Goal: Task Accomplishment & Management: Manage account settings

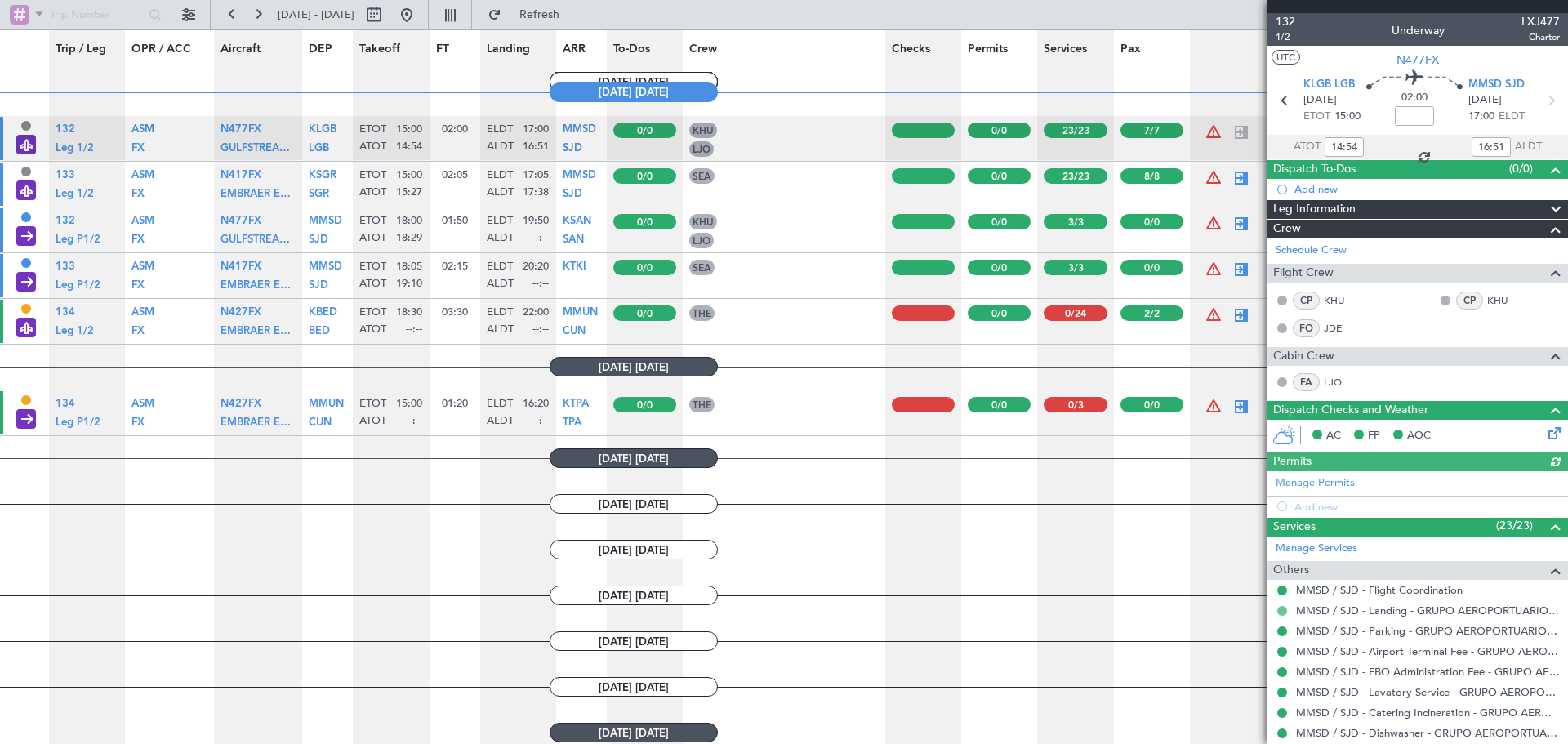
scroll to position [1144, 0]
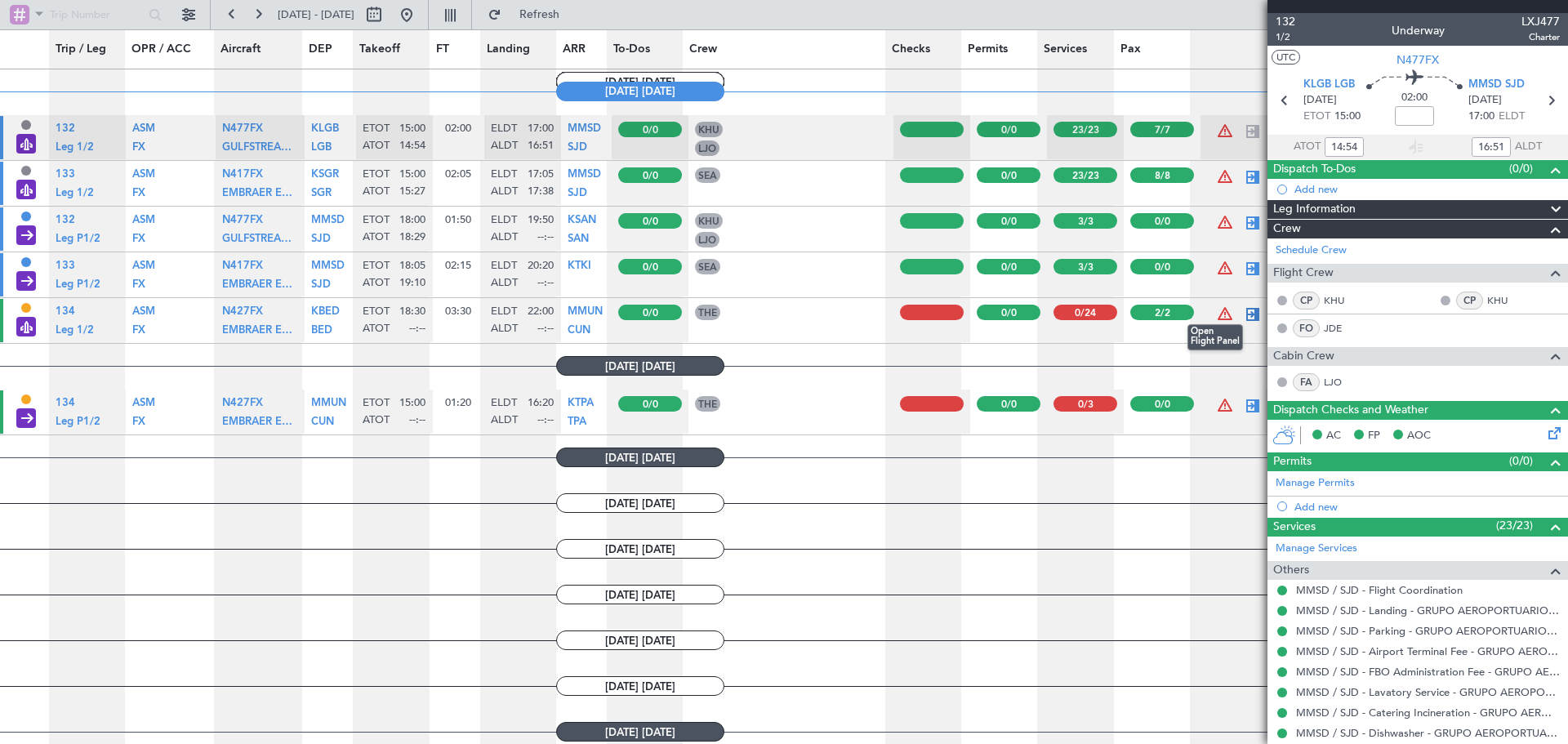
click at [1243, 317] on div at bounding box center [1253, 315] width 20 height 20
type input "2"
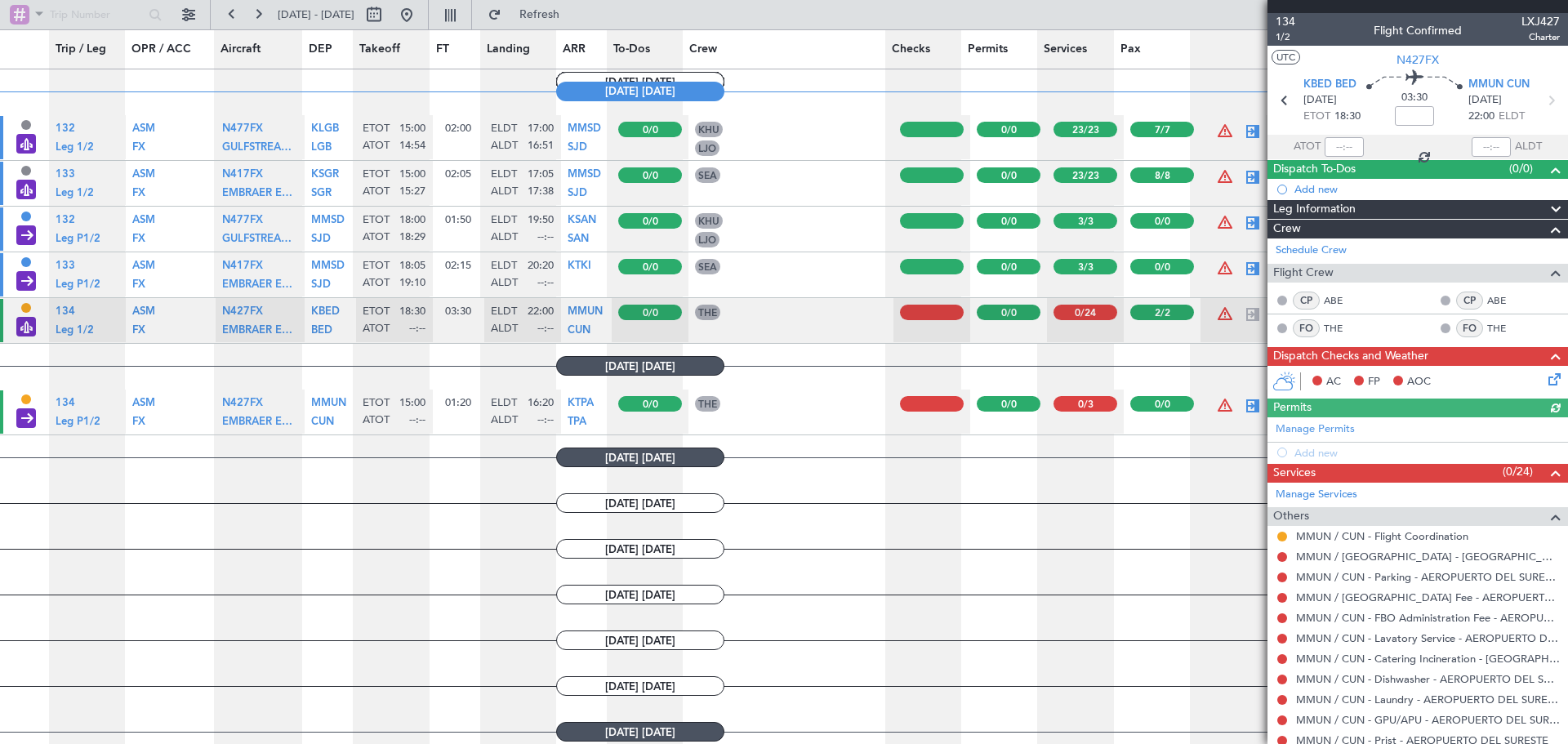
scroll to position [245, 0]
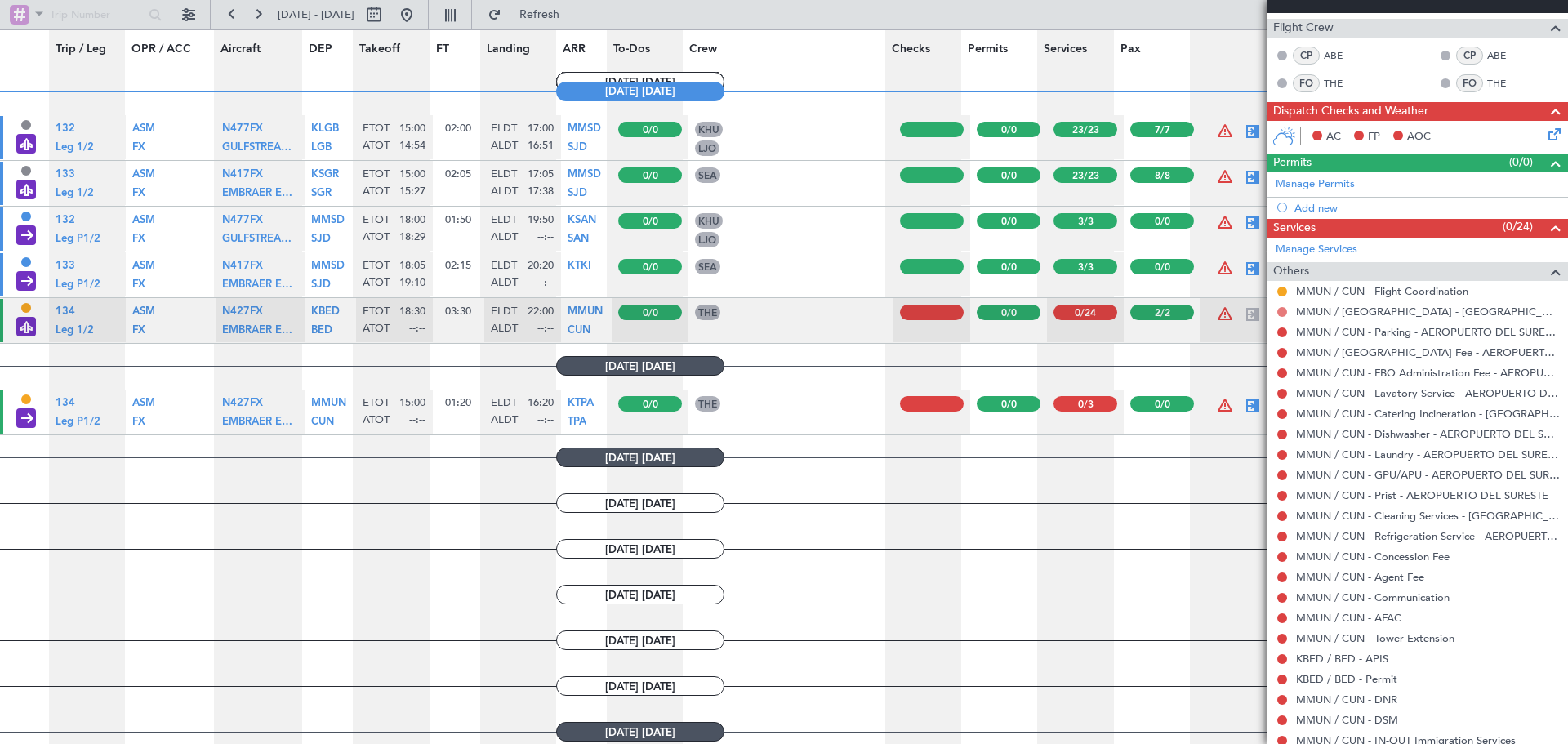
click at [1282, 309] on button at bounding box center [1282, 312] width 10 height 10
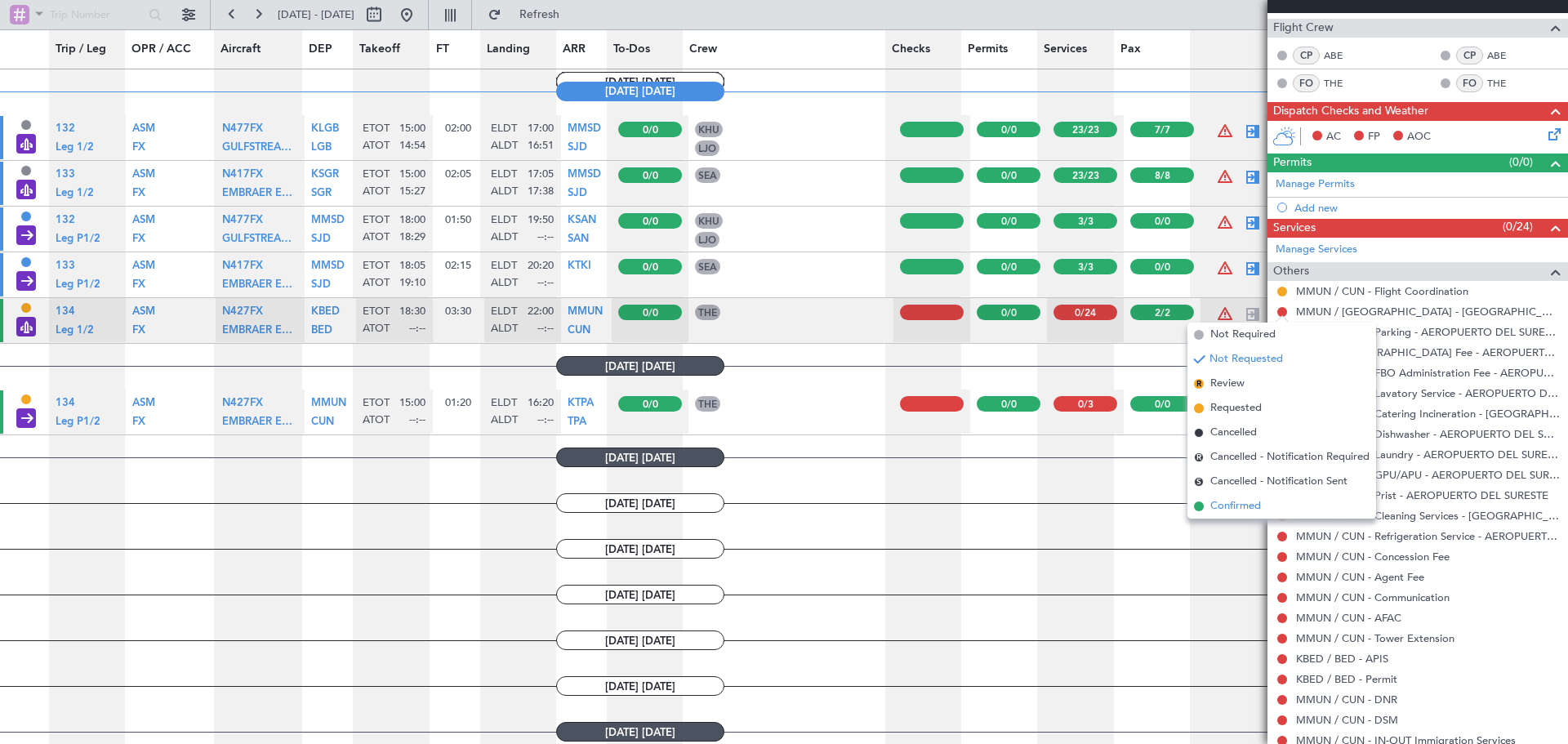
click at [1235, 510] on span "Confirmed" at bounding box center [1235, 507] width 51 height 16
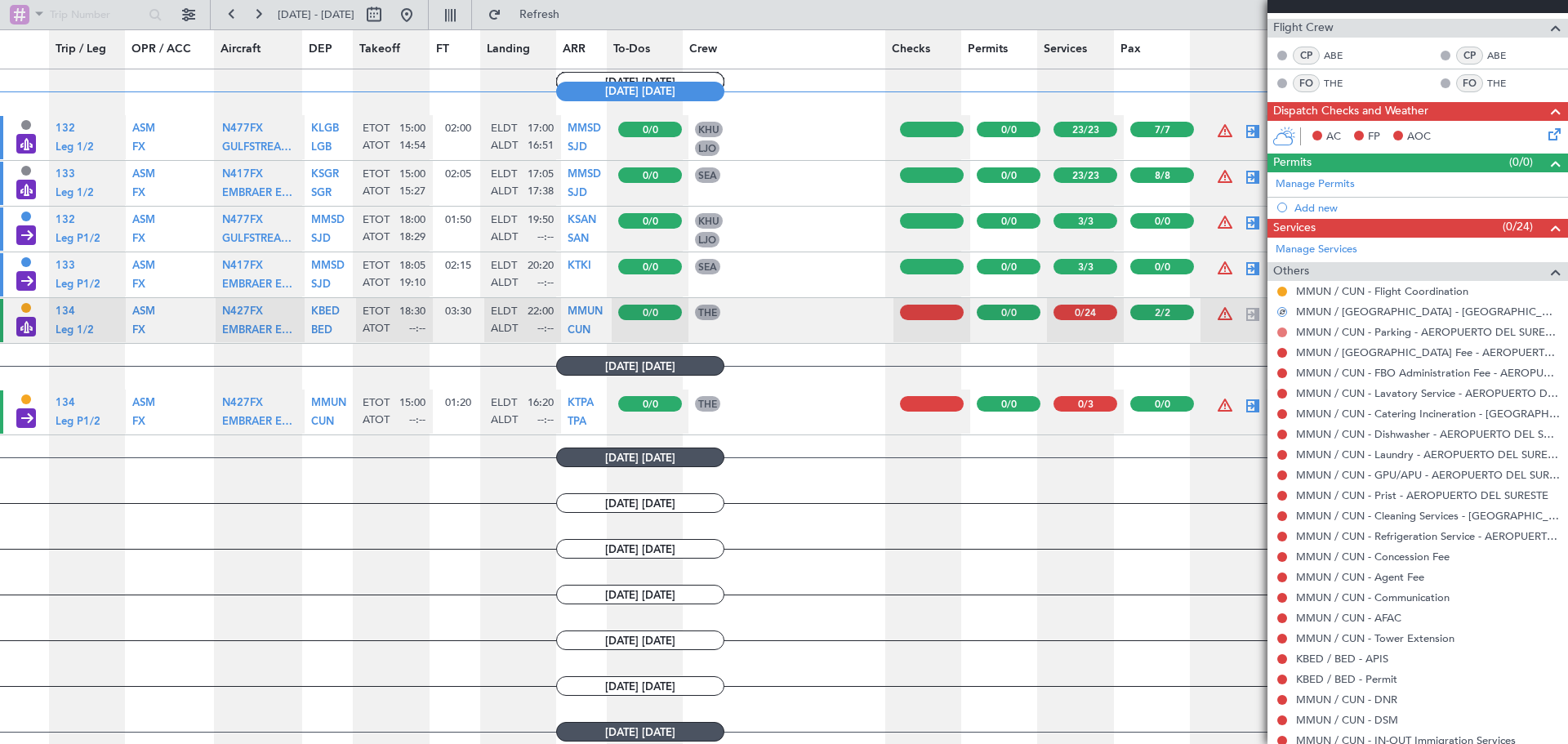
click at [1281, 332] on button at bounding box center [1282, 332] width 10 height 10
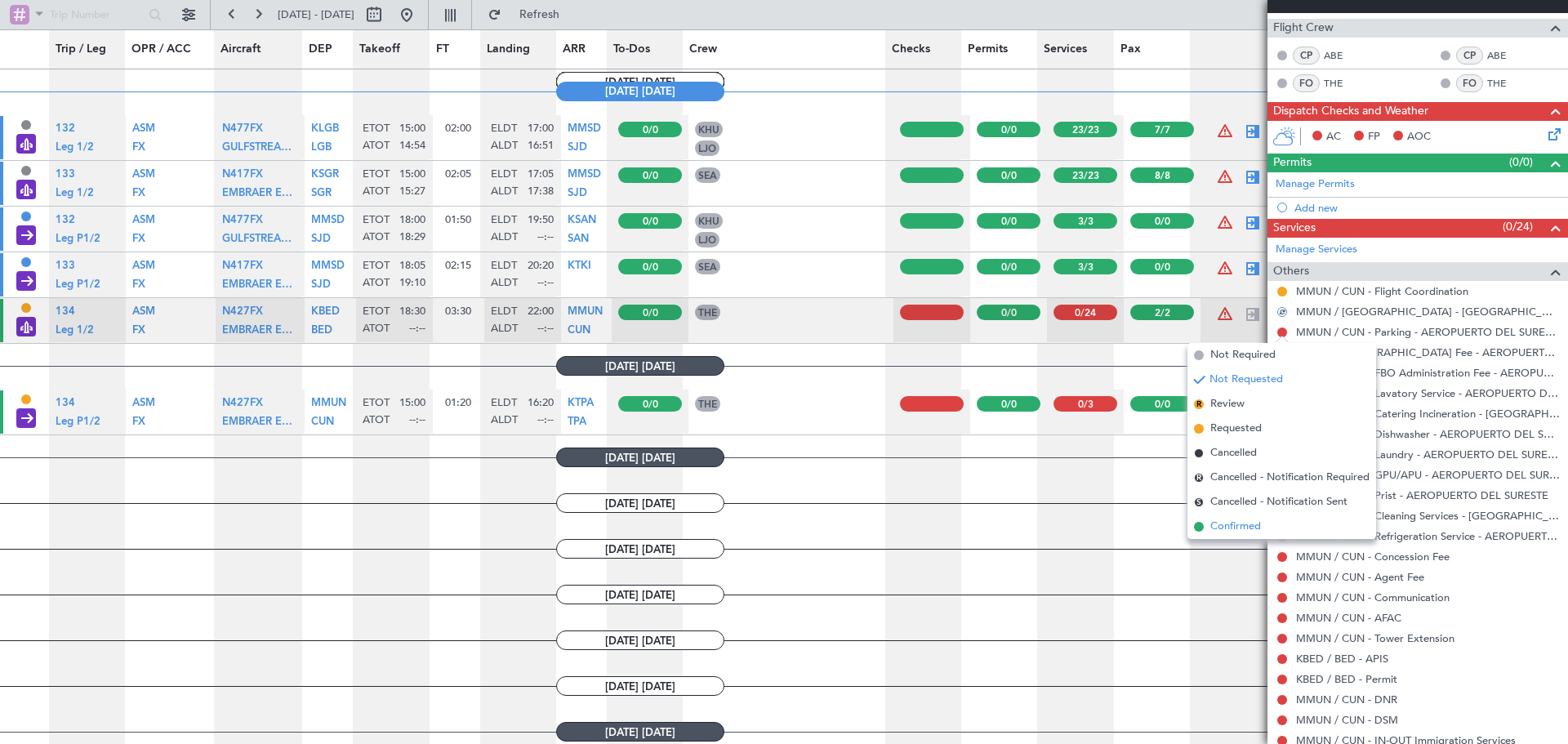
click at [1265, 520] on li "Confirmed" at bounding box center [1281, 527] width 188 height 25
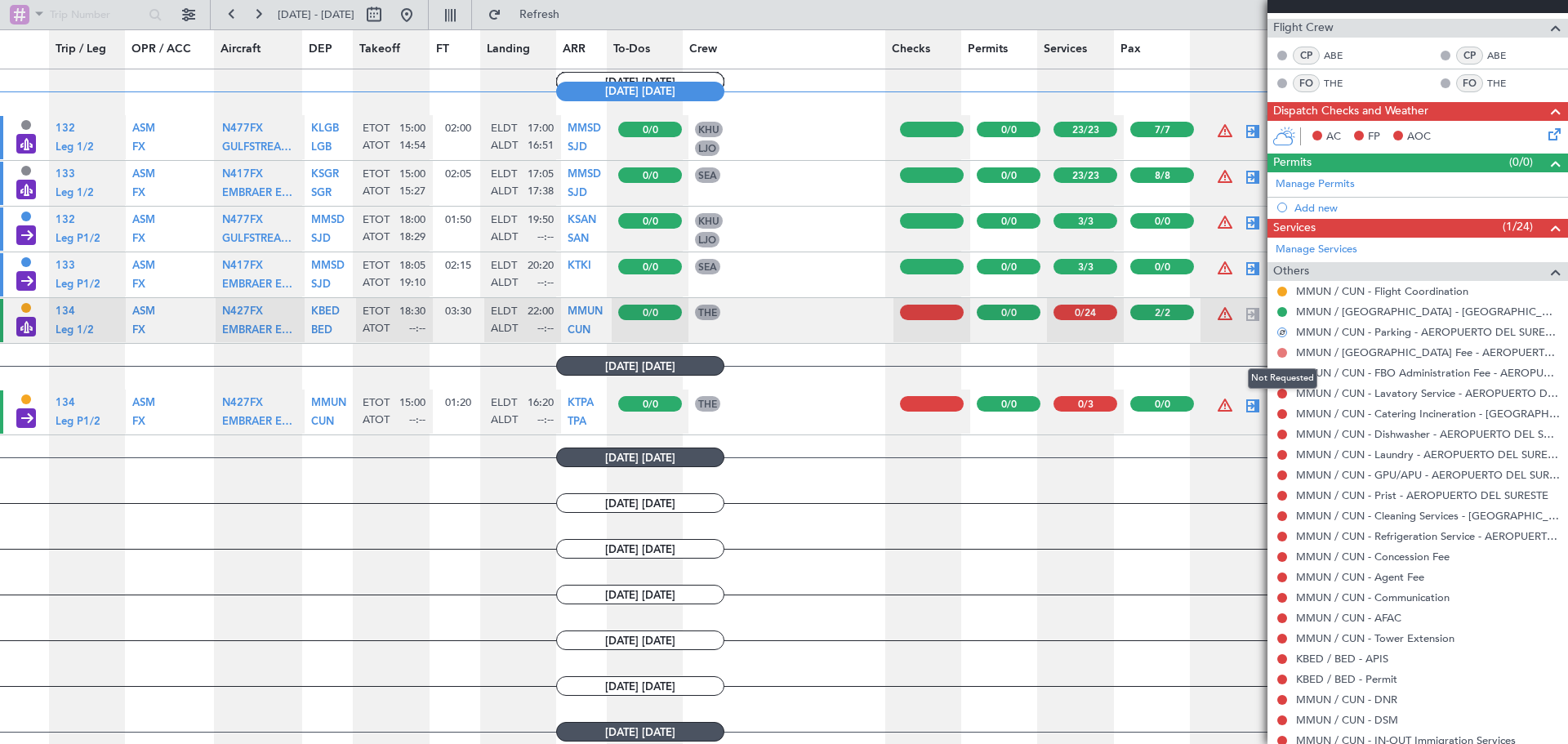
click at [1280, 354] on button at bounding box center [1282, 353] width 10 height 10
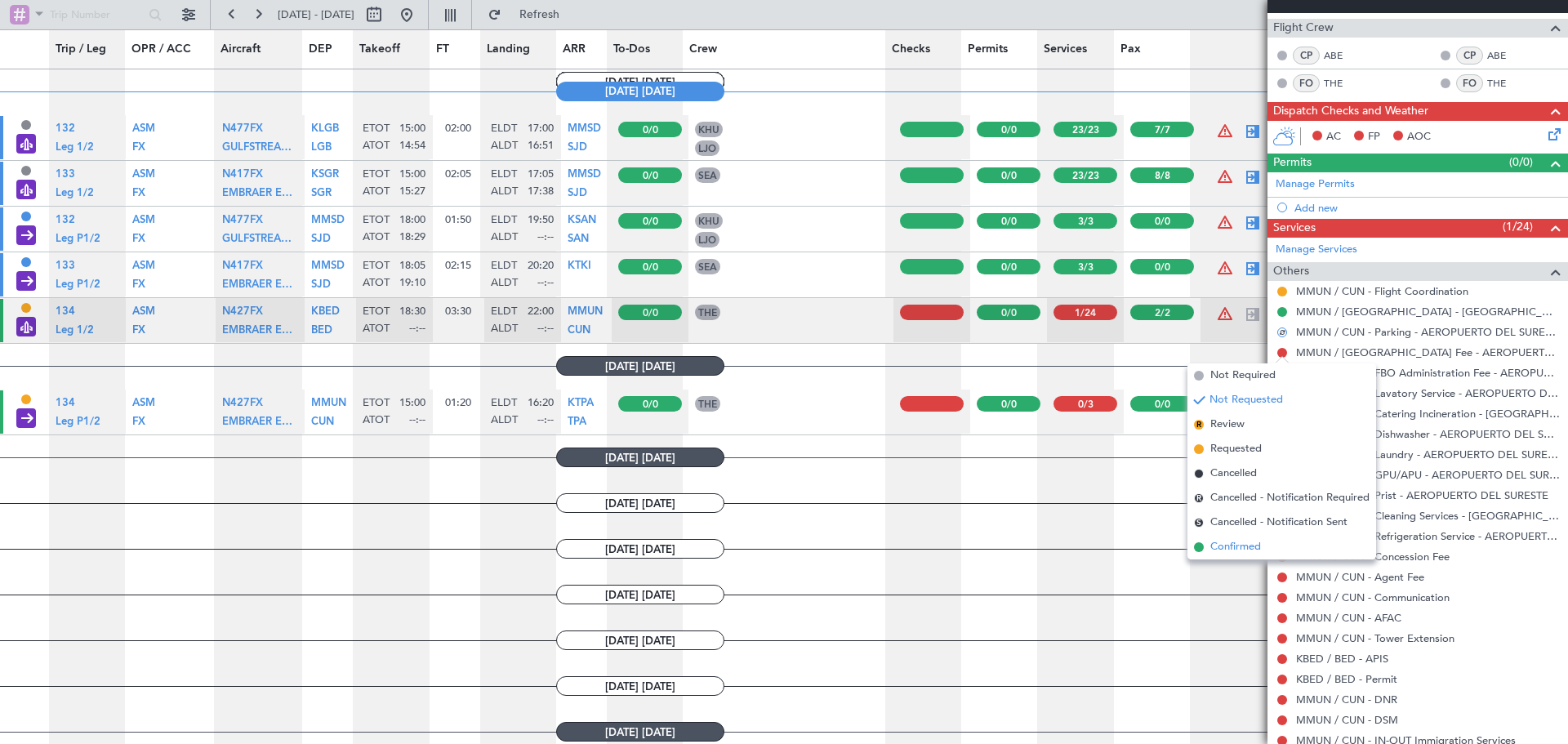
click at [1248, 548] on span "Confirmed" at bounding box center [1235, 548] width 51 height 16
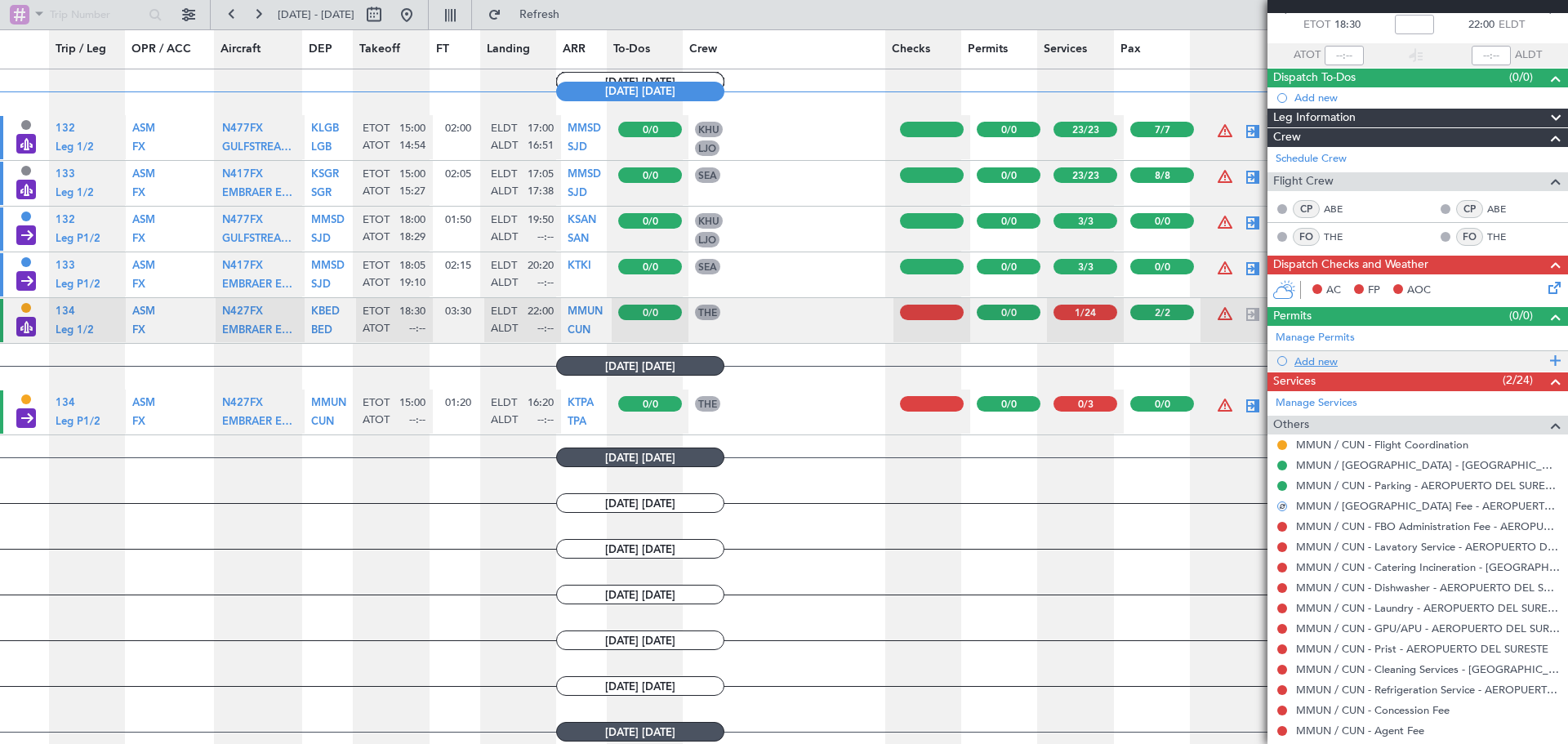
scroll to position [0, 0]
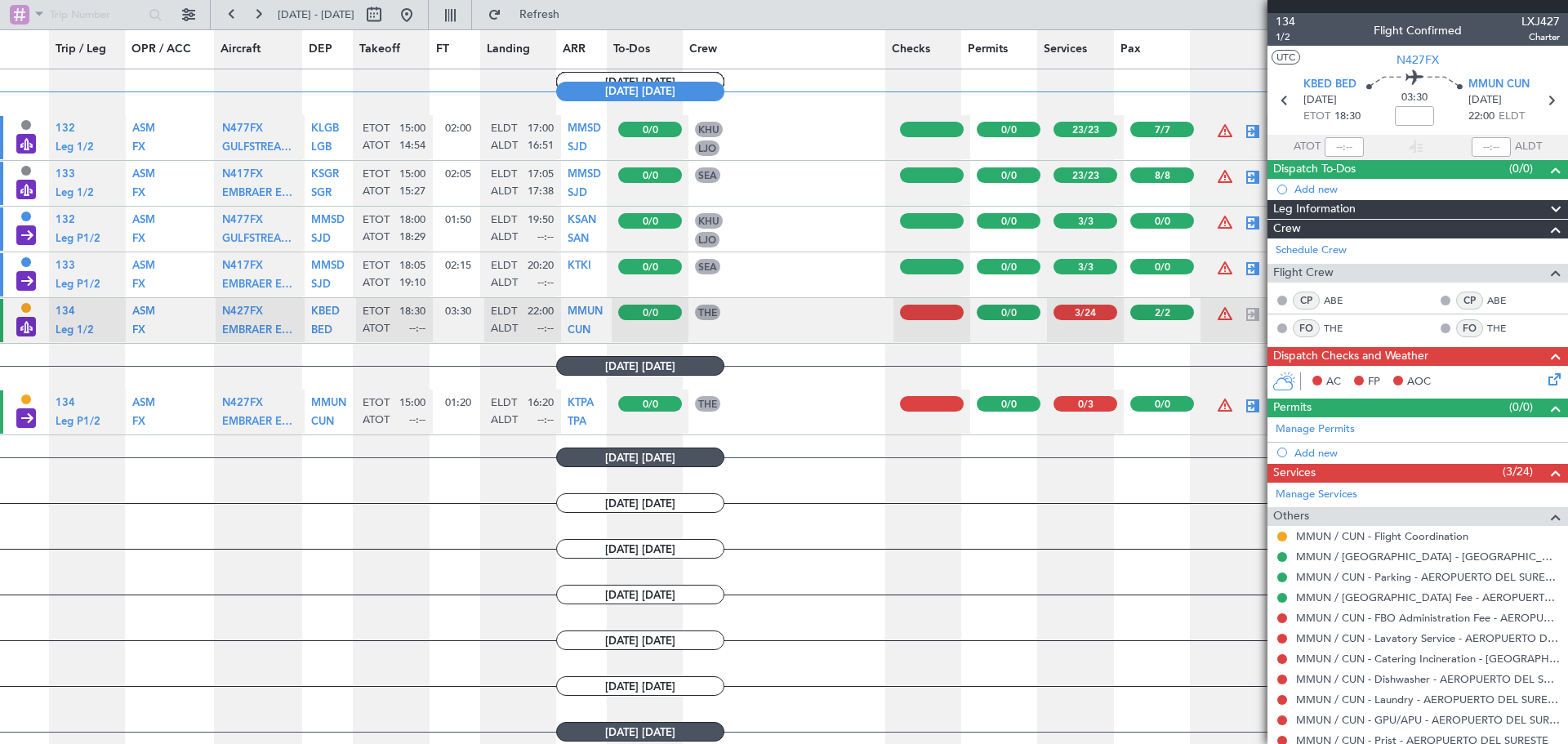
click at [1395, 380] on button at bounding box center [1397, 380] width 10 height 10
click at [1399, 379] on button at bounding box center [1397, 380] width 10 height 10
click at [1546, 378] on icon at bounding box center [1551, 376] width 13 height 13
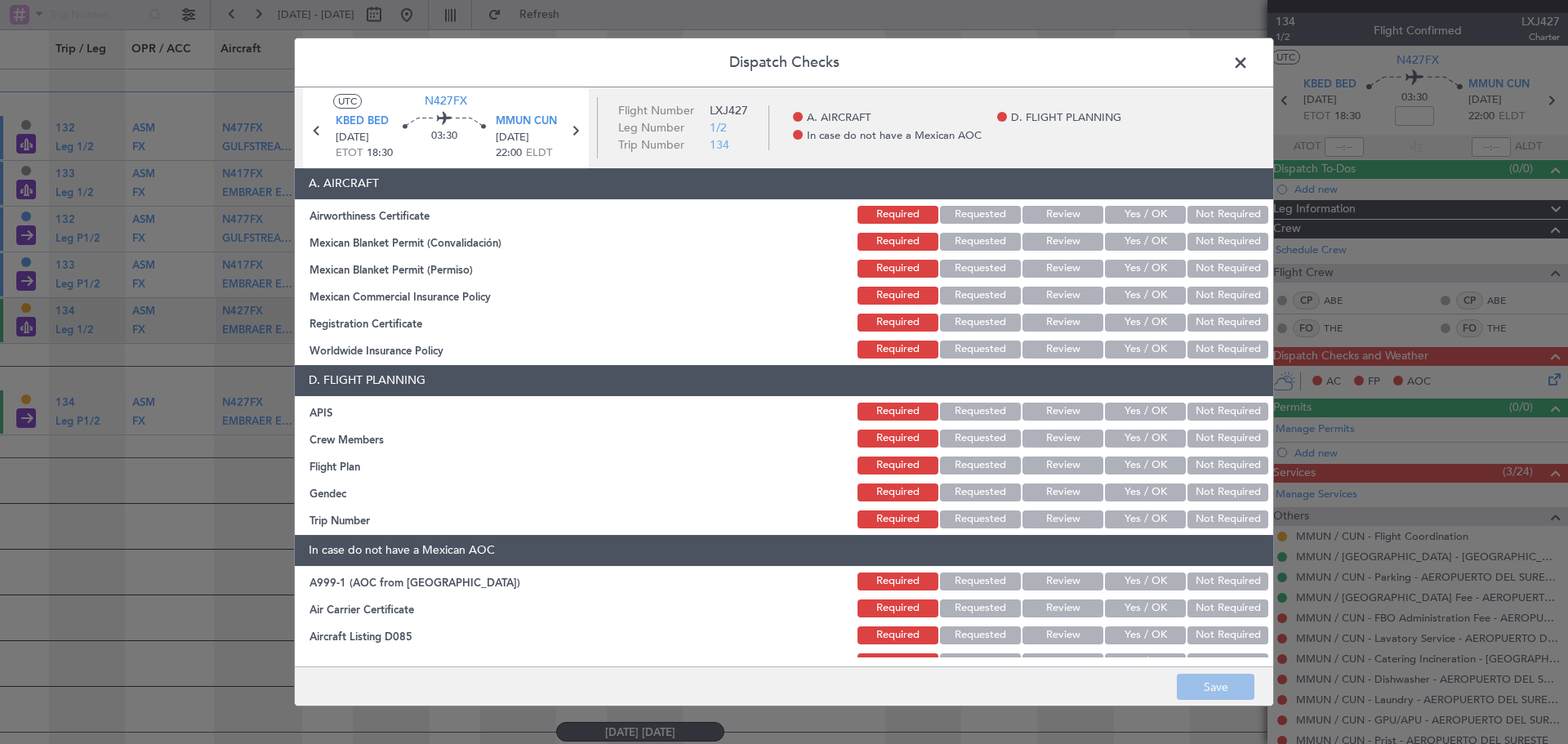
click at [1139, 325] on button "Yes / OK" at bounding box center [1145, 323] width 81 height 18
click at [1147, 297] on button "Yes / OK" at bounding box center [1145, 296] width 81 height 18
click at [1143, 268] on button "Yes / OK" at bounding box center [1145, 268] width 81 height 18
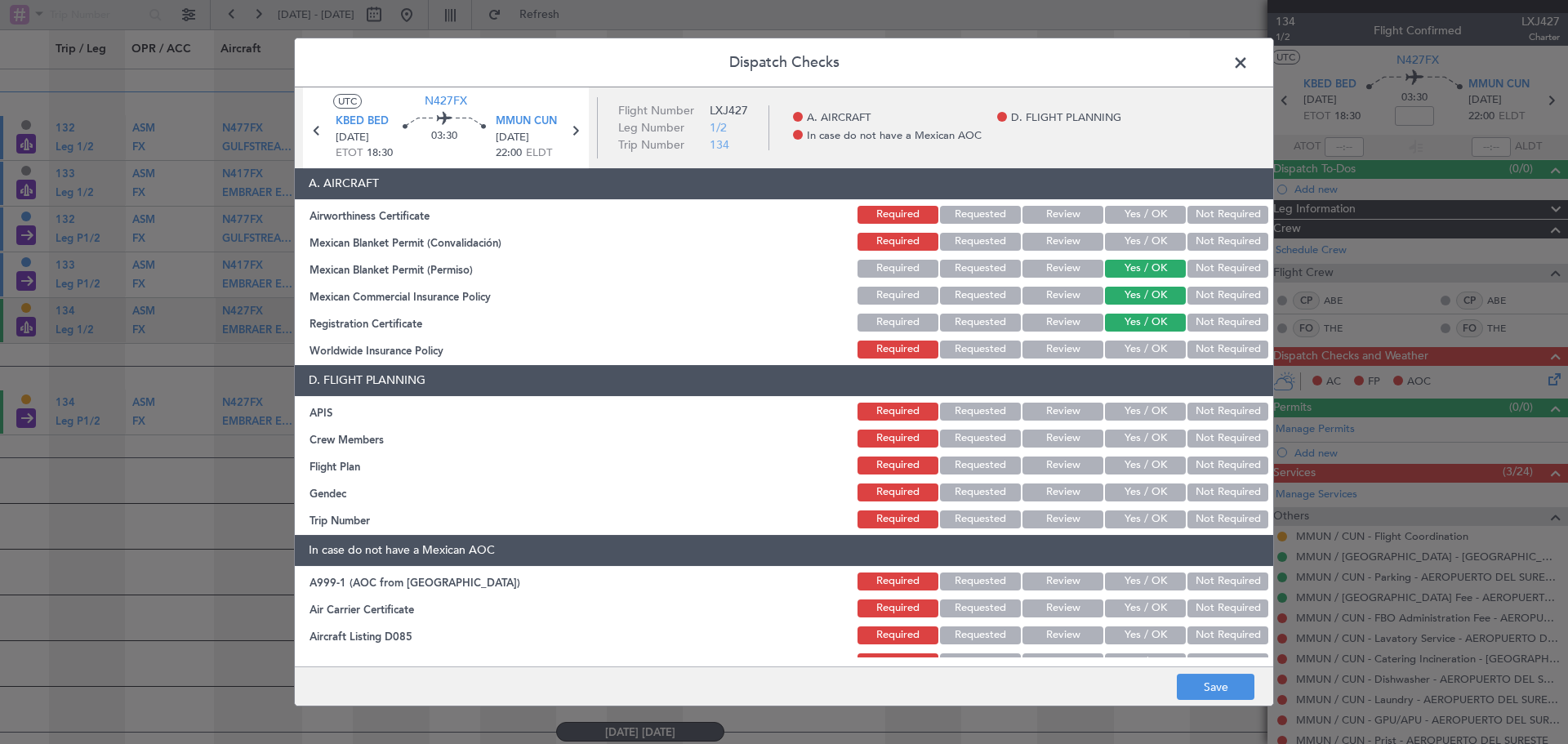
click at [1138, 238] on button "Yes / OK" at bounding box center [1145, 242] width 81 height 18
click at [1136, 209] on button "Yes / OK" at bounding box center [1145, 215] width 81 height 18
click at [1214, 348] on button "Not Required" at bounding box center [1227, 349] width 81 height 18
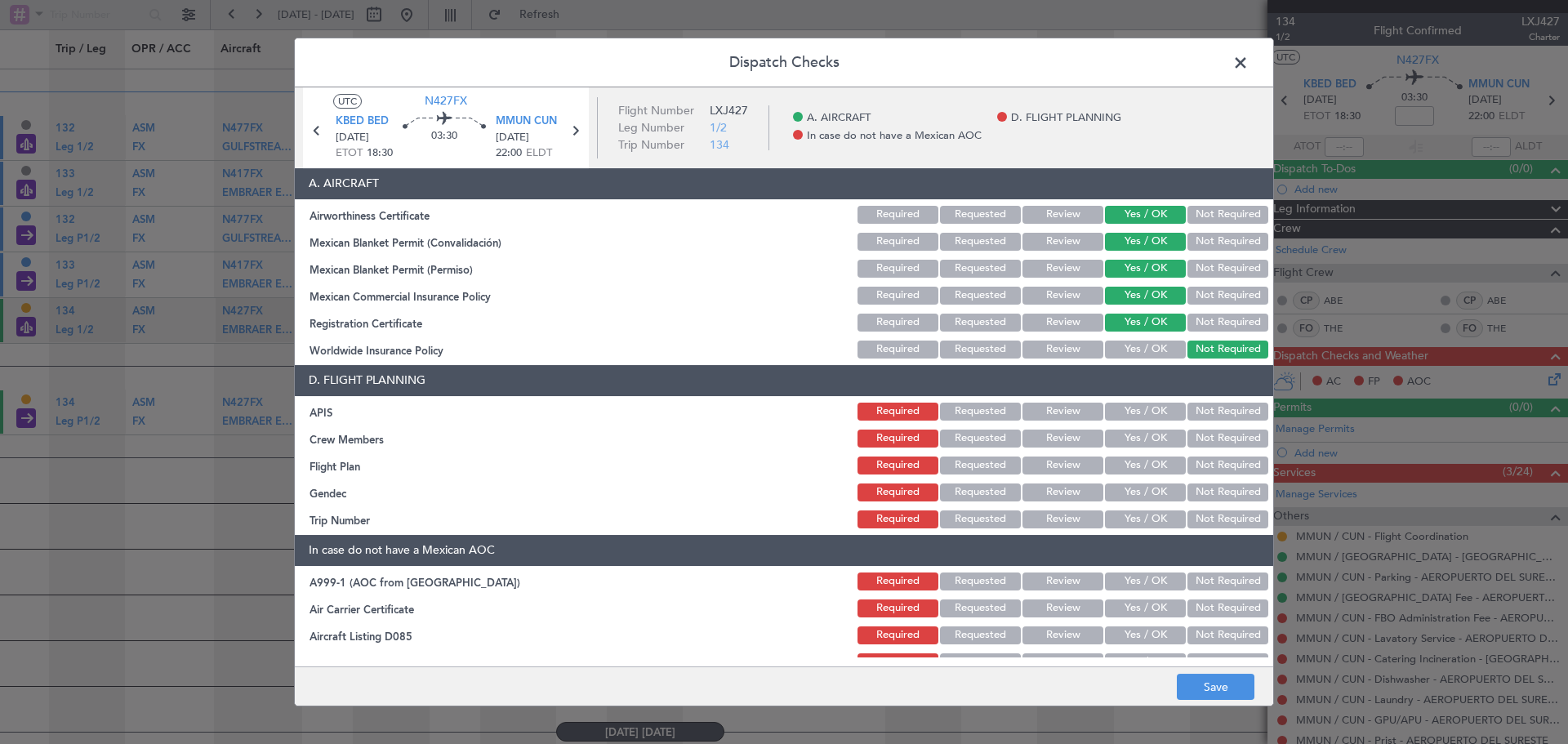
click at [1113, 413] on button "Yes / OK" at bounding box center [1145, 412] width 81 height 18
click at [1117, 432] on button "Yes / OK" at bounding box center [1145, 438] width 81 height 18
click at [1117, 461] on button "Yes / OK" at bounding box center [1145, 466] width 81 height 18
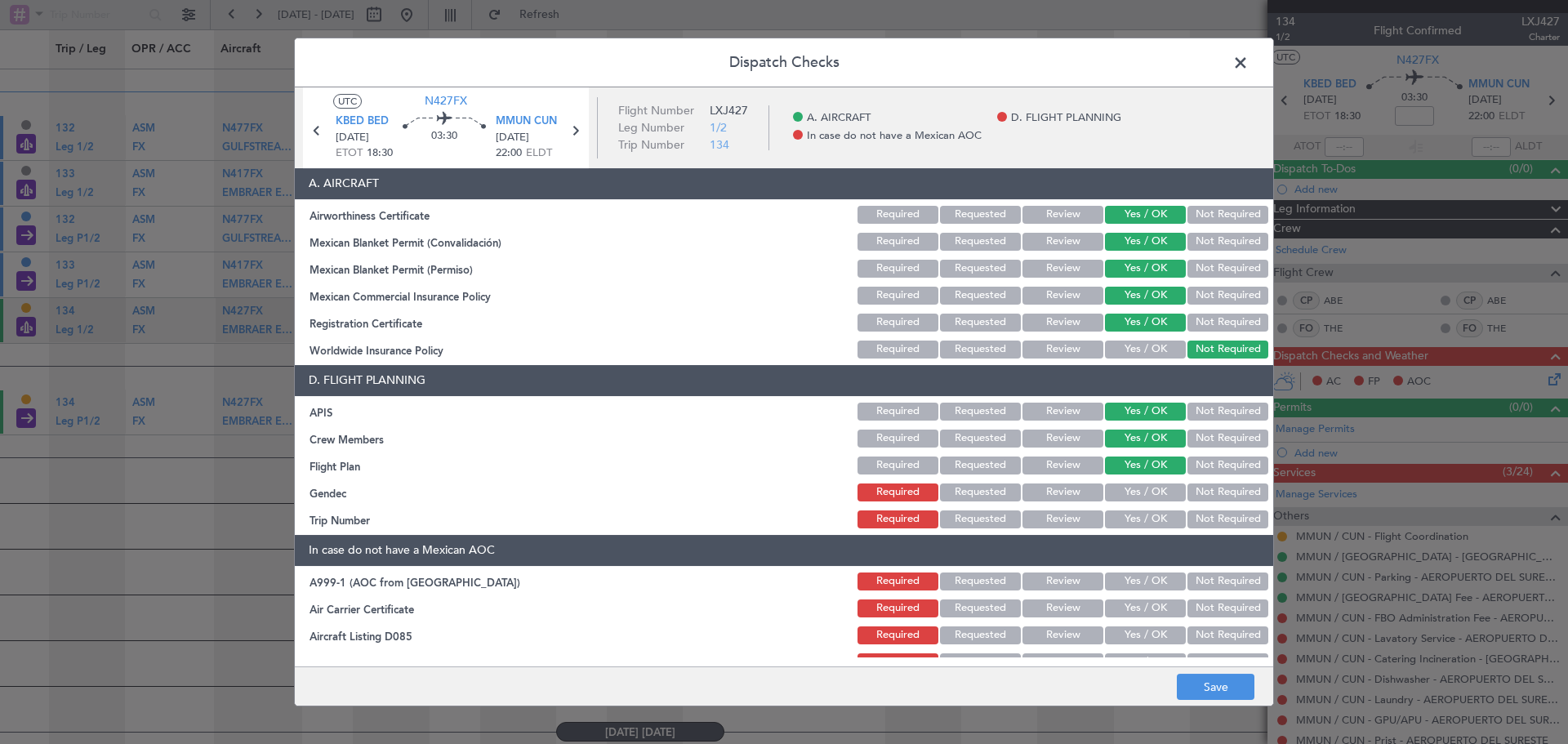
click at [1121, 490] on button "Yes / OK" at bounding box center [1145, 492] width 81 height 18
click at [1117, 531] on div "Yes / OK" at bounding box center [1143, 520] width 83 height 23
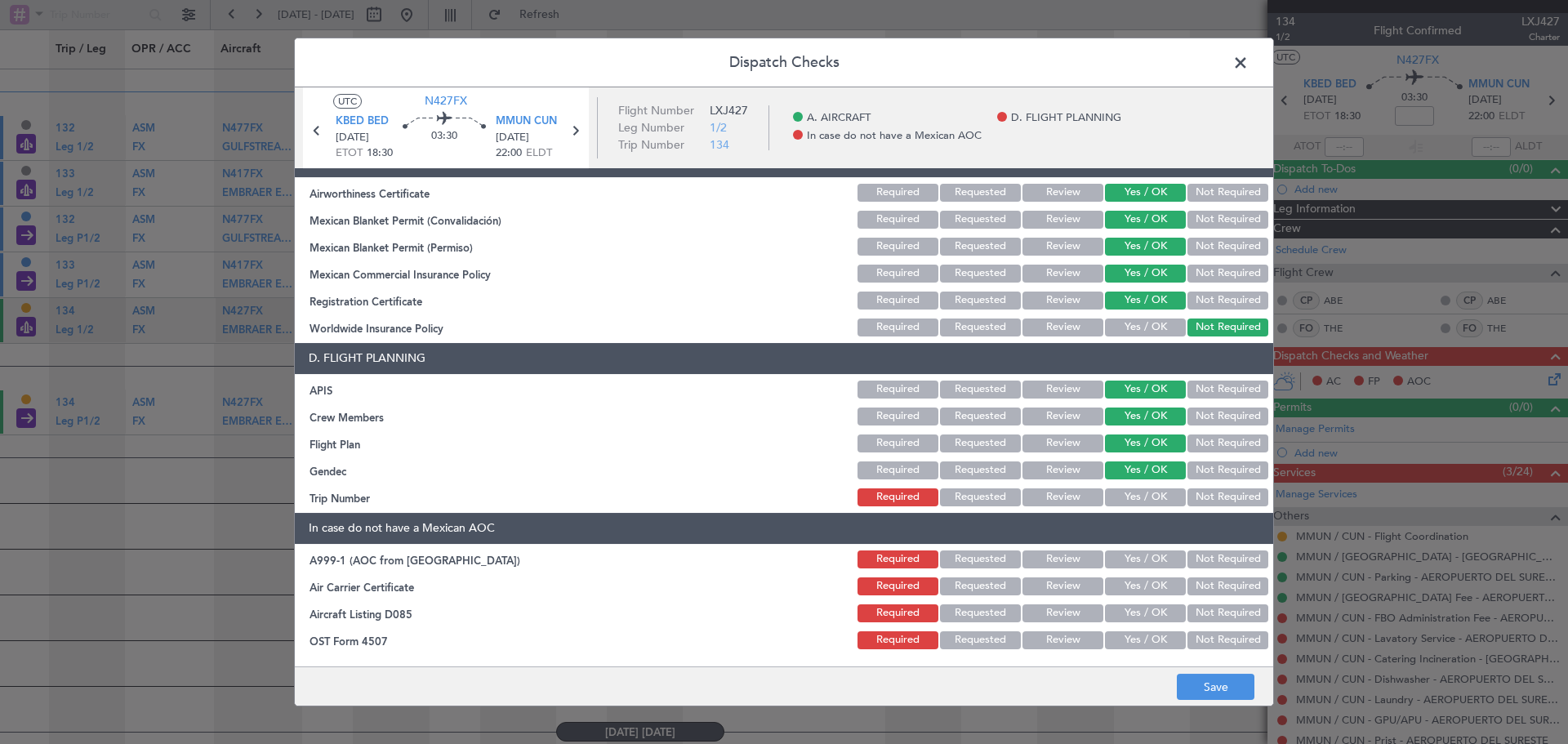
scroll to position [48, 0]
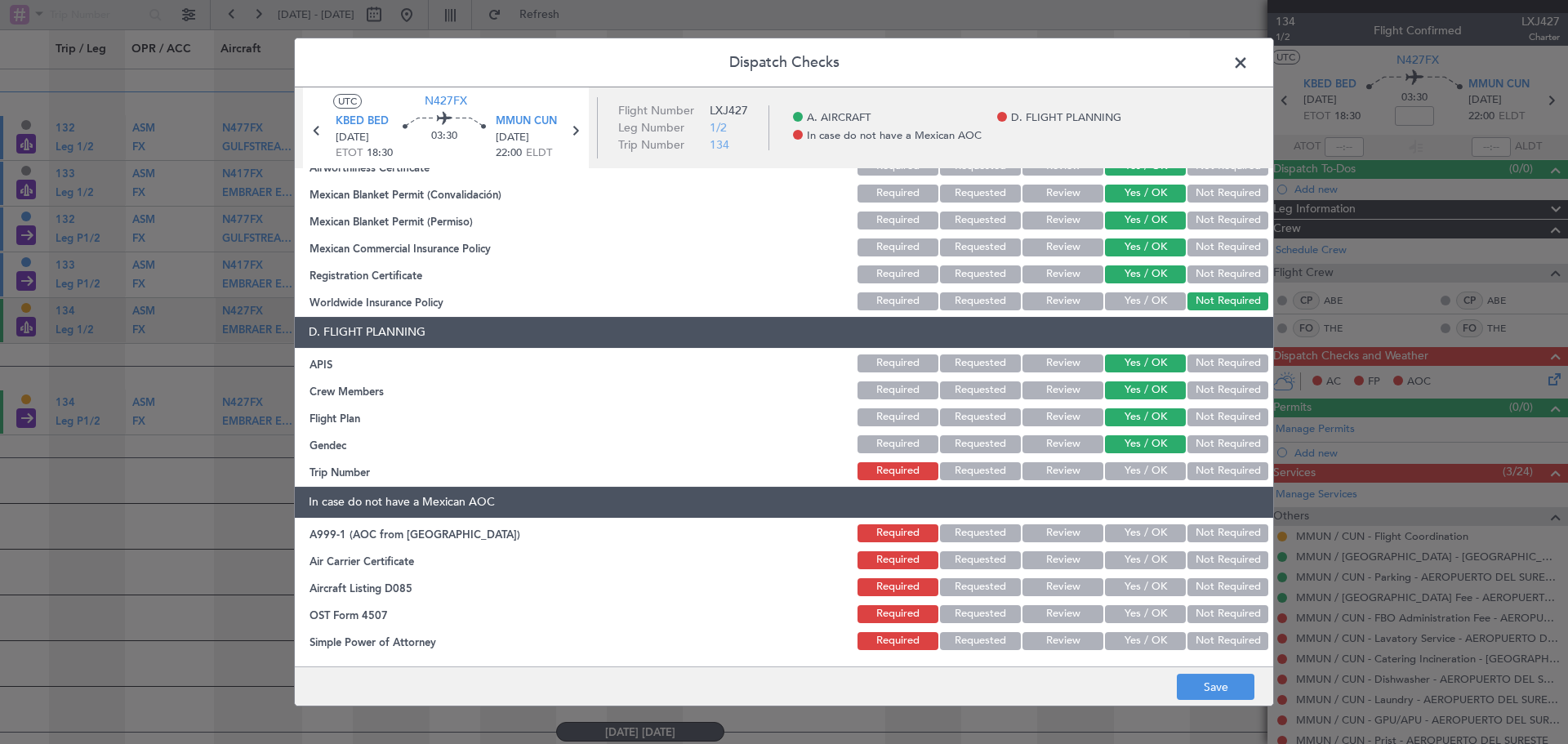
click at [1142, 472] on button "Yes / OK" at bounding box center [1145, 471] width 81 height 18
click at [1192, 411] on button "Not Required" at bounding box center [1227, 418] width 81 height 18
click at [1225, 534] on button "Not Required" at bounding box center [1227, 533] width 81 height 18
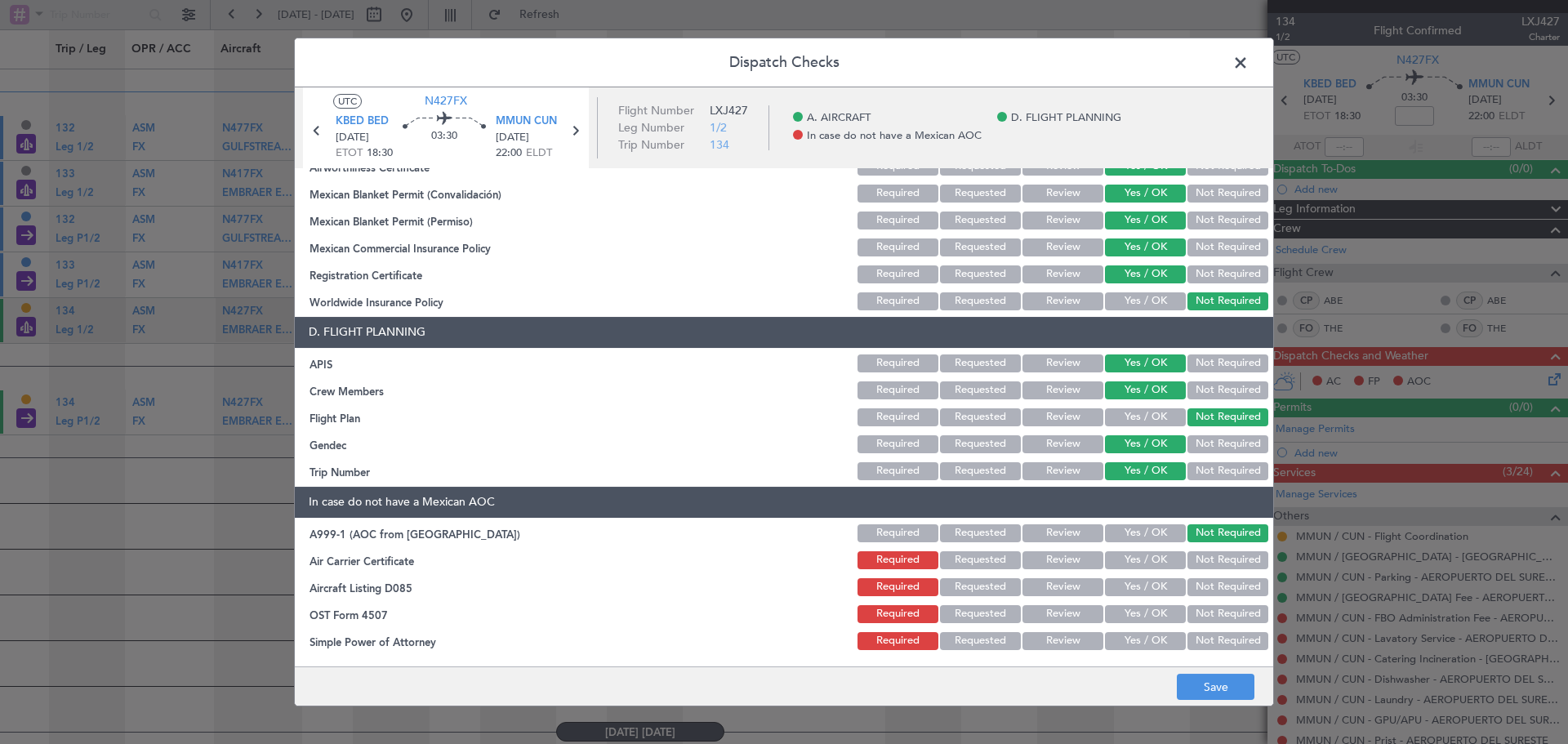
click at [1211, 556] on button "Not Required" at bounding box center [1227, 560] width 81 height 18
click at [1215, 581] on button "Not Required" at bounding box center [1227, 588] width 81 height 18
click at [1218, 610] on button "Not Required" at bounding box center [1227, 614] width 81 height 18
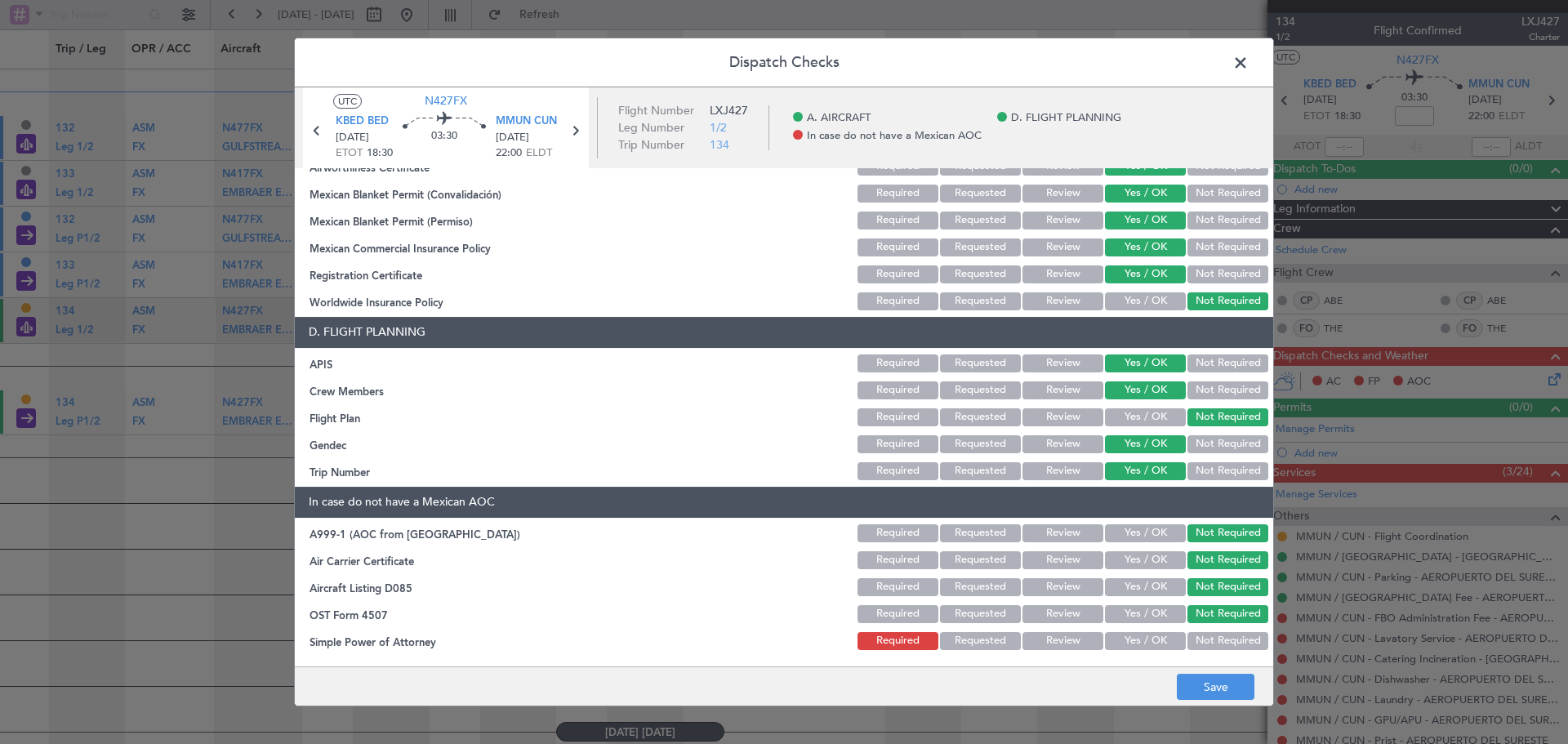
click at [1218, 639] on button "Not Required" at bounding box center [1227, 641] width 81 height 18
click at [1197, 692] on button "Save" at bounding box center [1215, 686] width 77 height 26
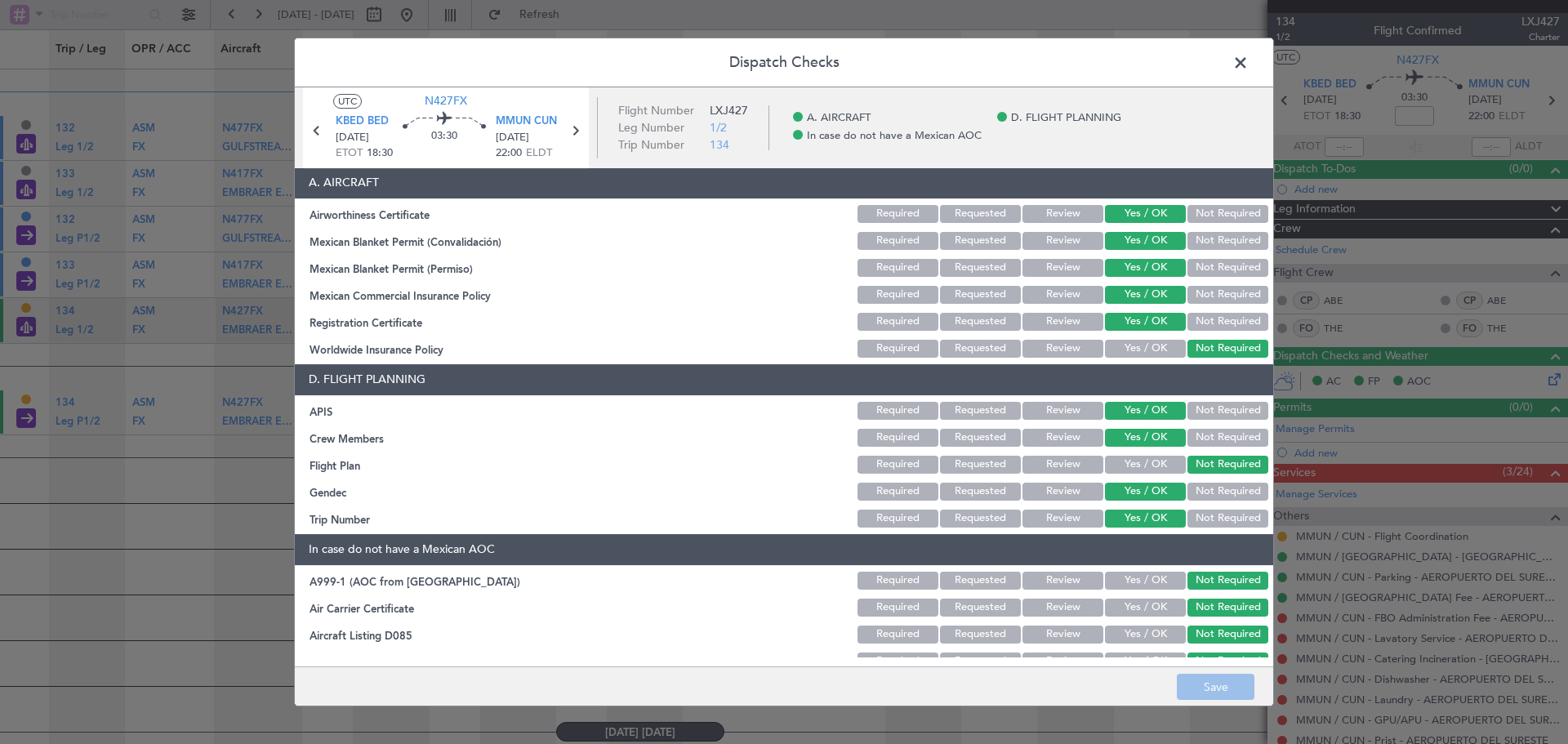
scroll to position [0, 0]
click at [1248, 62] on span at bounding box center [1248, 67] width 0 height 33
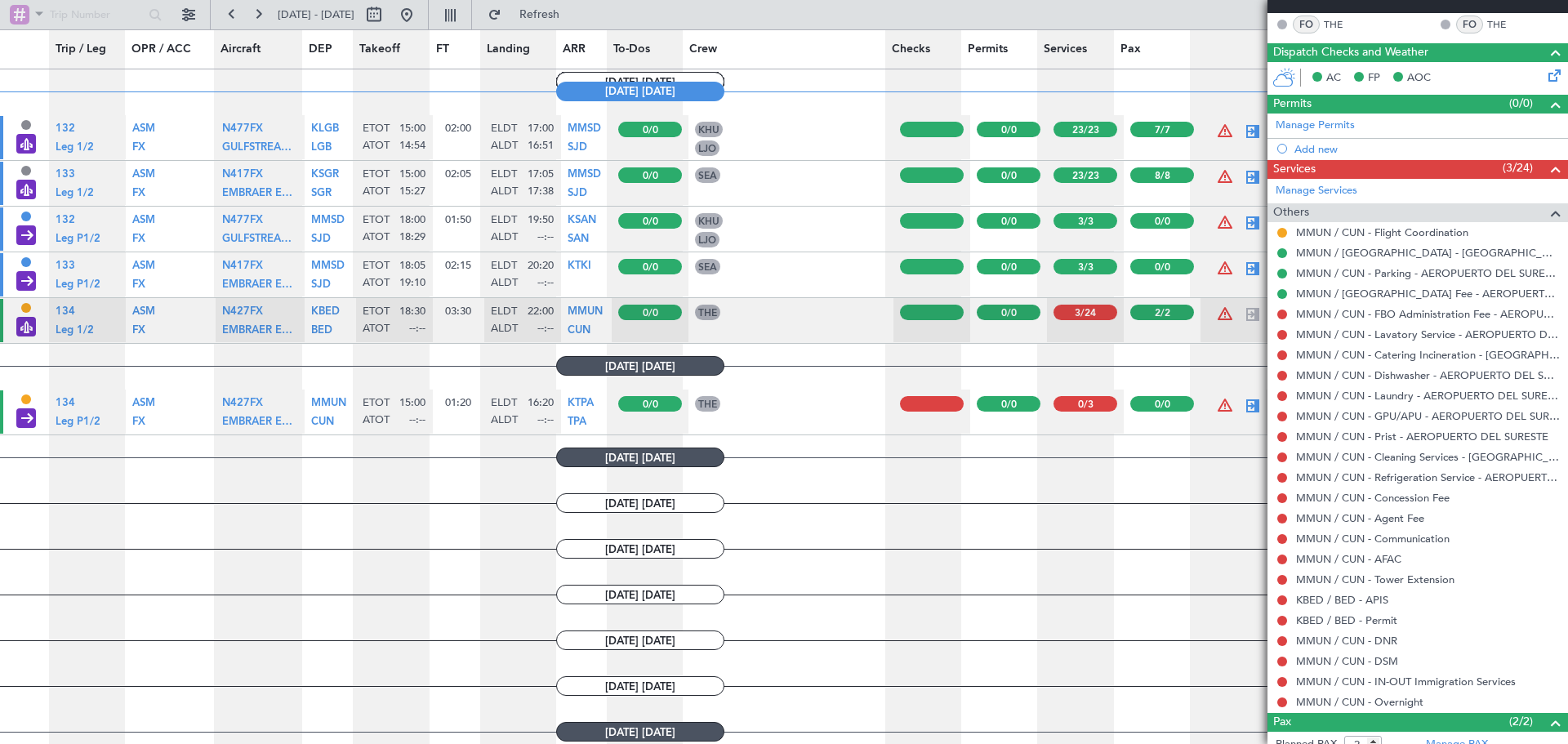
scroll to position [391, 0]
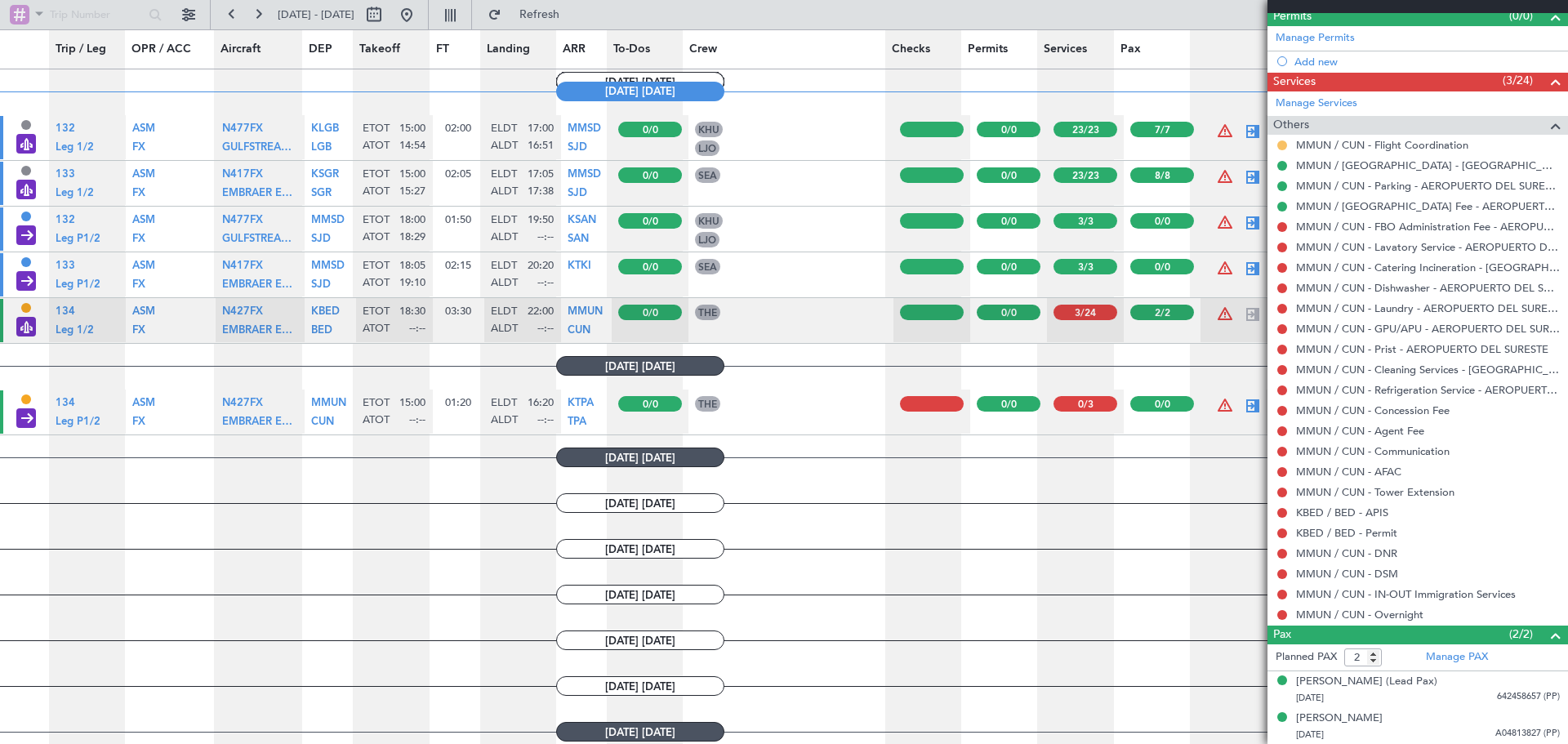
click at [1284, 140] on button at bounding box center [1282, 145] width 10 height 10
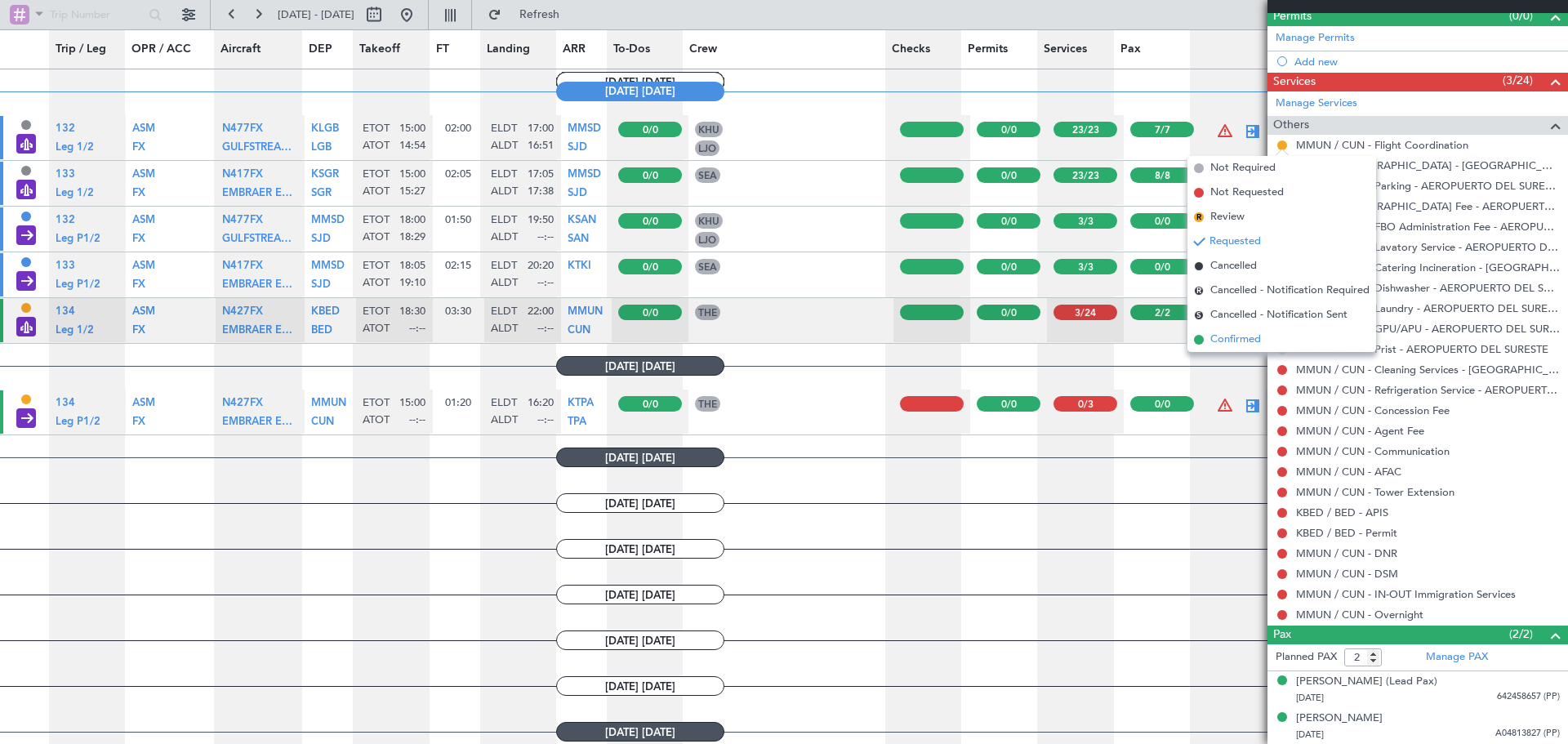
click at [1246, 339] on span "Confirmed" at bounding box center [1235, 340] width 51 height 16
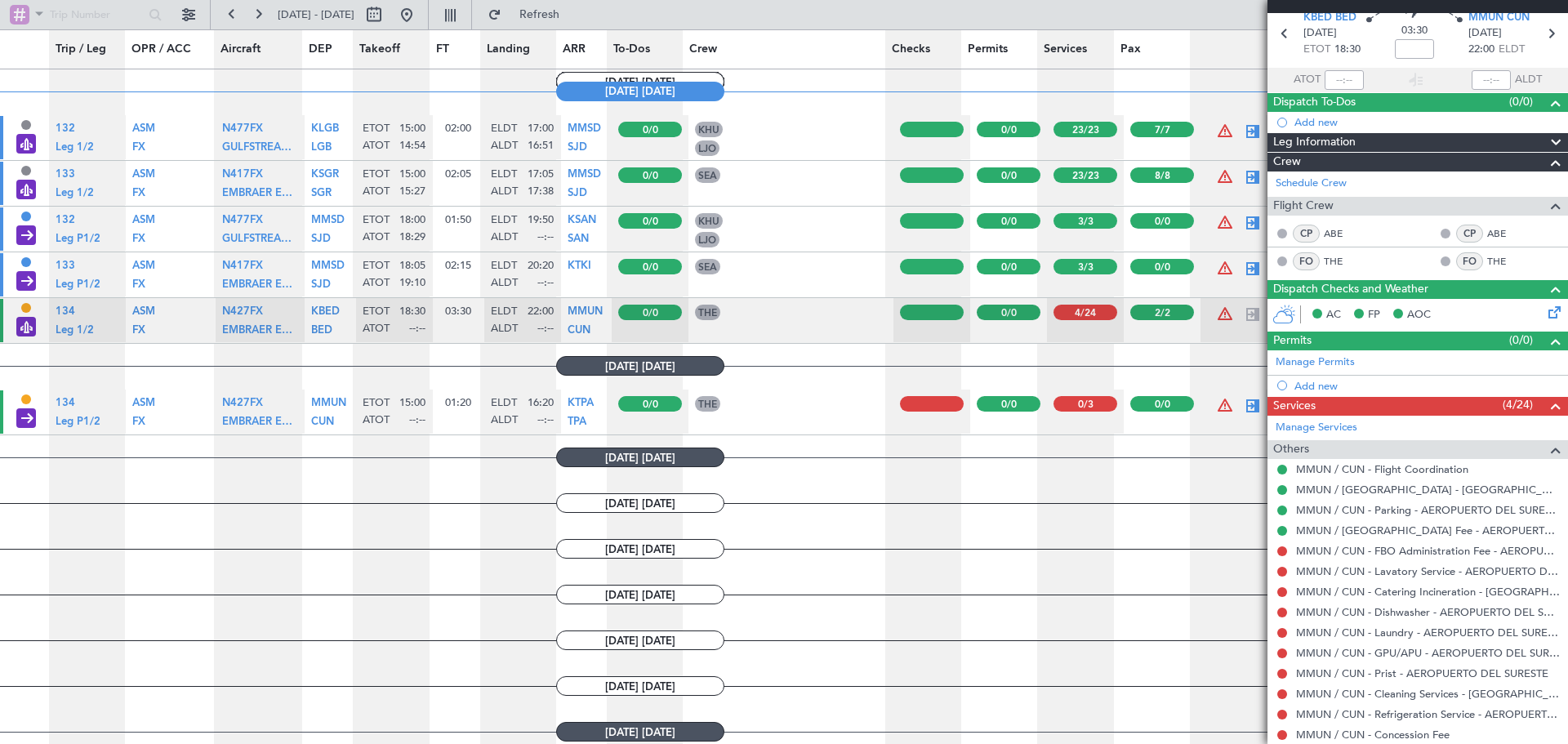
scroll to position [0, 0]
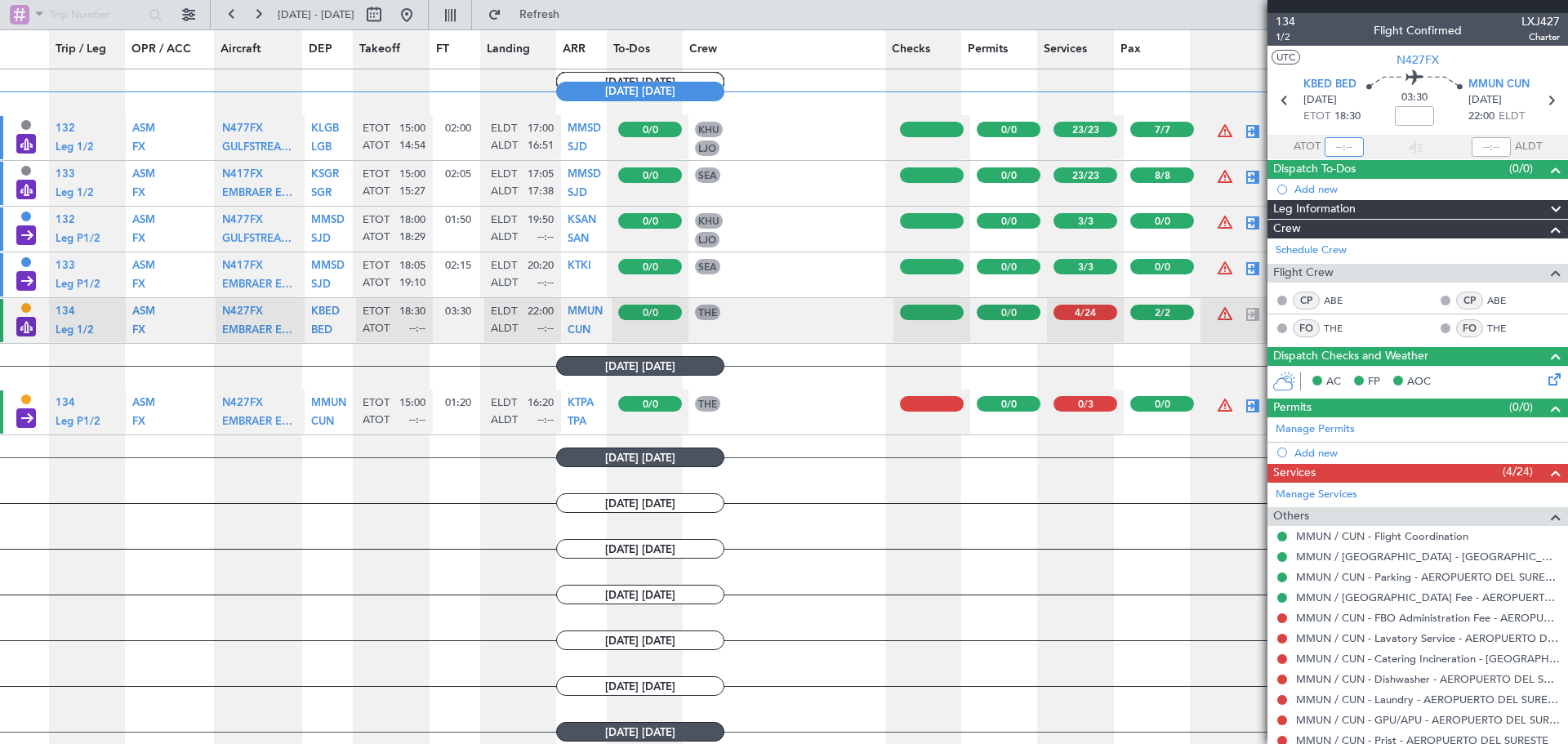
click at [1349, 147] on input "text" at bounding box center [1344, 147] width 39 height 20
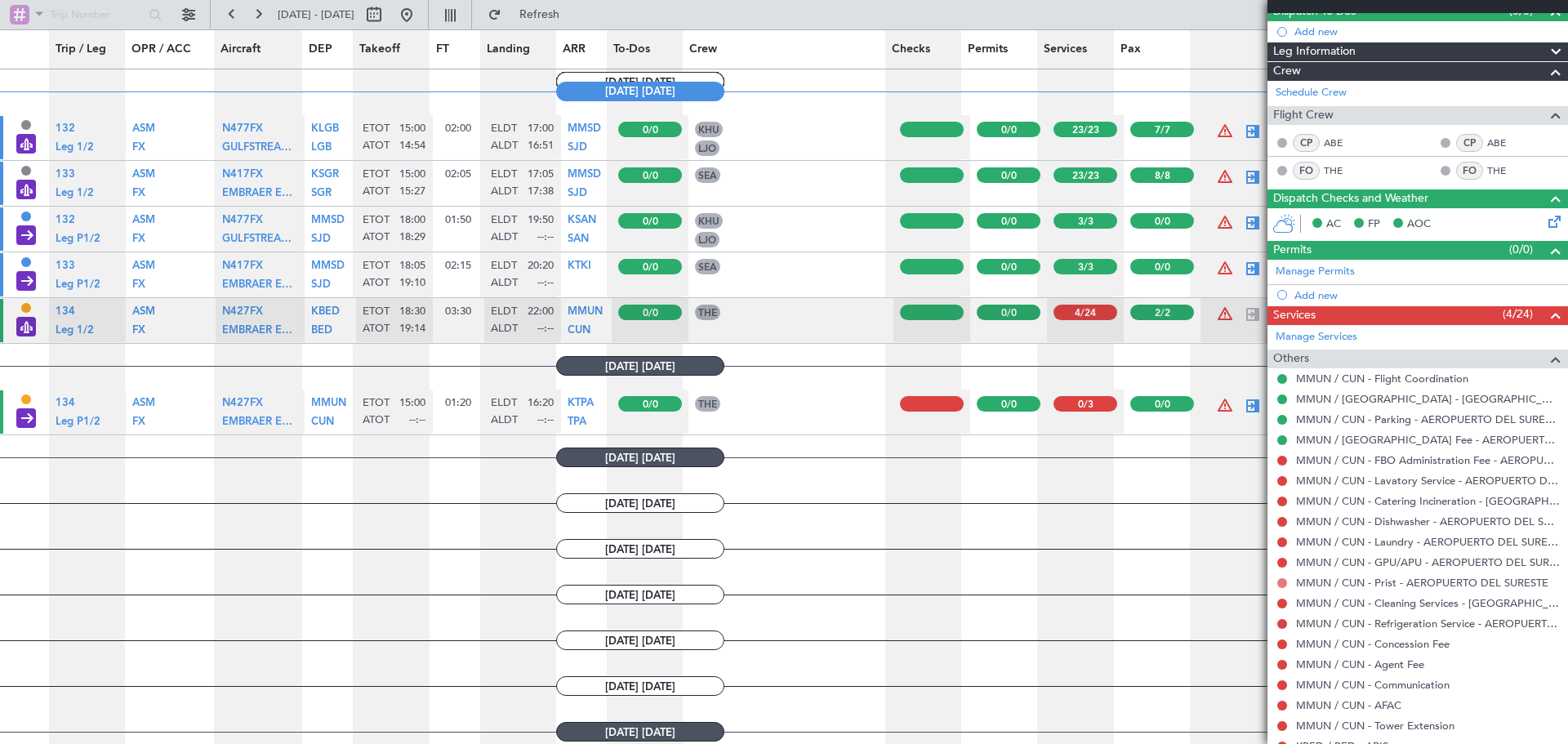
scroll to position [245, 0]
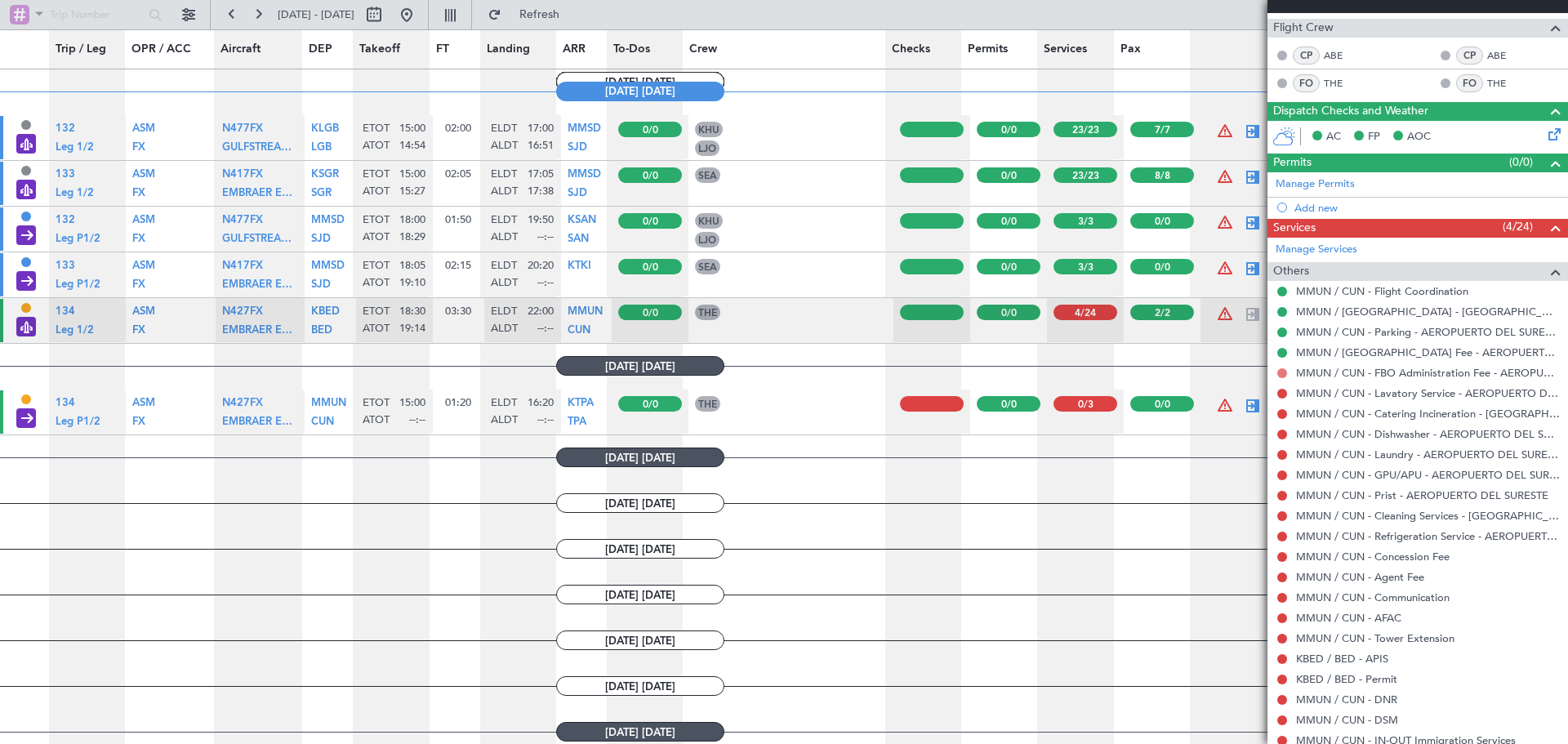
click at [1283, 374] on button at bounding box center [1282, 373] width 10 height 10
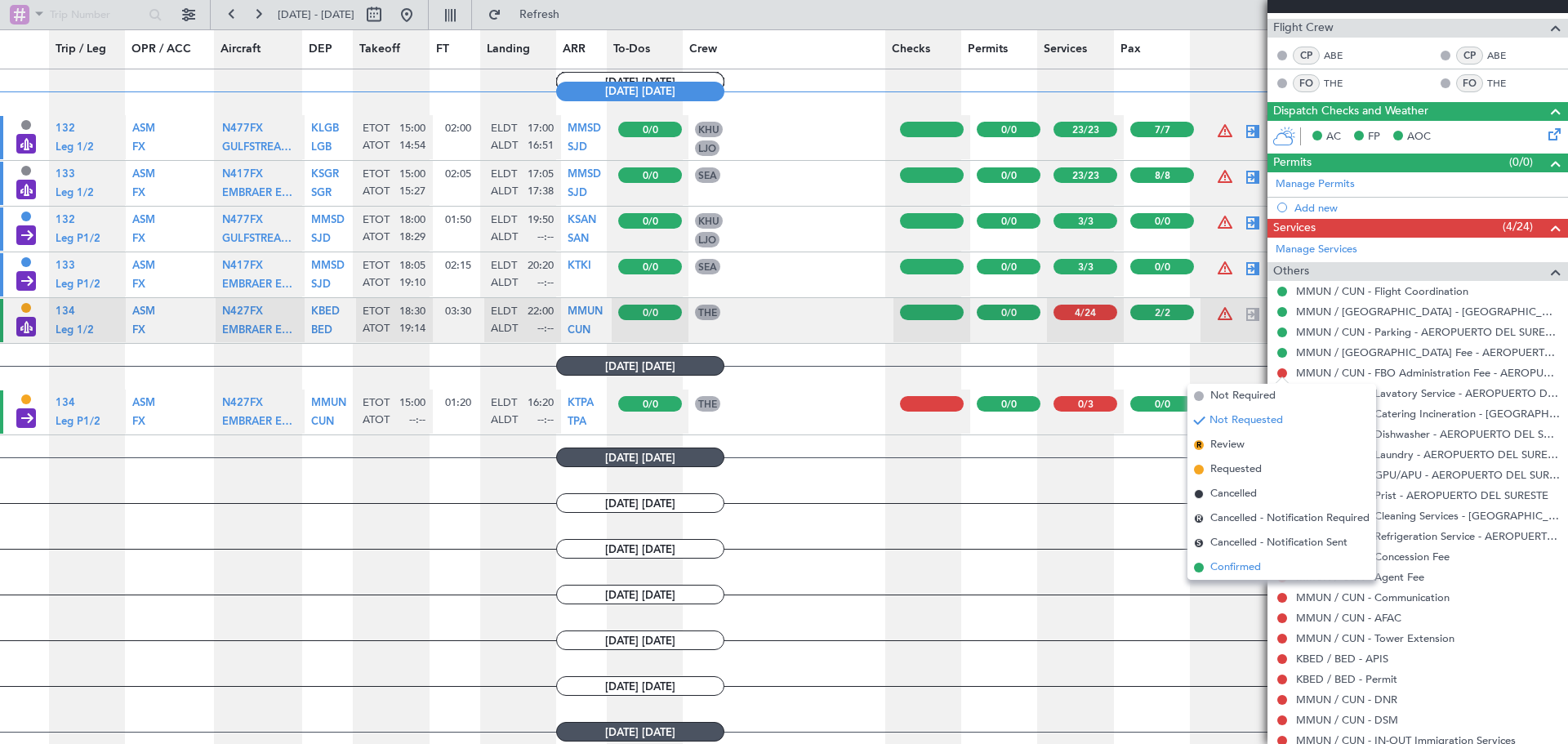
click at [1239, 567] on span "Confirmed" at bounding box center [1235, 568] width 51 height 16
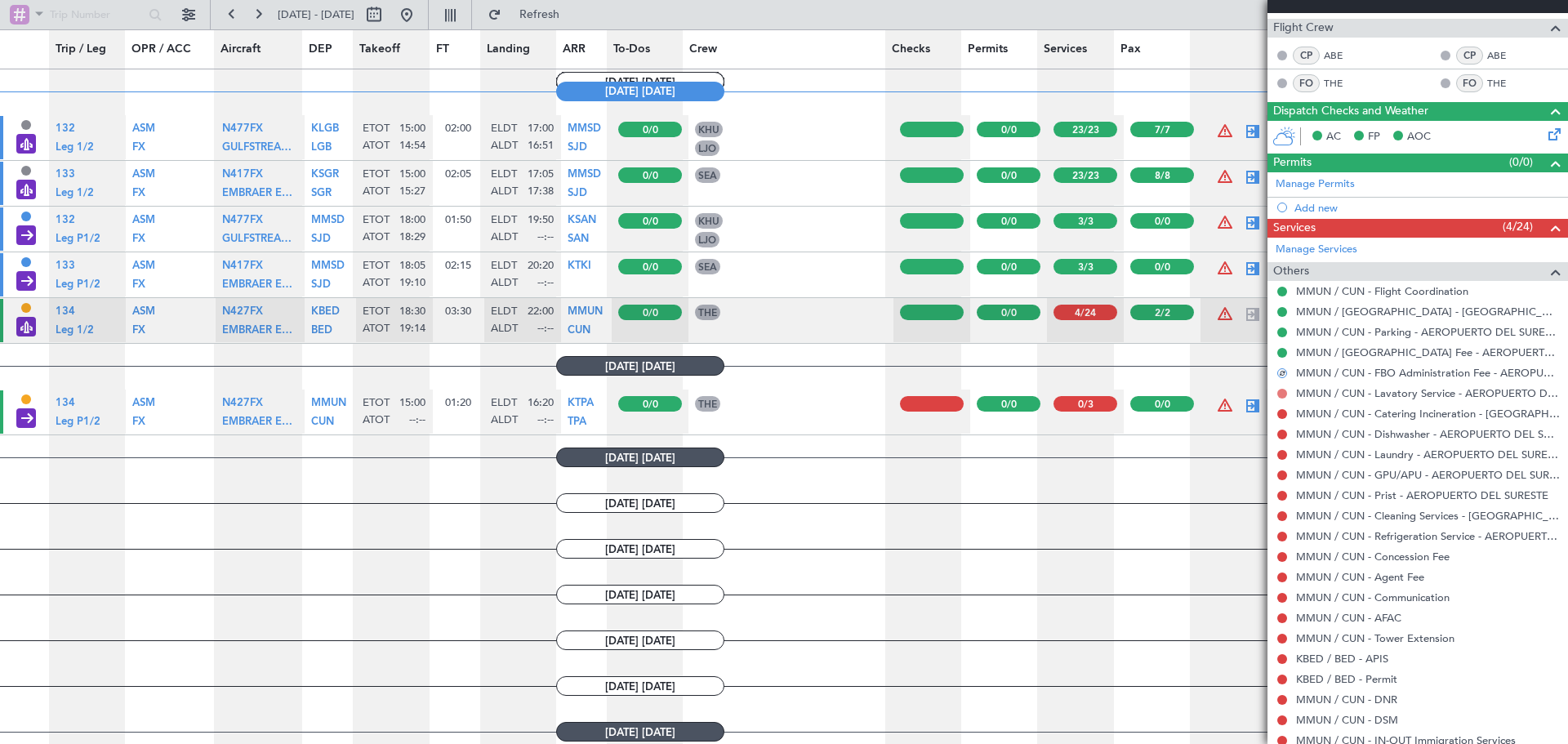
click at [1282, 396] on button at bounding box center [1282, 394] width 10 height 10
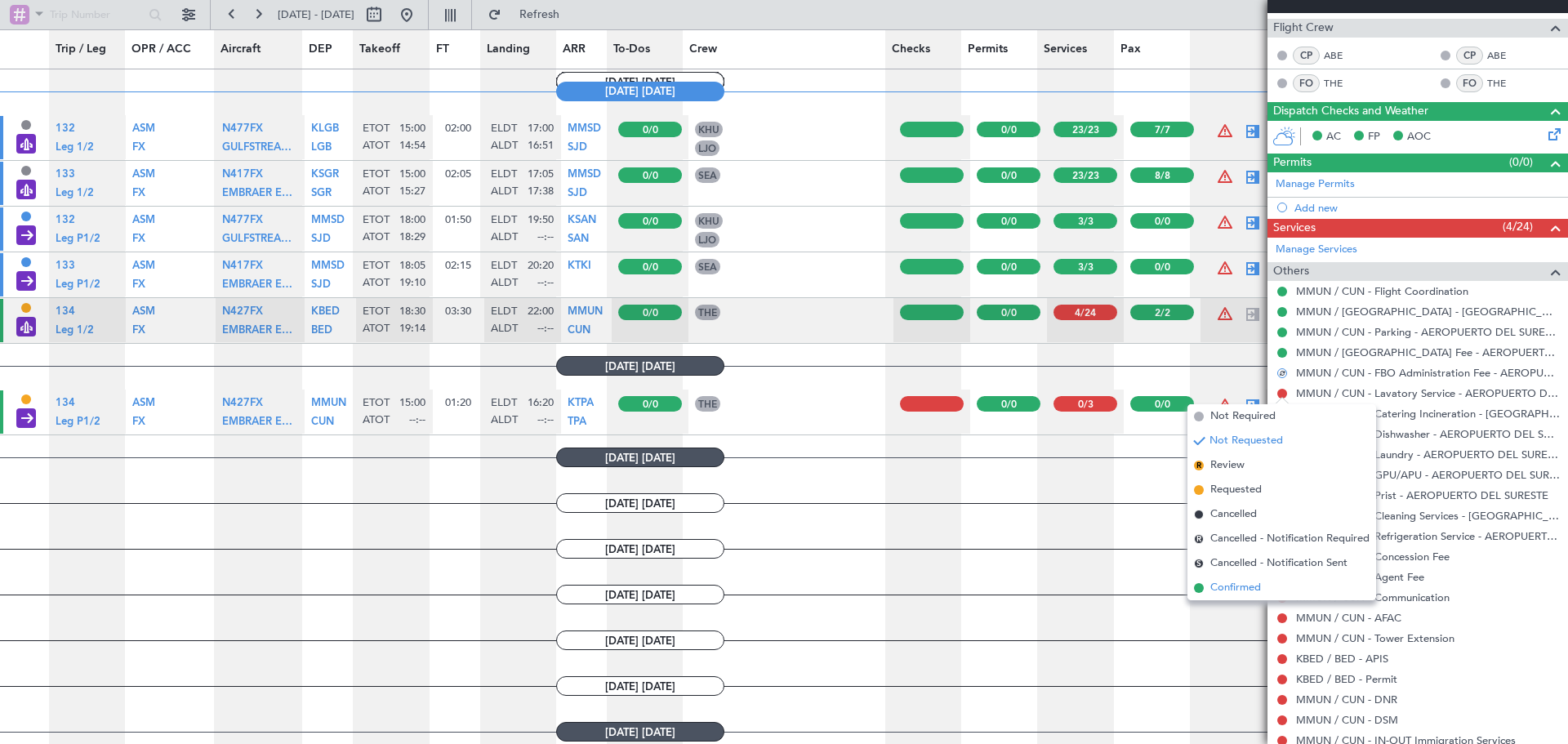
click at [1255, 591] on span "Confirmed" at bounding box center [1235, 588] width 51 height 16
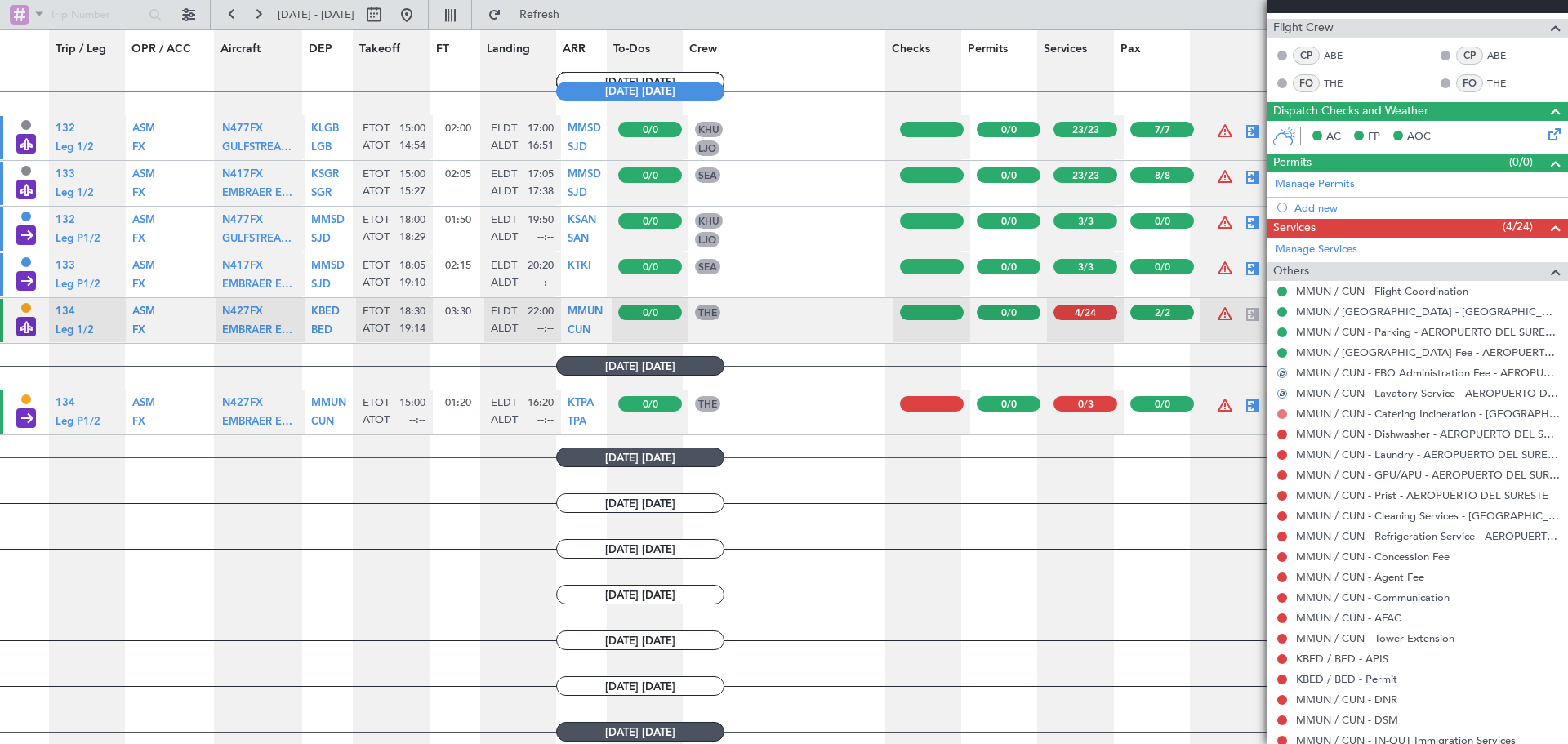
click at [1284, 411] on button at bounding box center [1282, 414] width 10 height 10
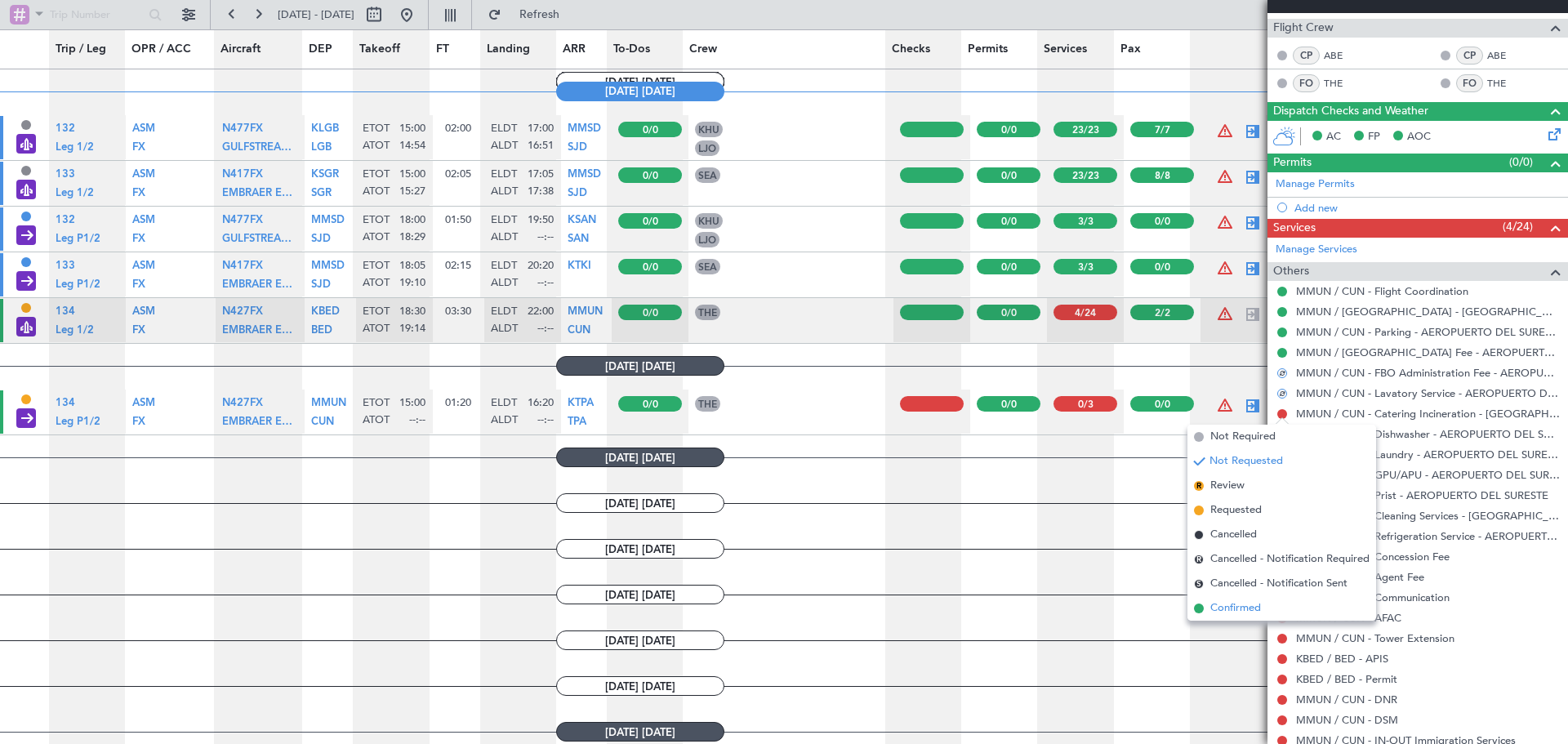
click at [1252, 603] on span "Confirmed" at bounding box center [1235, 609] width 51 height 16
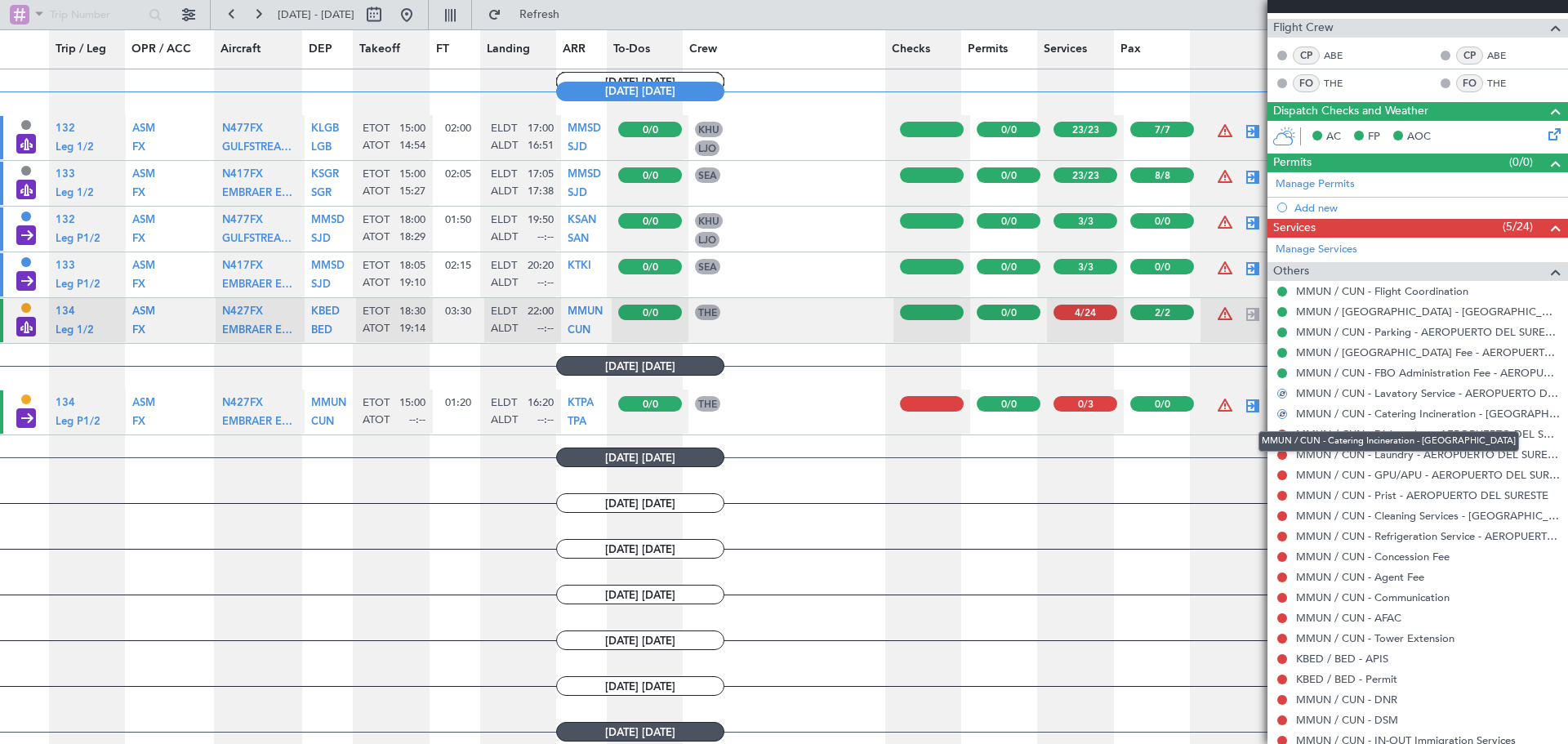
click at [1284, 432] on mat-tooltip-component "MMUN / CUN - Catering Incineration - [GEOGRAPHIC_DATA]" at bounding box center [1389, 441] width 283 height 44
click at [1279, 434] on button at bounding box center [1282, 434] width 10 height 10
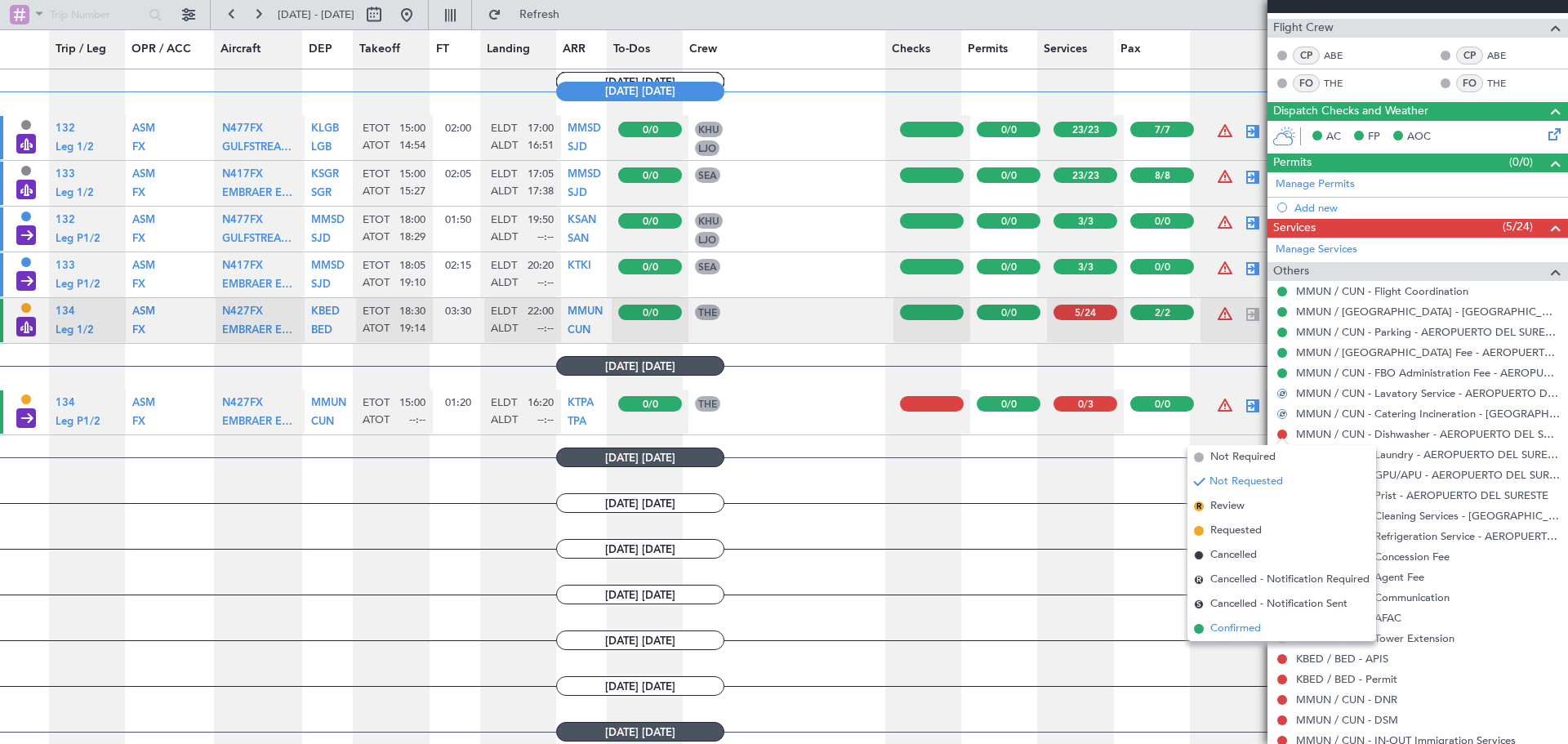
click at [1241, 626] on span "Confirmed" at bounding box center [1235, 629] width 51 height 16
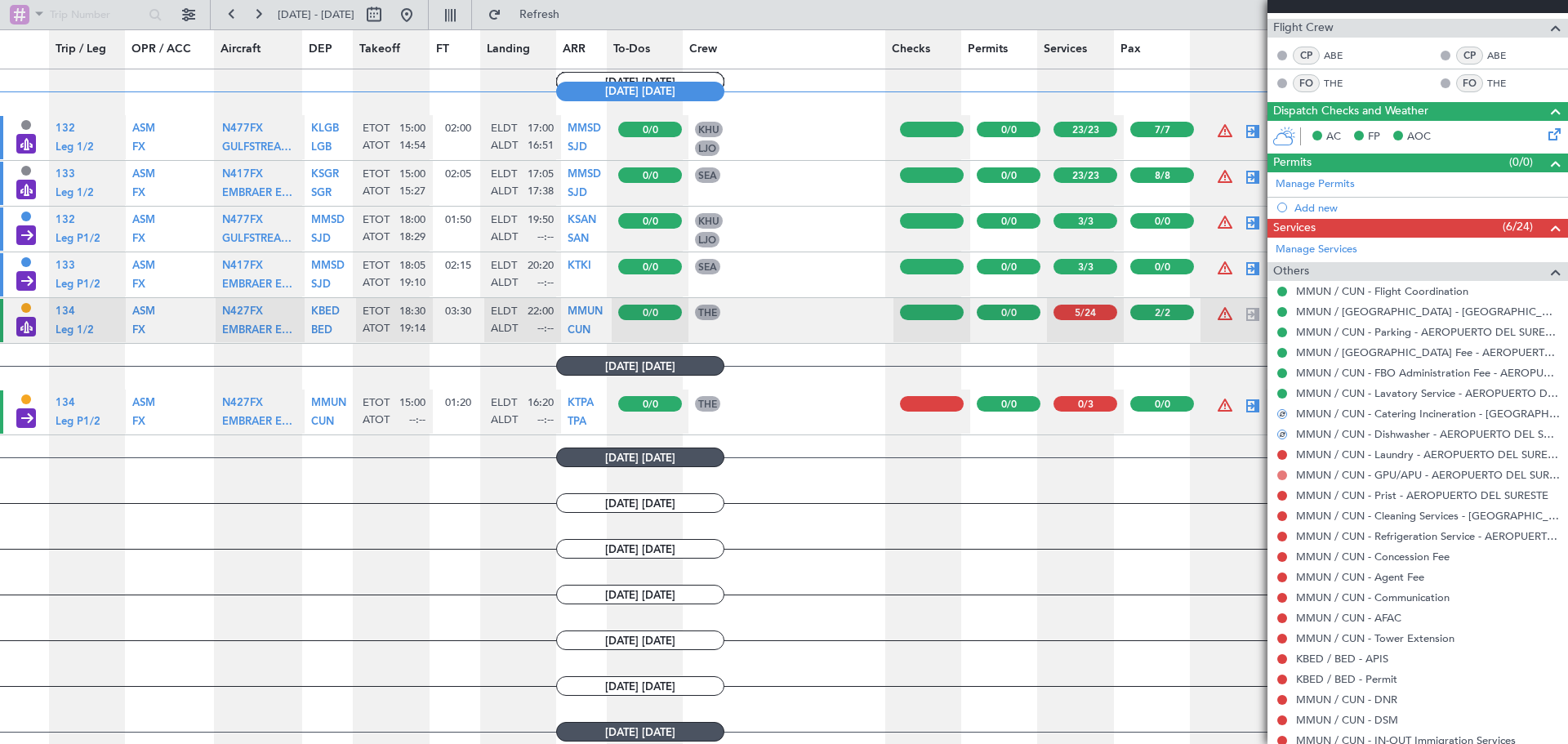
click at [1284, 475] on button at bounding box center [1282, 475] width 10 height 10
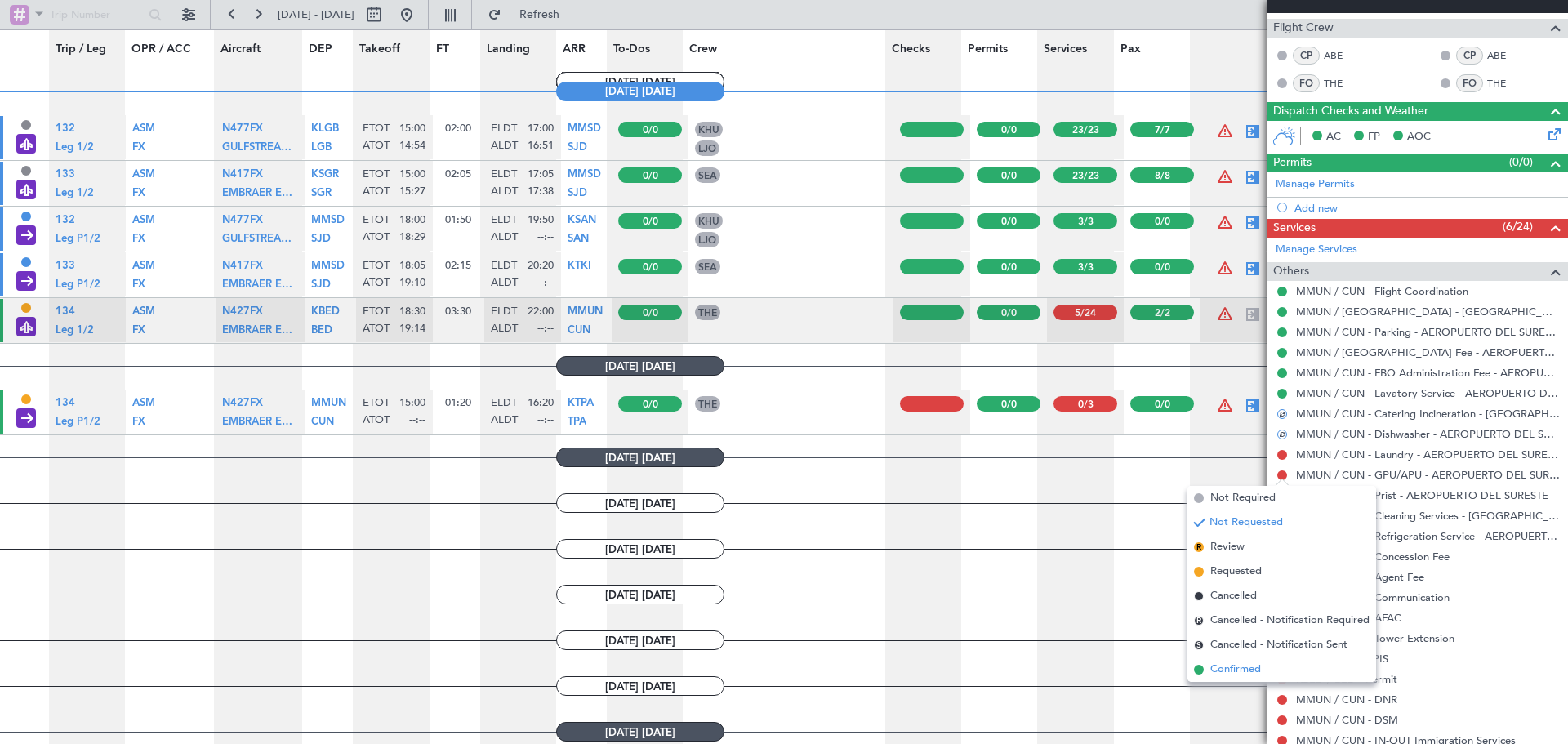
click at [1241, 666] on span "Confirmed" at bounding box center [1235, 670] width 51 height 16
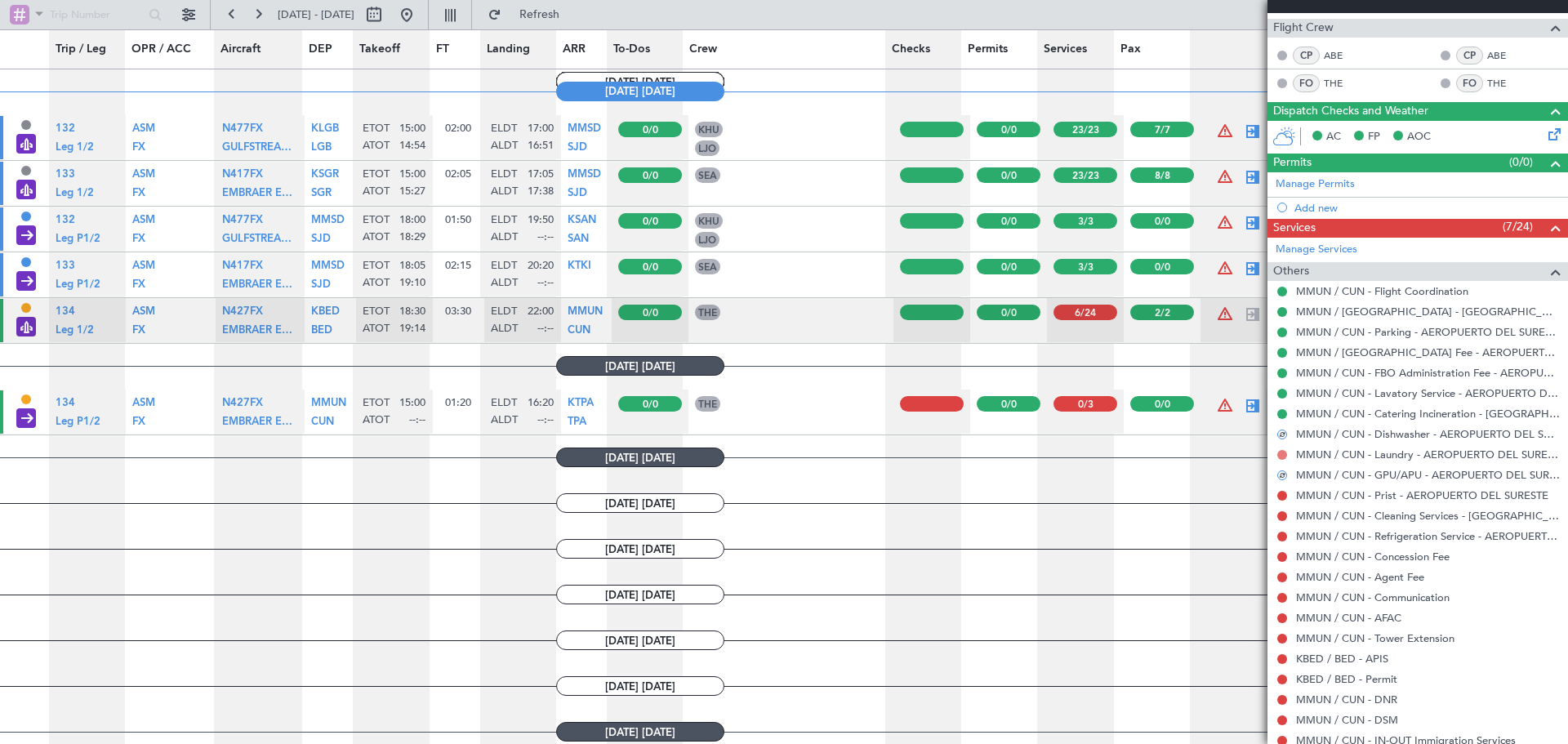
click at [1285, 454] on button at bounding box center [1282, 454] width 10 height 10
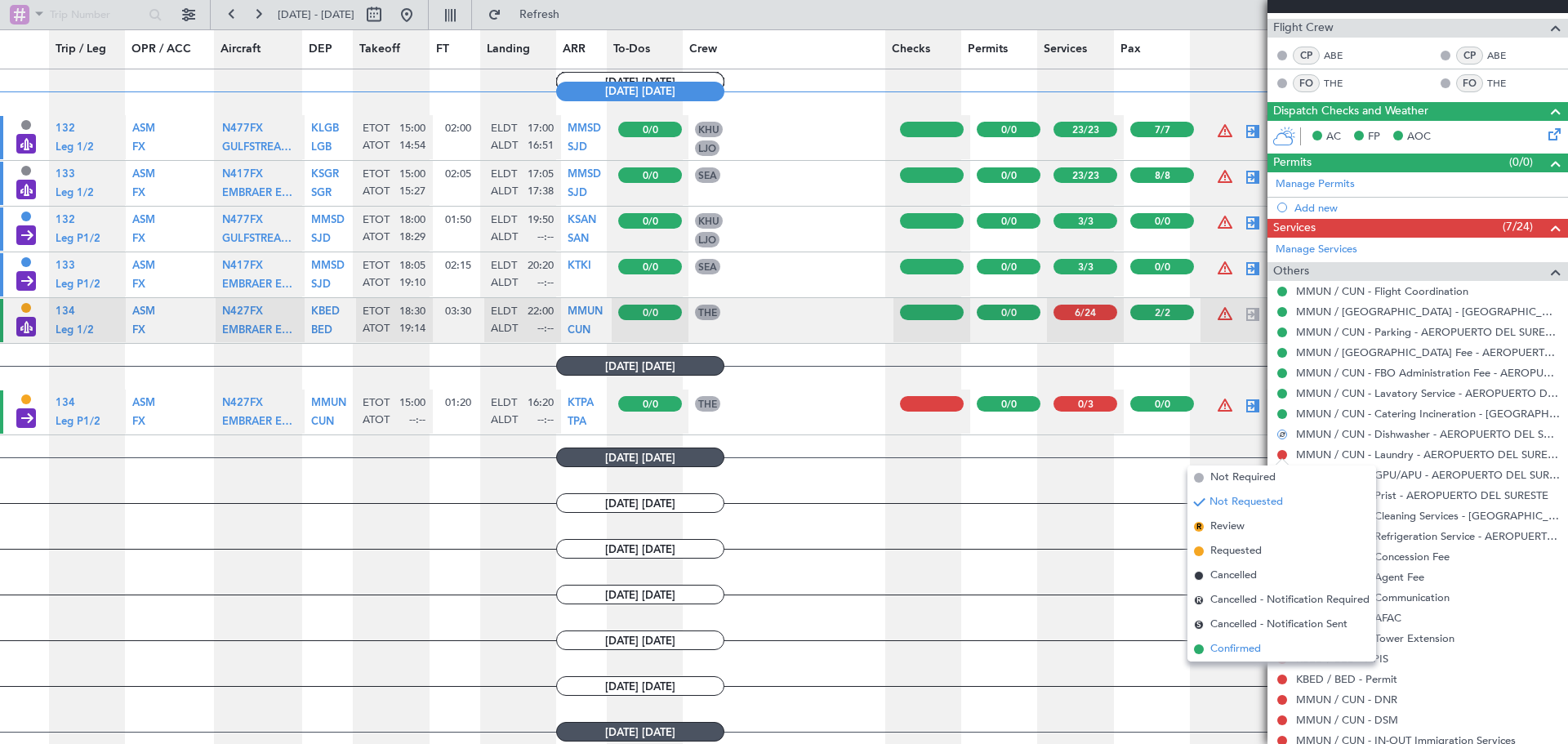
click at [1246, 651] on span "Confirmed" at bounding box center [1235, 650] width 51 height 16
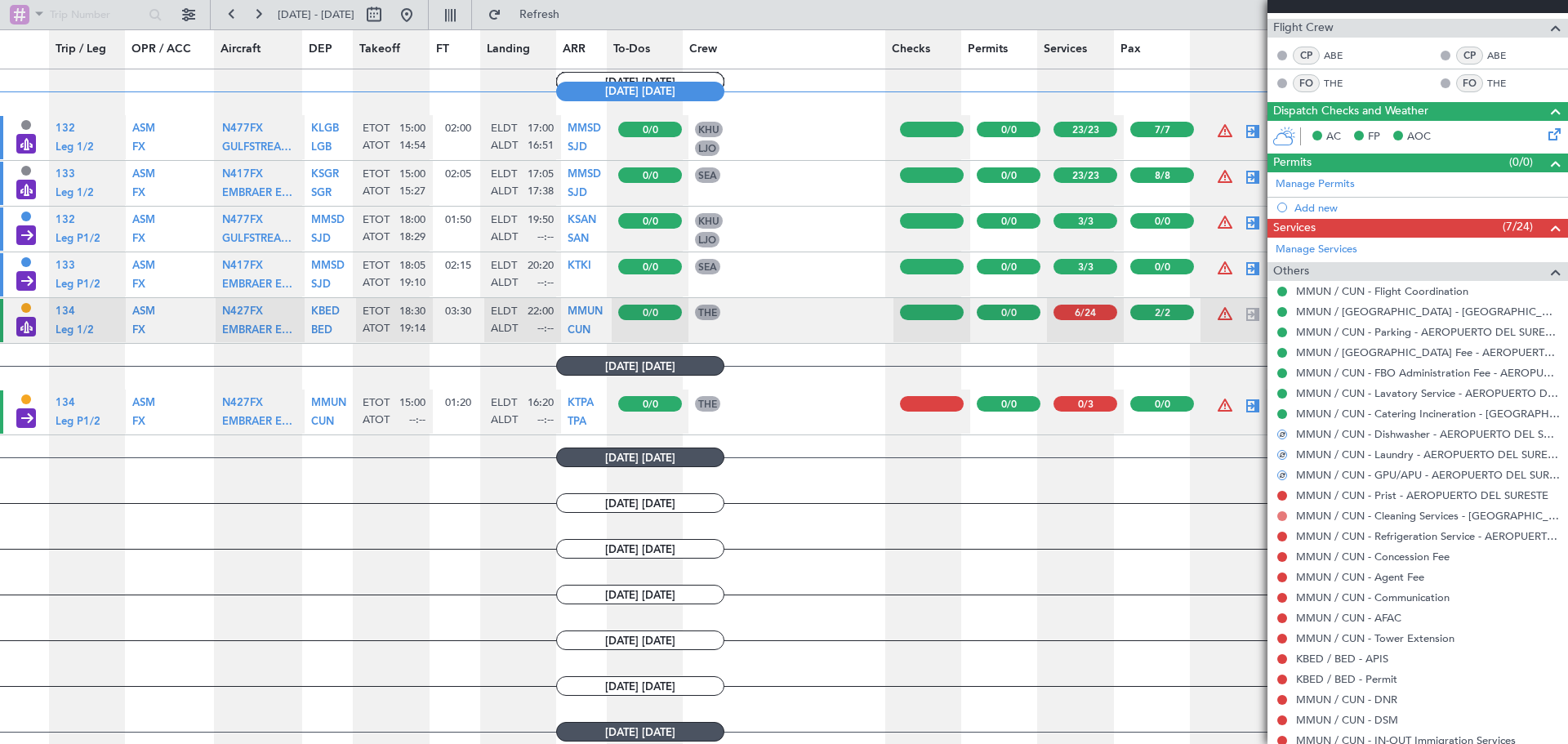
click at [1281, 518] on button at bounding box center [1282, 516] width 10 height 10
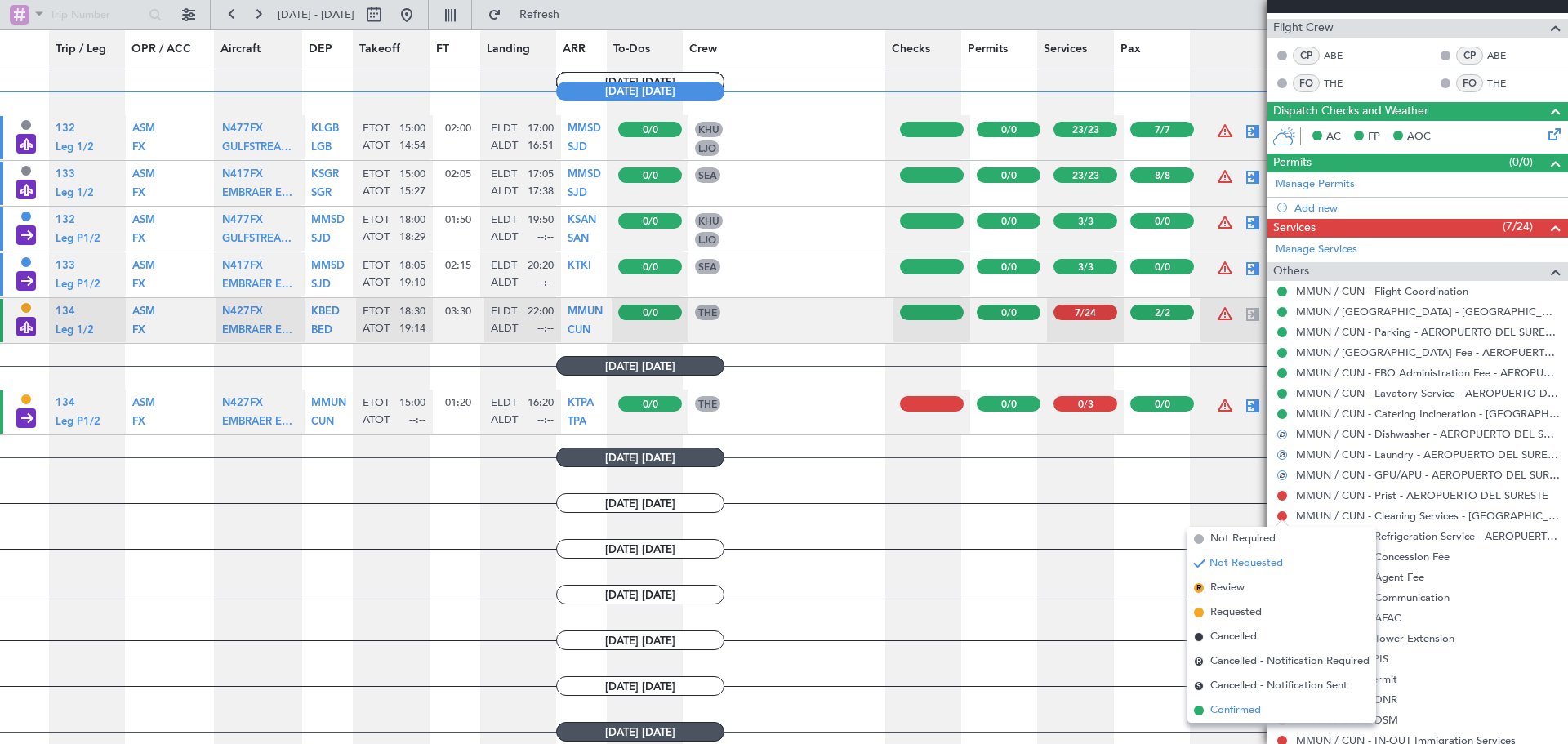
click at [1238, 704] on span "Confirmed" at bounding box center [1235, 711] width 51 height 16
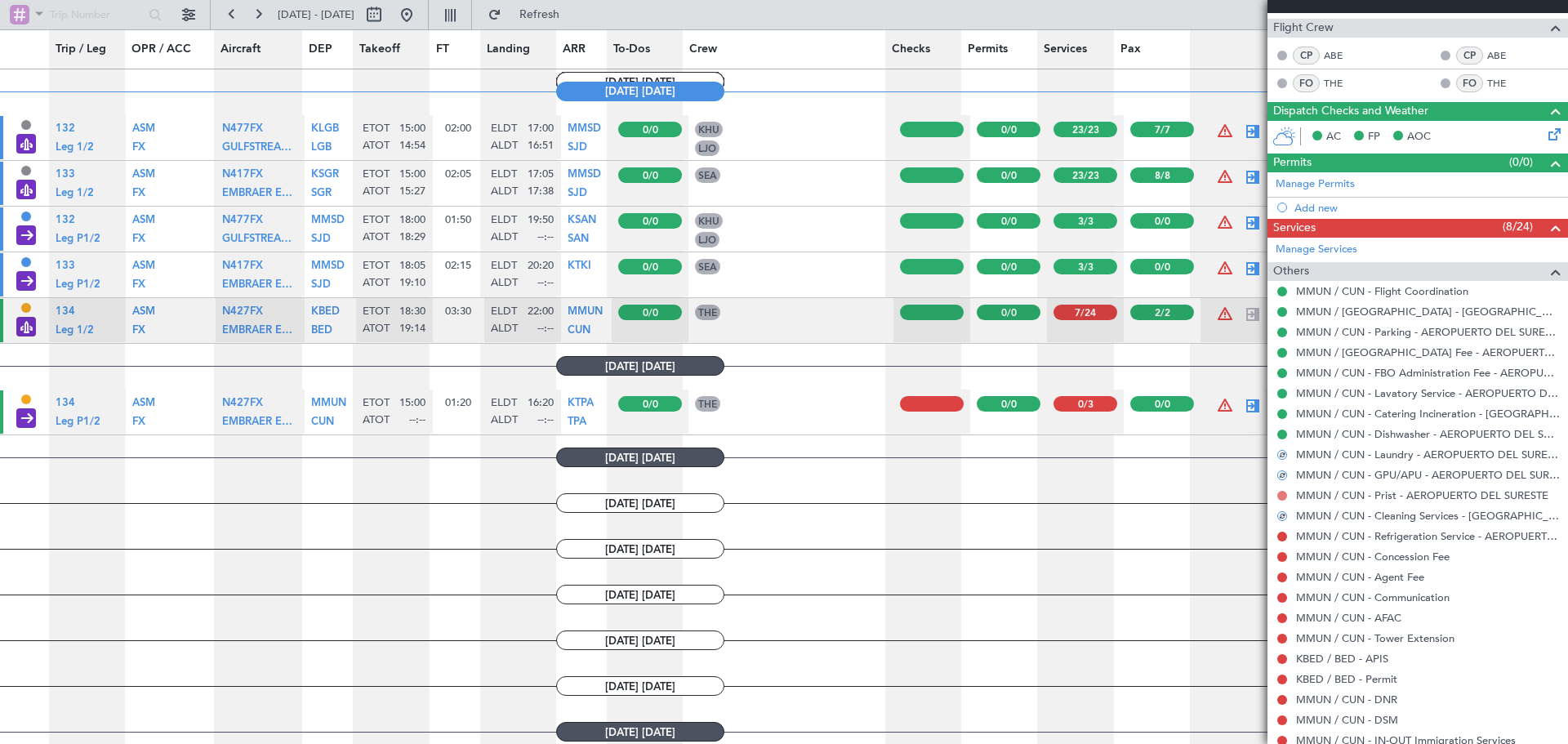
click at [1283, 492] on button at bounding box center [1282, 495] width 10 height 10
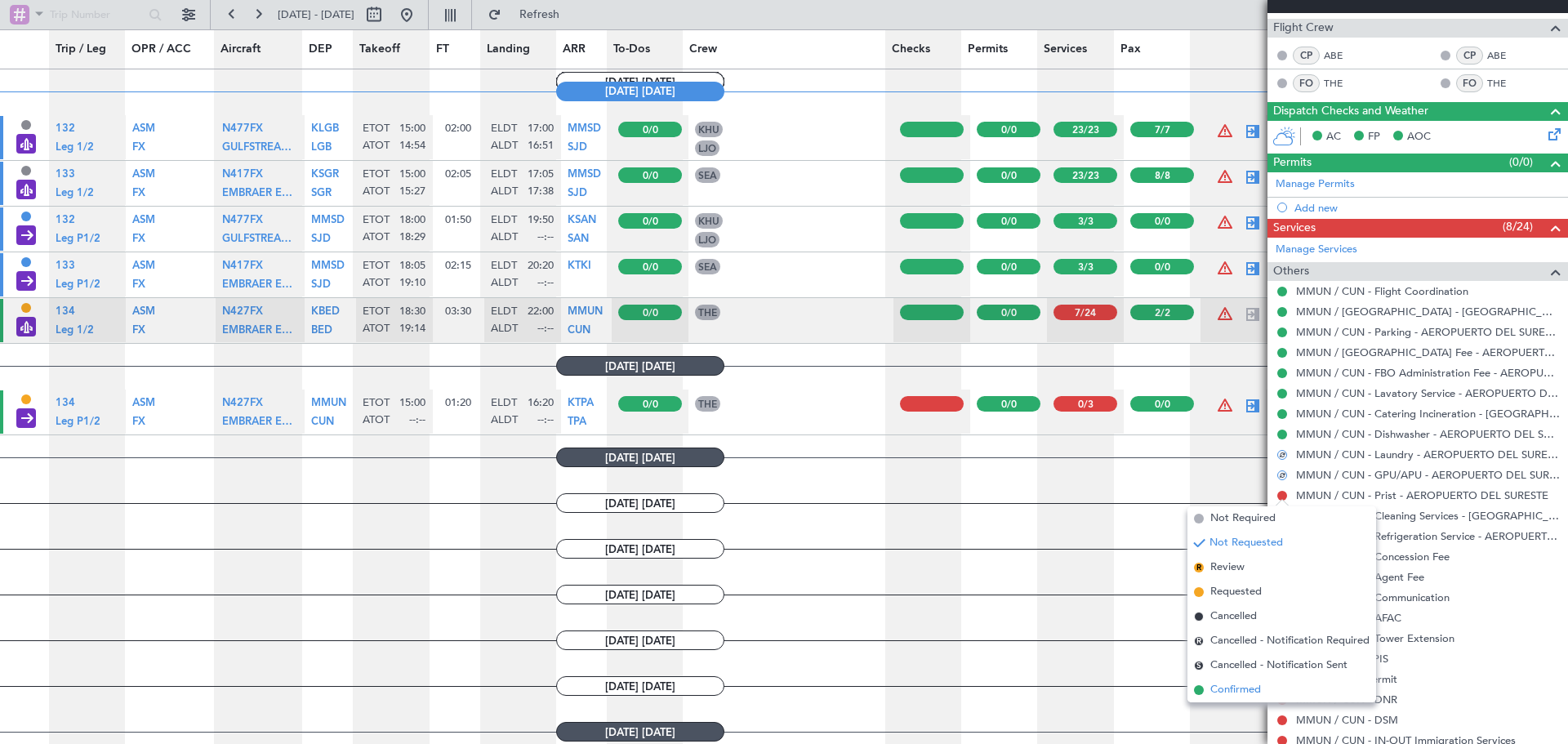
click at [1251, 686] on span "Confirmed" at bounding box center [1235, 691] width 51 height 16
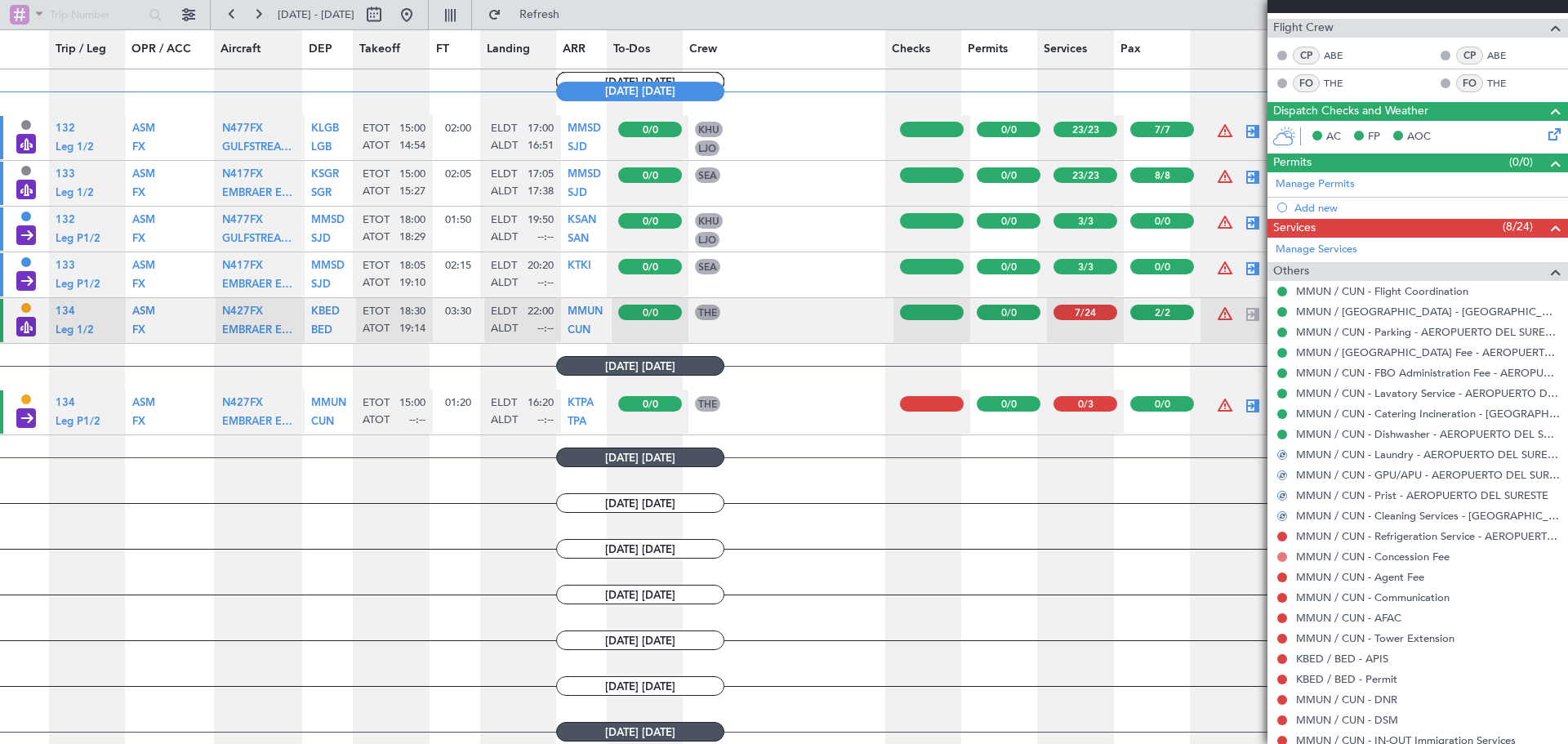
click at [1285, 559] on button at bounding box center [1282, 556] width 10 height 10
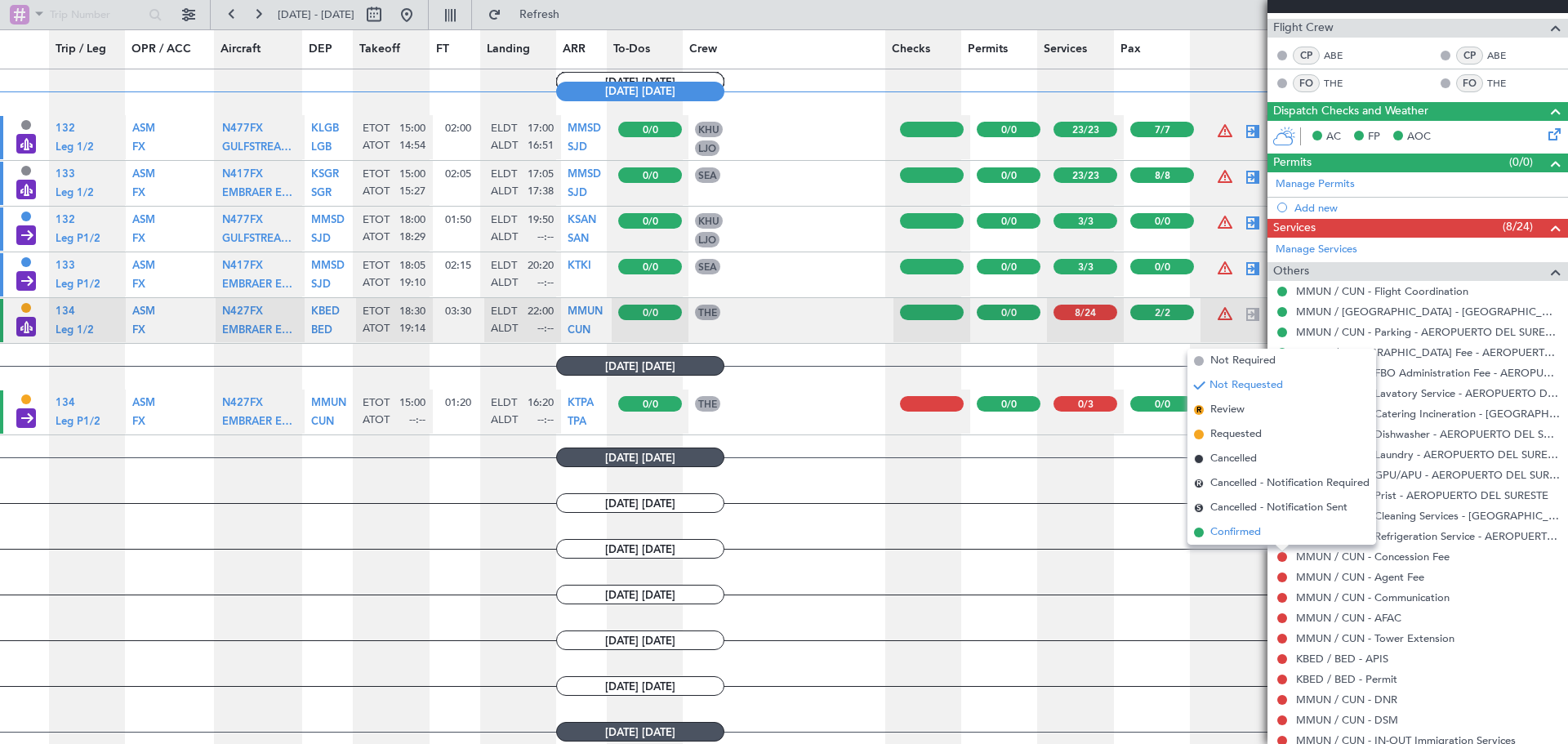
click at [1247, 535] on span "Confirmed" at bounding box center [1235, 532] width 51 height 16
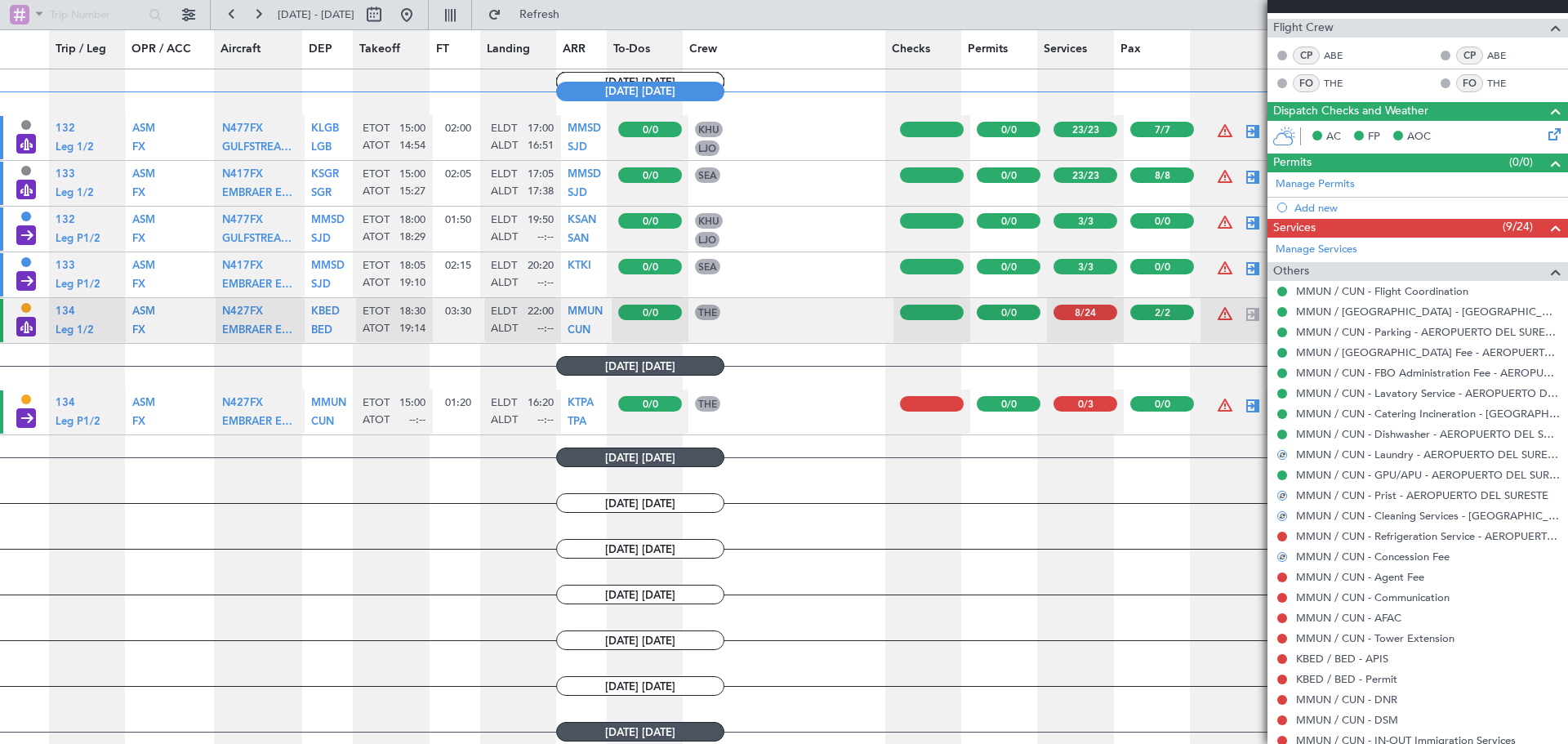
click at [1279, 541] on mat-tooltip-component "Not Requested" at bounding box center [1283, 563] width 92 height 44
click at [1282, 535] on button at bounding box center [1282, 536] width 10 height 10
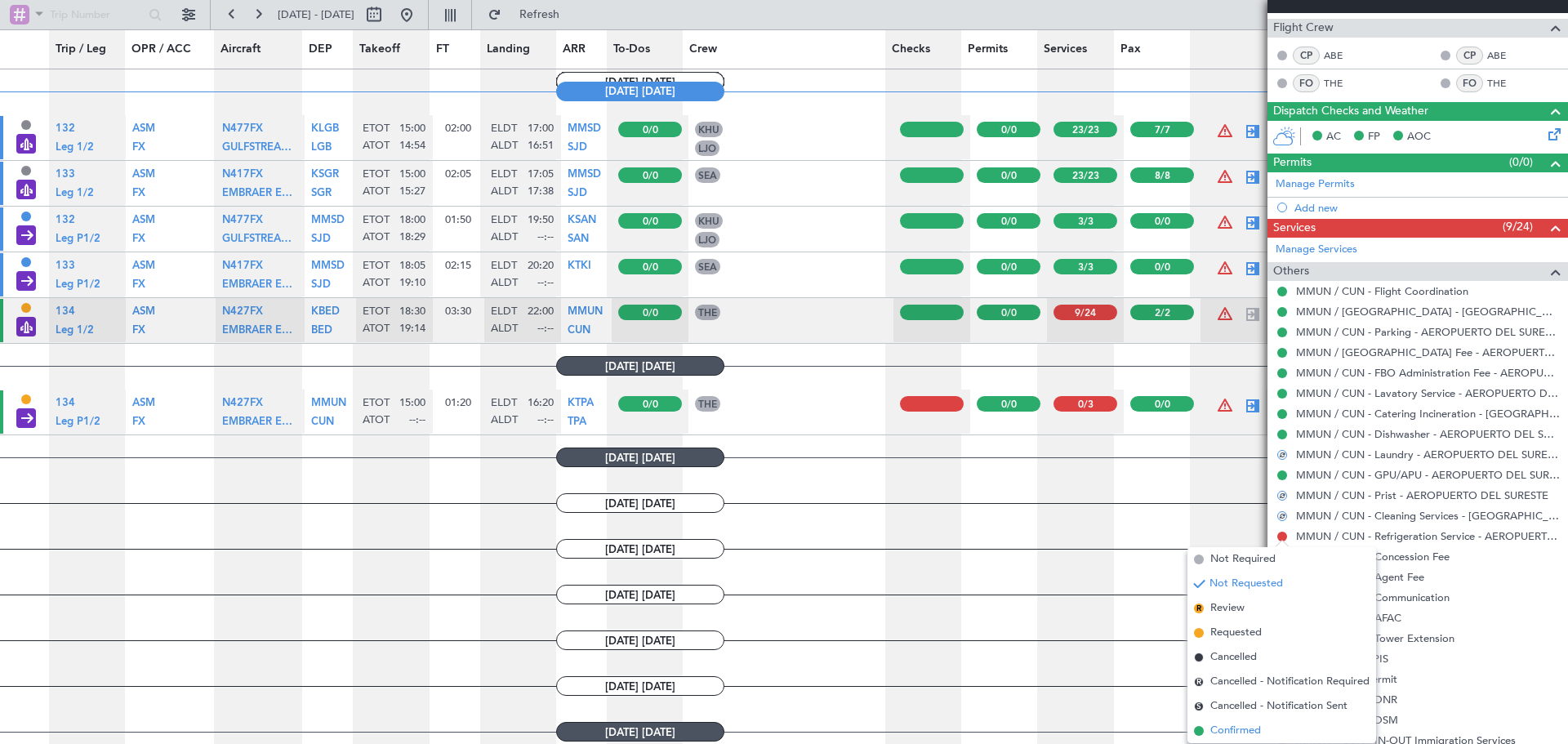
click at [1232, 726] on span "Confirmed" at bounding box center [1235, 731] width 51 height 16
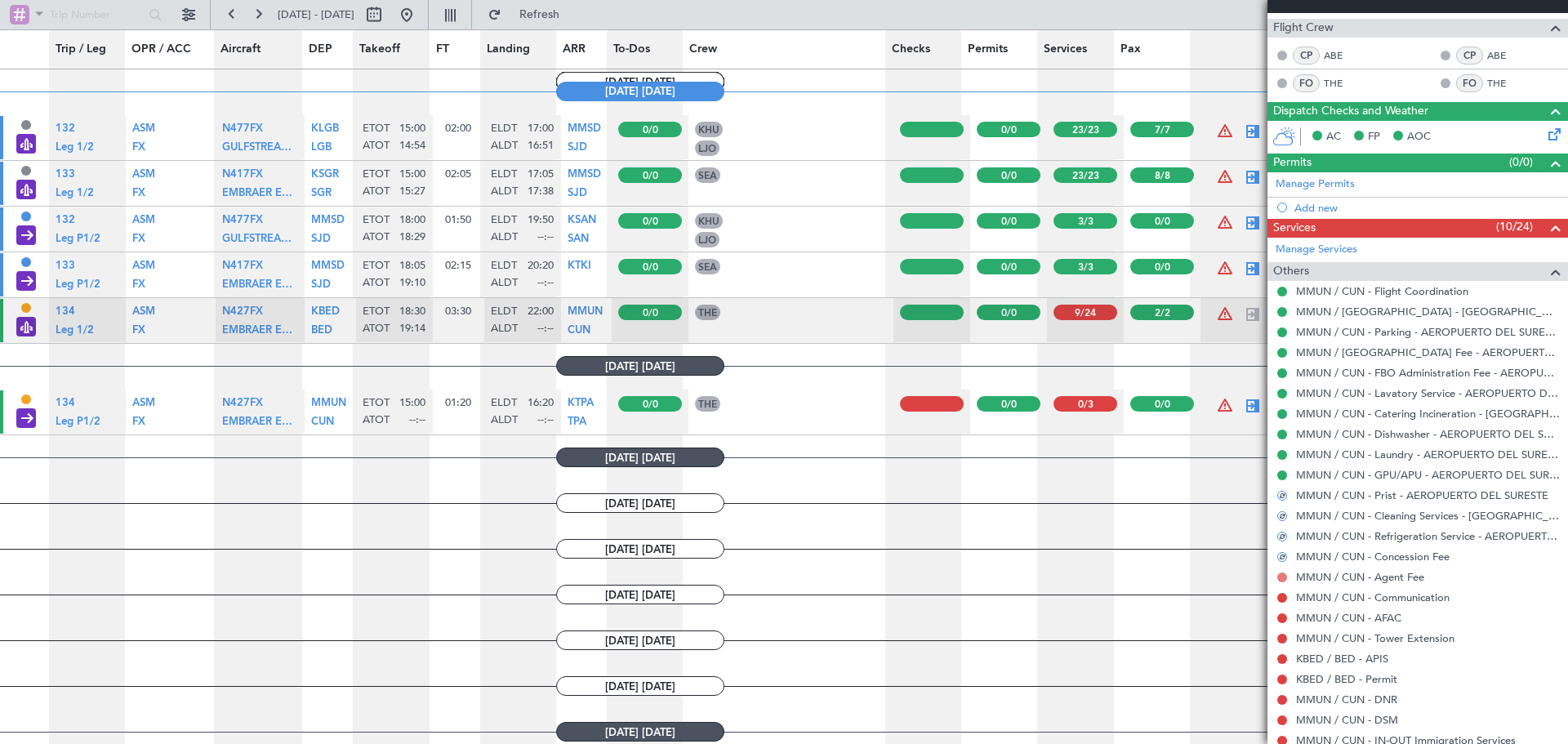
click at [1282, 577] on button at bounding box center [1282, 577] width 10 height 10
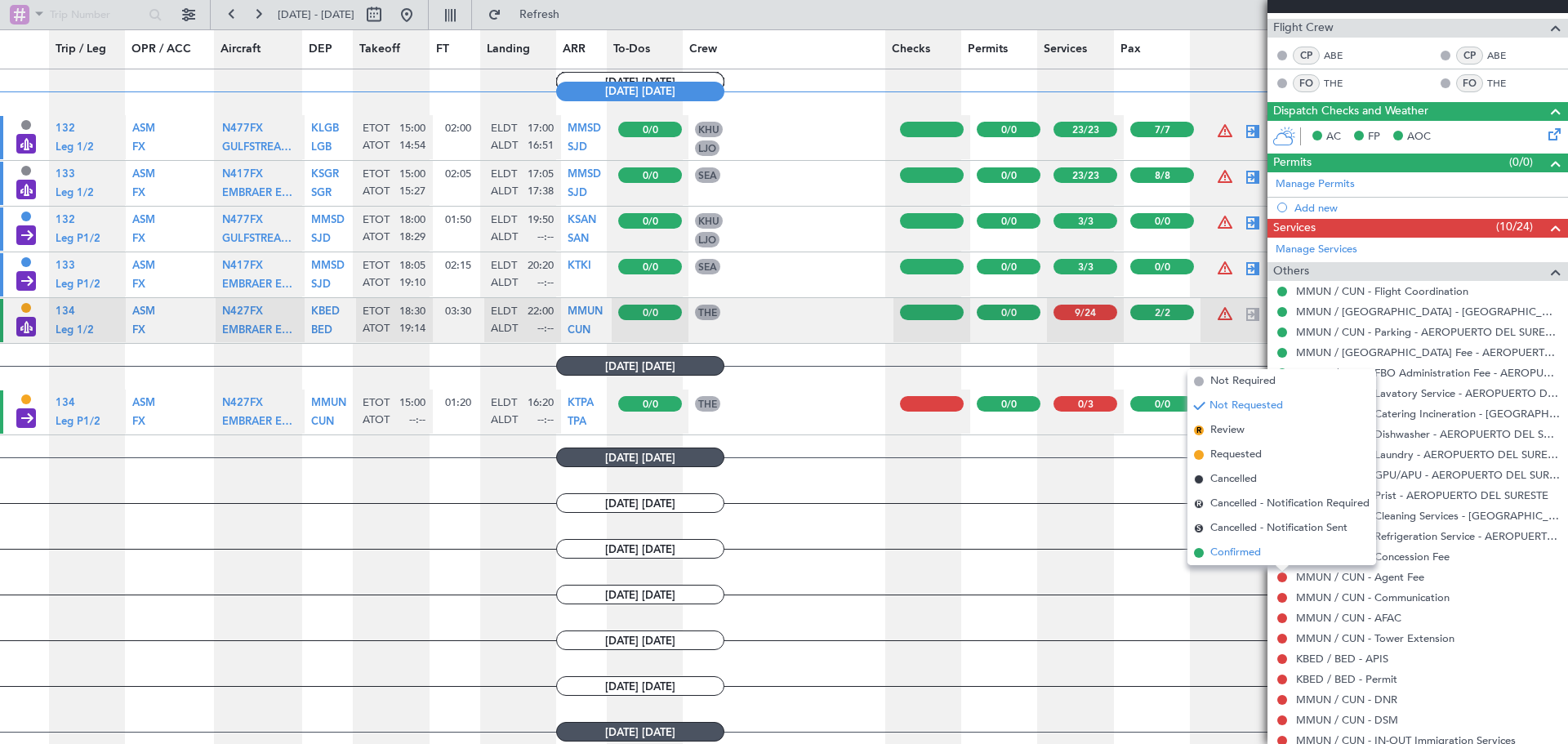
click at [1252, 552] on span "Confirmed" at bounding box center [1235, 553] width 51 height 16
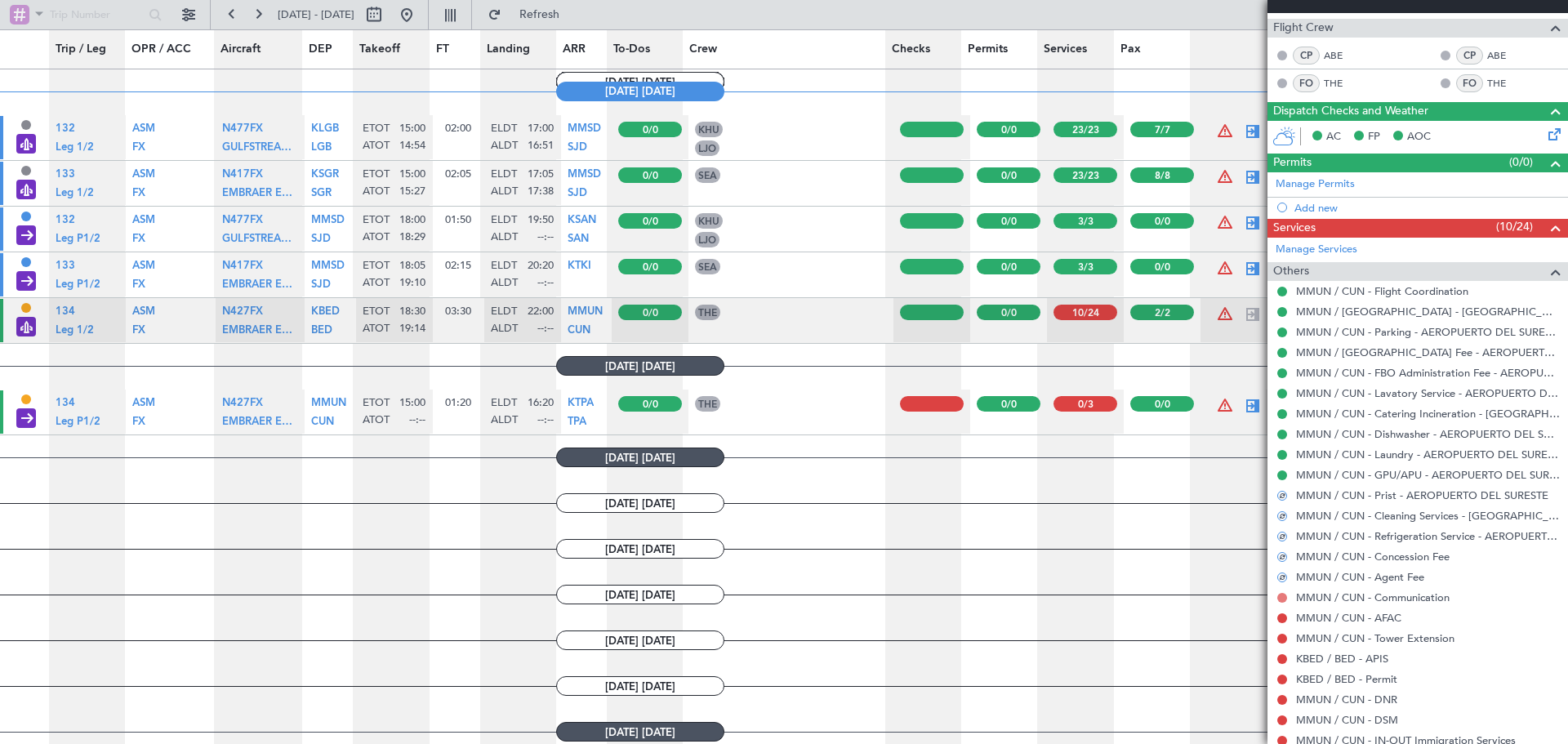
click at [1278, 597] on button at bounding box center [1282, 597] width 10 height 10
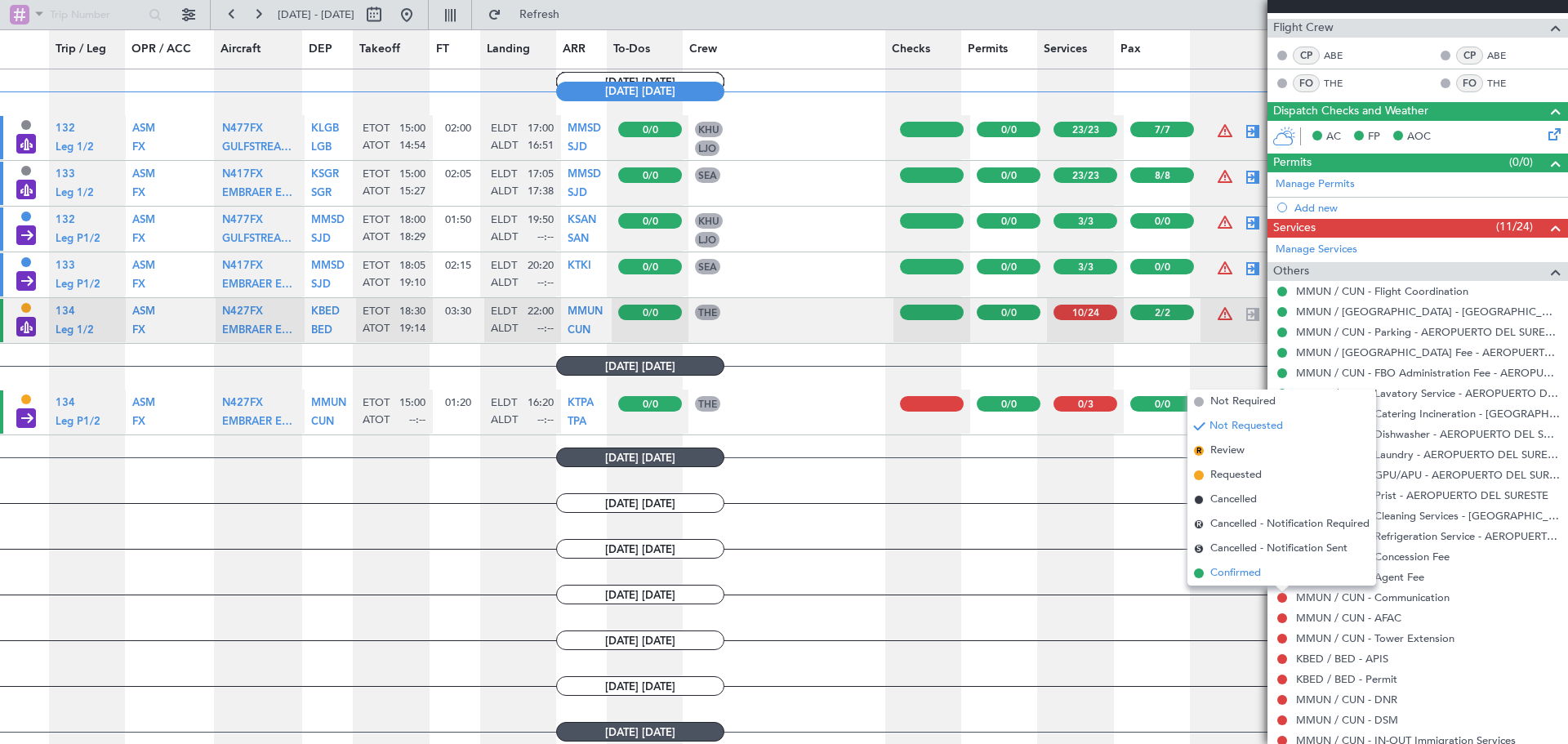
click at [1248, 576] on span "Confirmed" at bounding box center [1235, 573] width 51 height 16
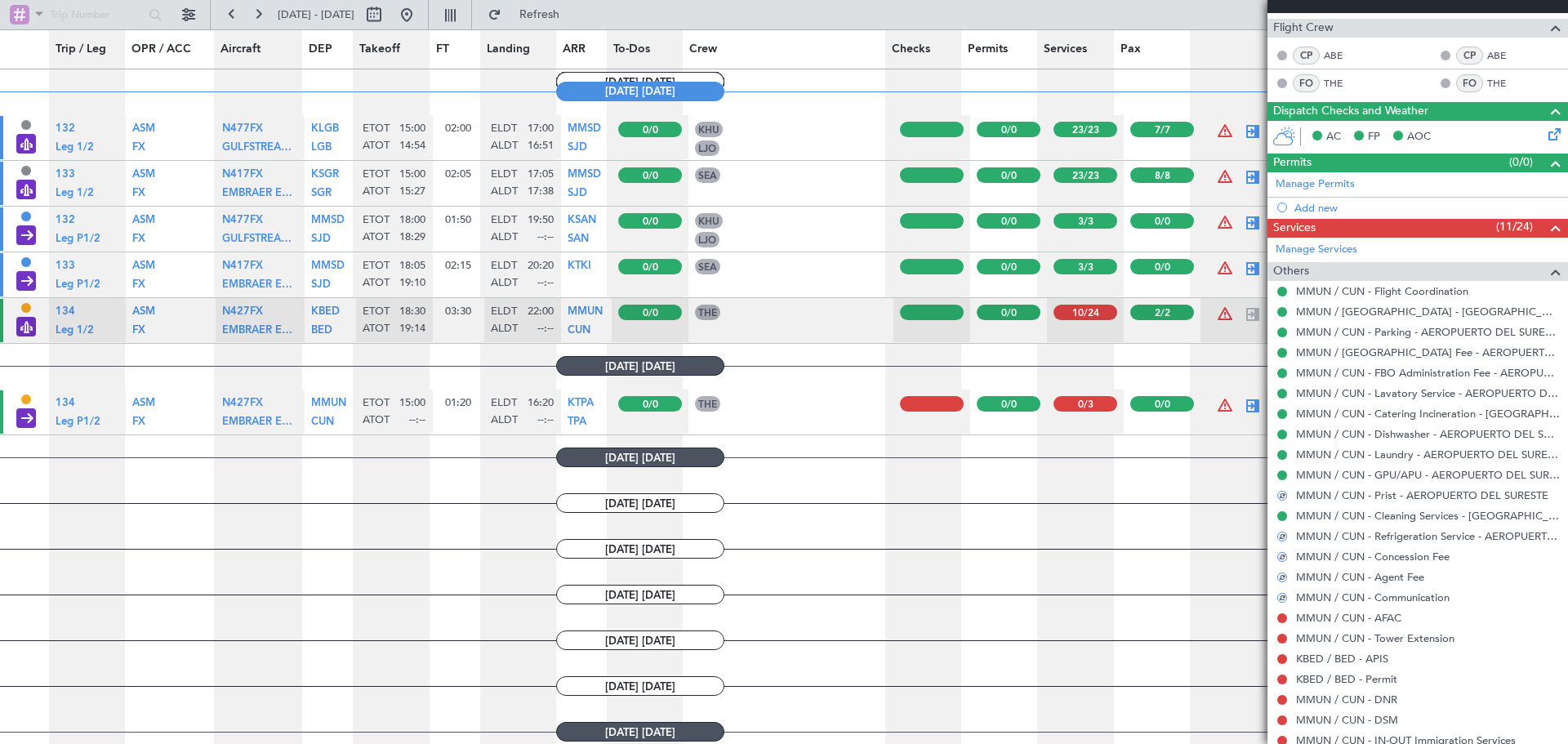
click at [1281, 622] on div at bounding box center [1282, 618] width 13 height 13
click at [1283, 619] on button at bounding box center [1282, 618] width 10 height 10
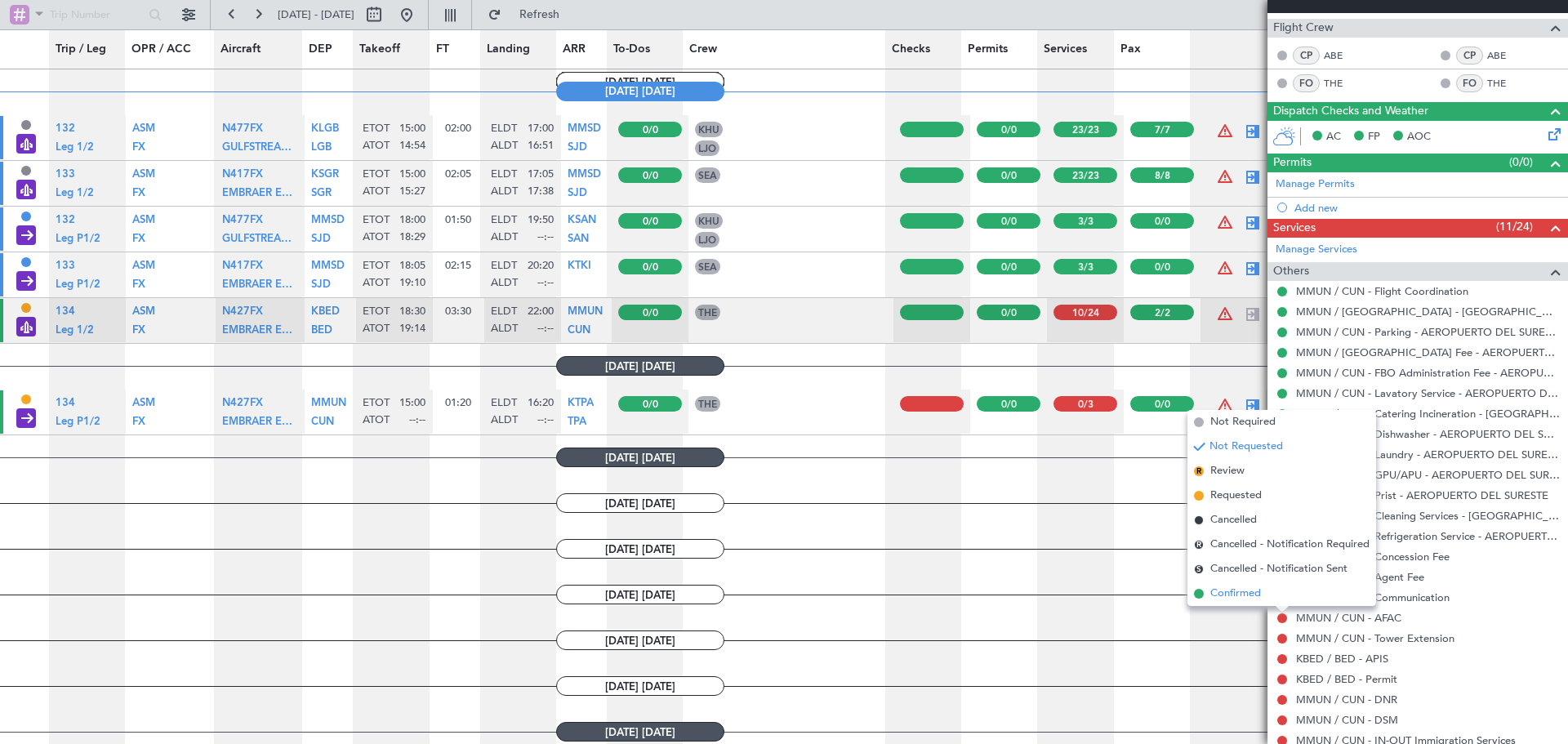
click at [1258, 593] on span "Confirmed" at bounding box center [1235, 594] width 51 height 16
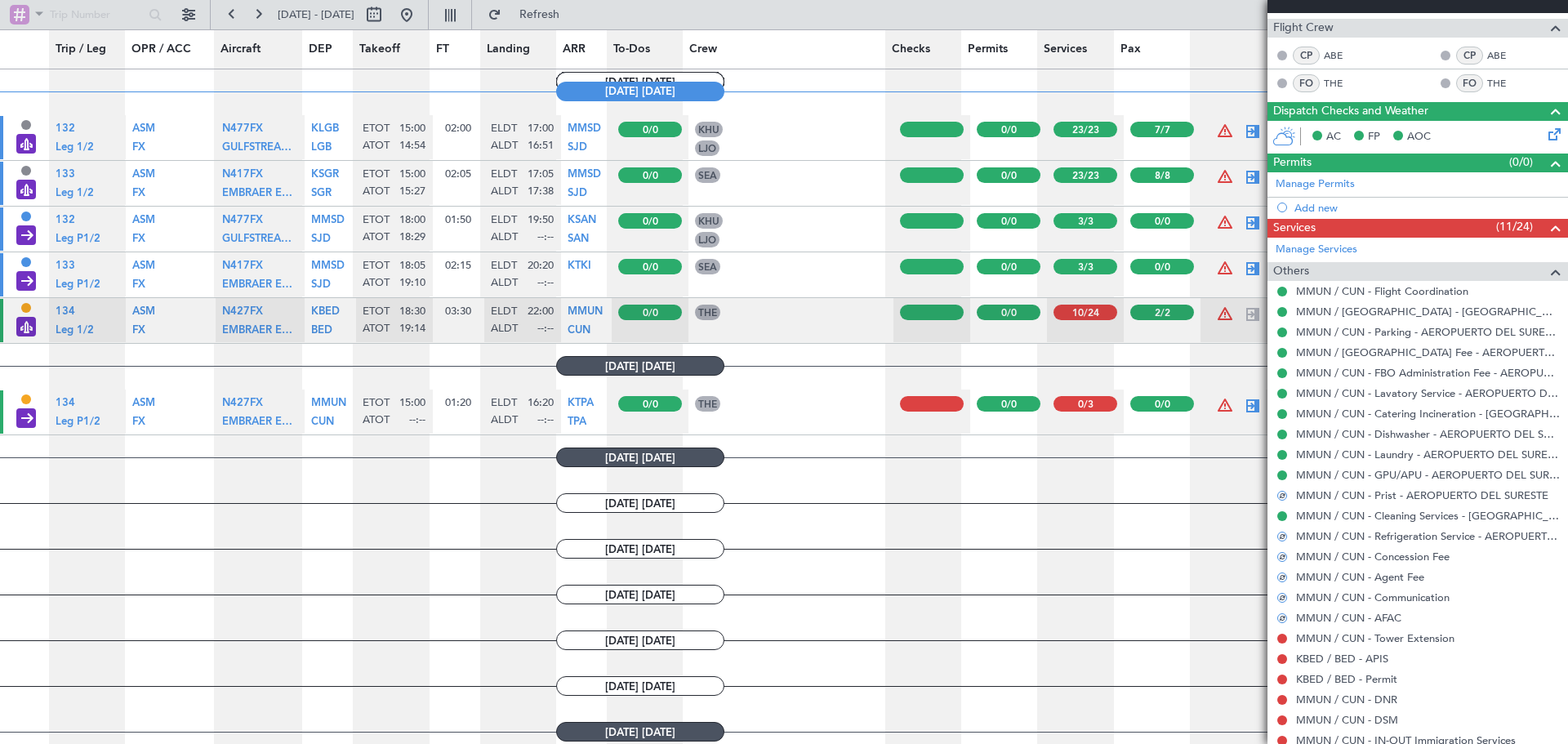
click at [1278, 632] on div at bounding box center [1282, 638] width 13 height 13
click at [1278, 636] on button at bounding box center [1282, 638] width 10 height 10
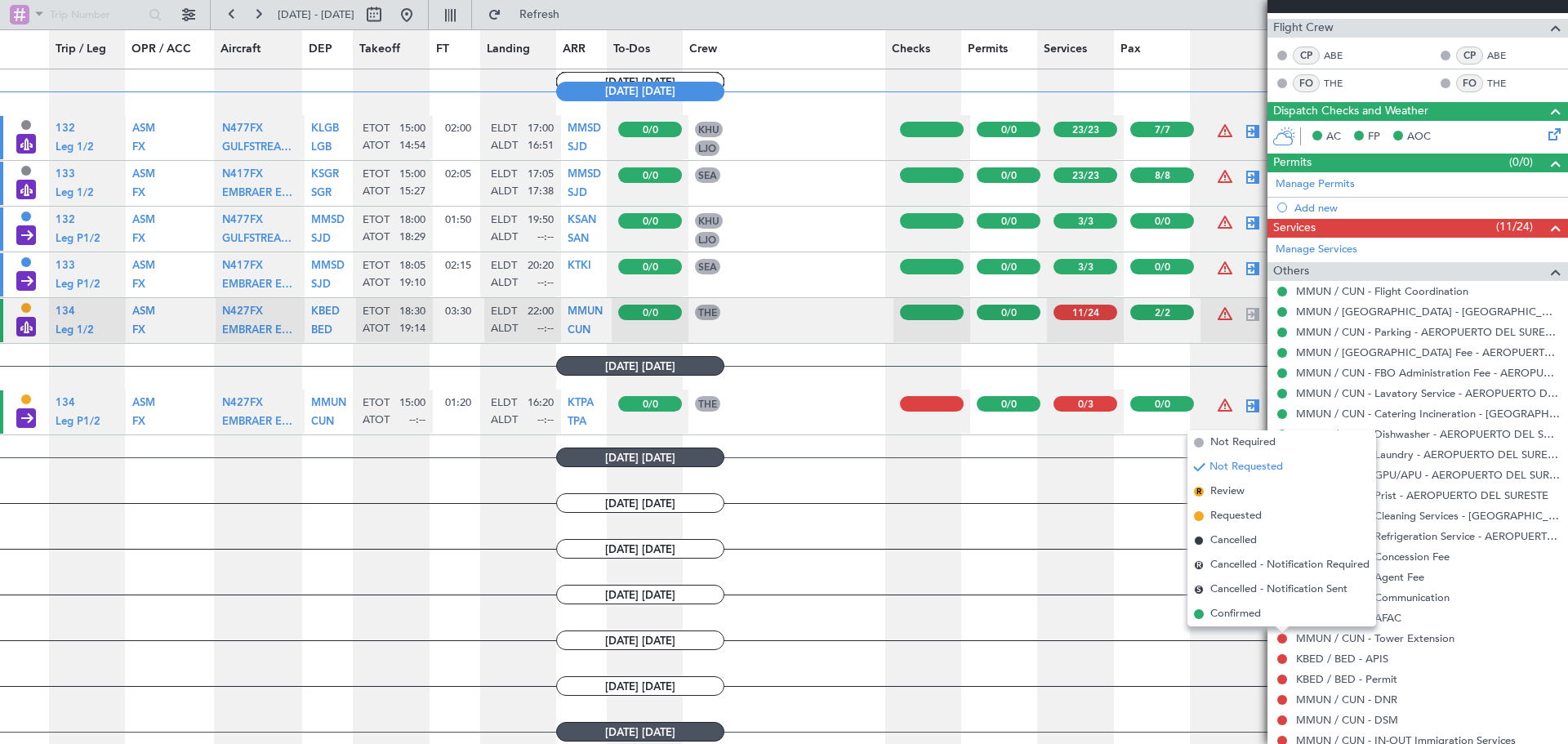
click at [1250, 614] on span "Confirmed" at bounding box center [1235, 614] width 51 height 16
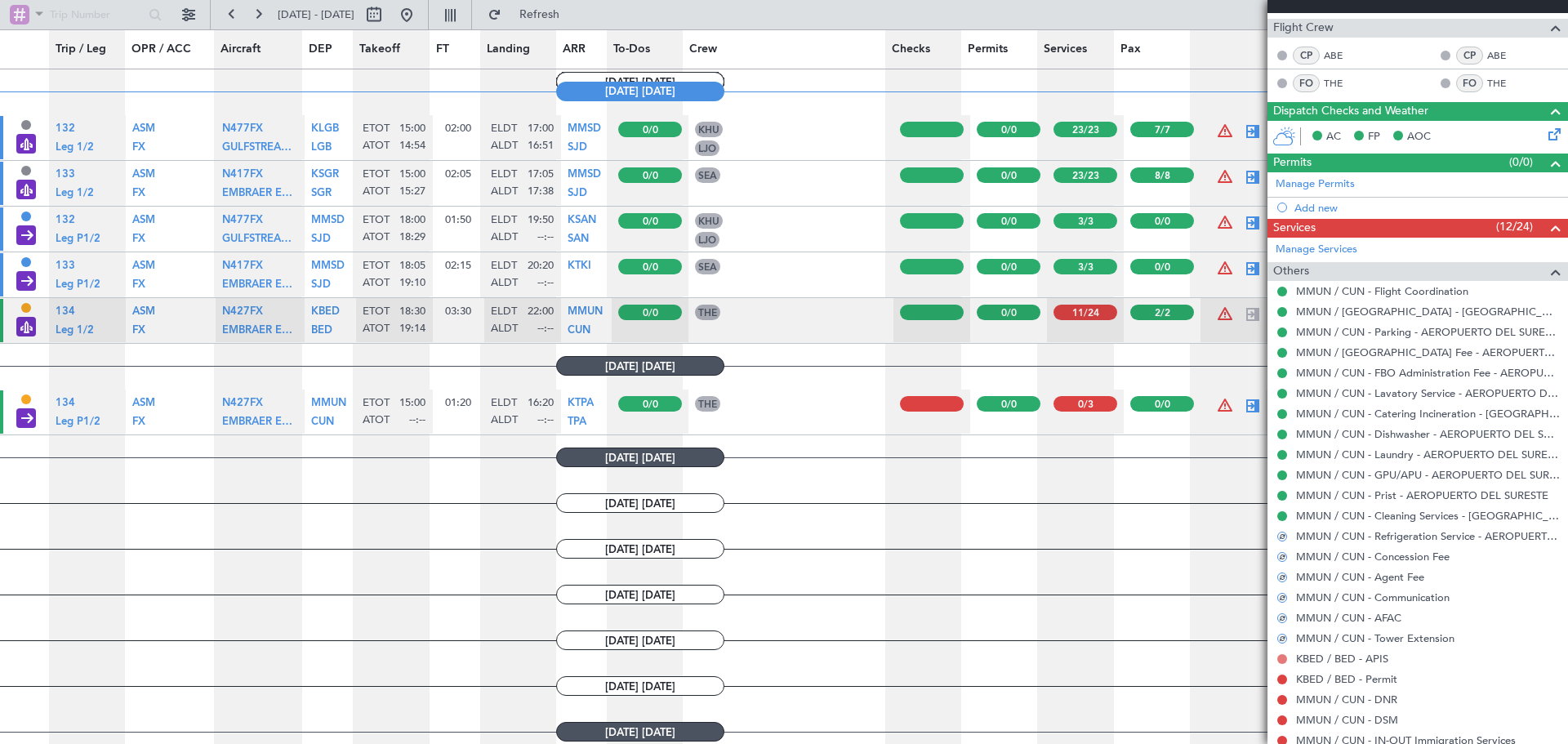
click at [1278, 656] on button at bounding box center [1282, 659] width 10 height 10
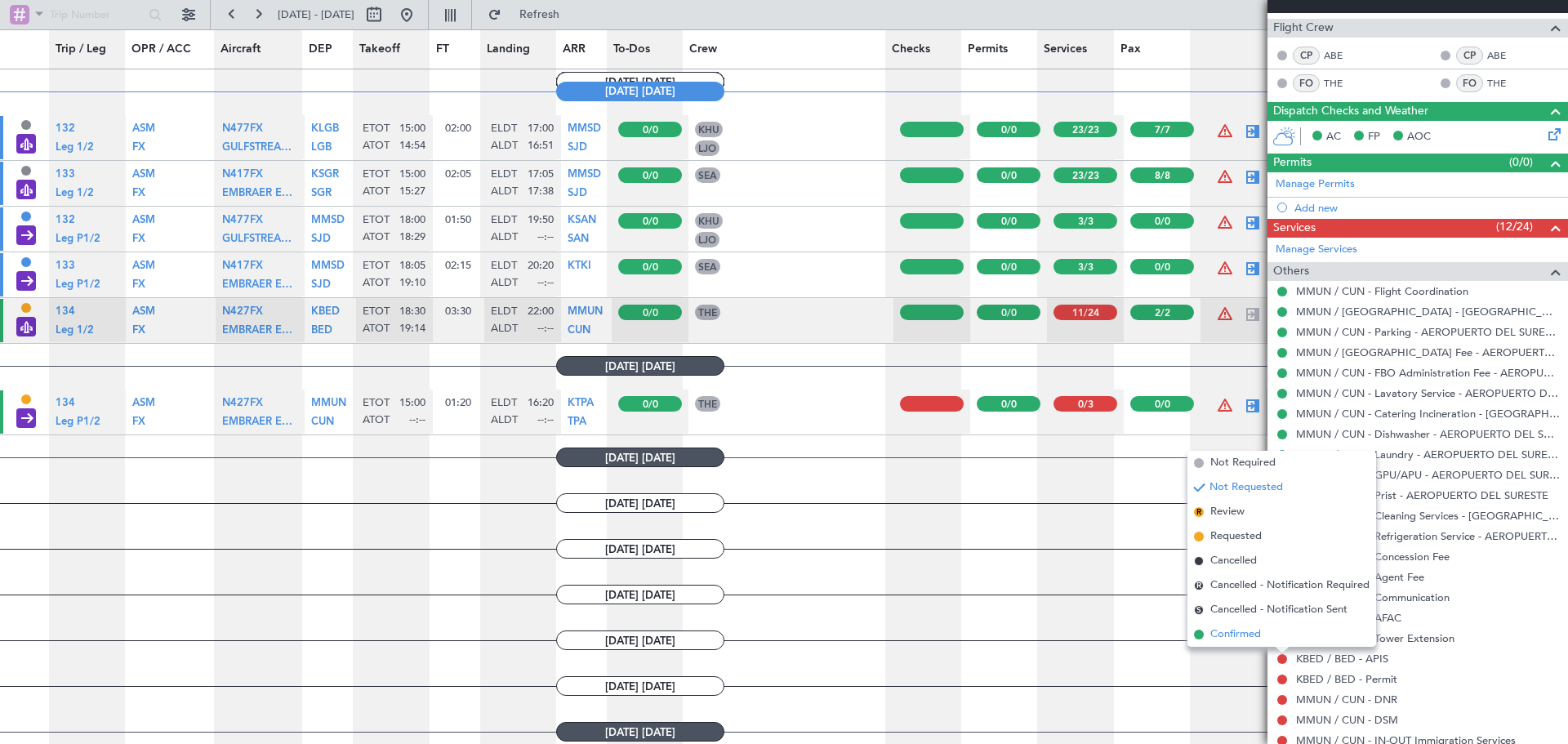
click at [1247, 636] on span "Confirmed" at bounding box center [1235, 635] width 51 height 16
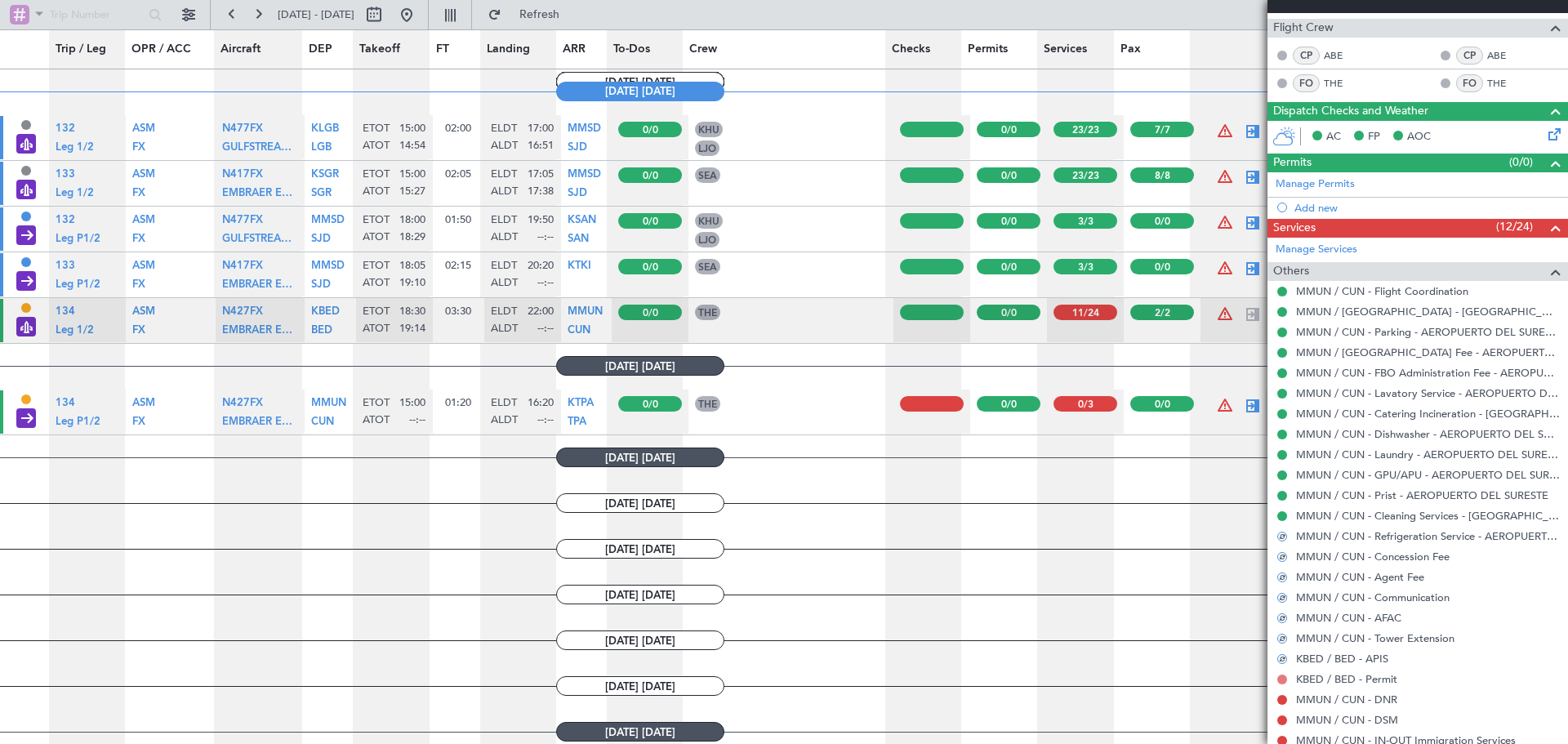
click at [1281, 679] on button at bounding box center [1282, 679] width 10 height 10
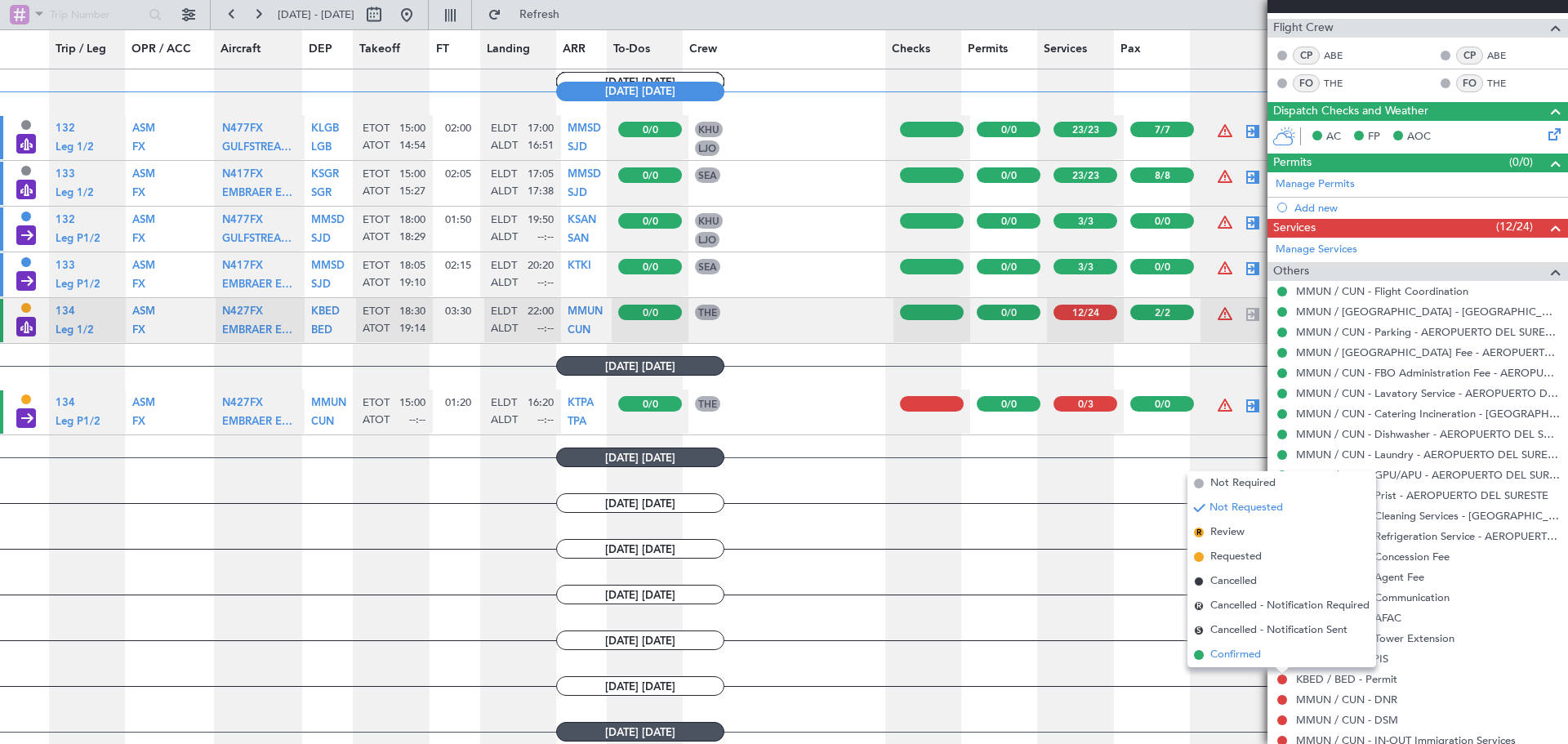
click at [1238, 654] on span "Confirmed" at bounding box center [1235, 655] width 51 height 16
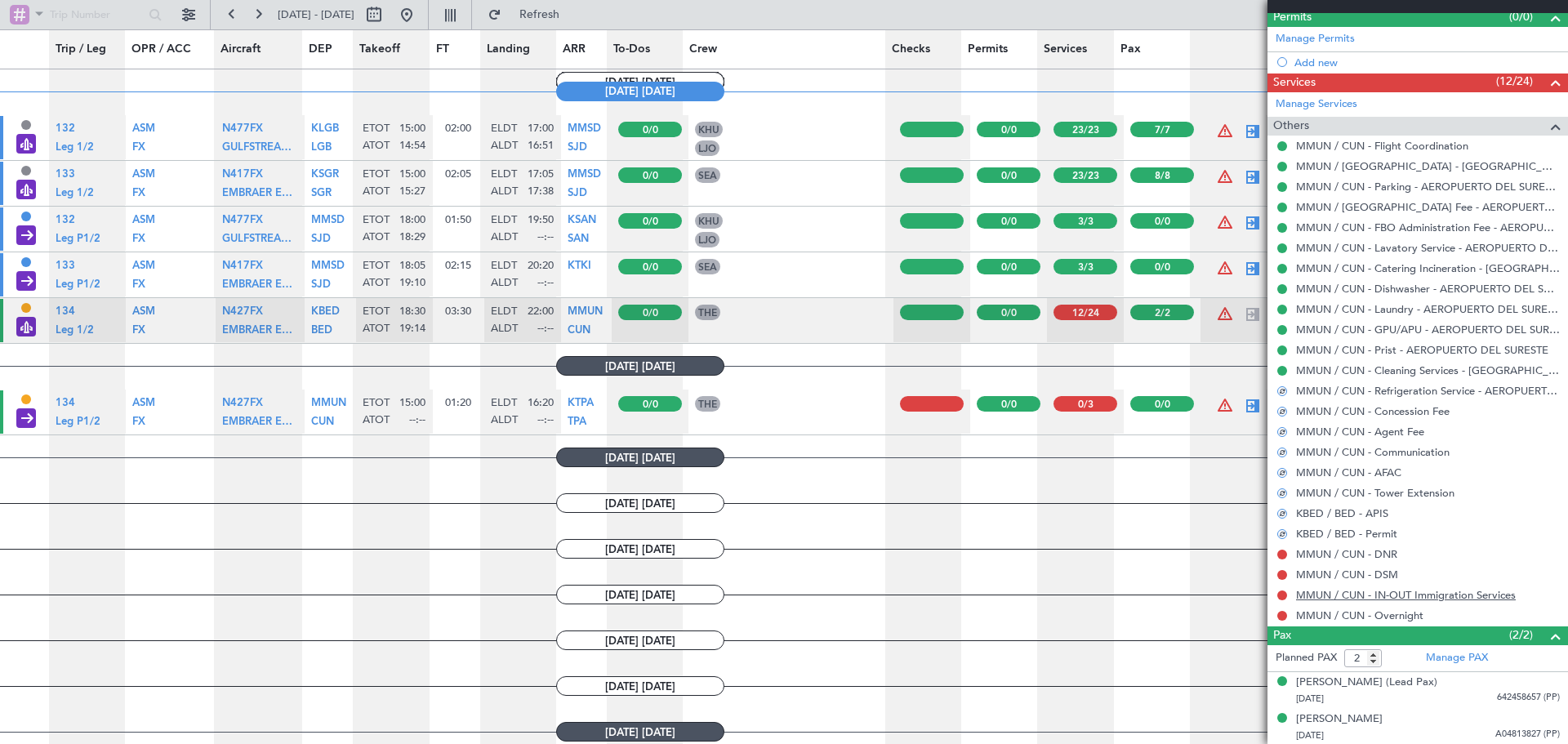
scroll to position [391, 0]
click at [1284, 553] on button at bounding box center [1282, 554] width 10 height 10
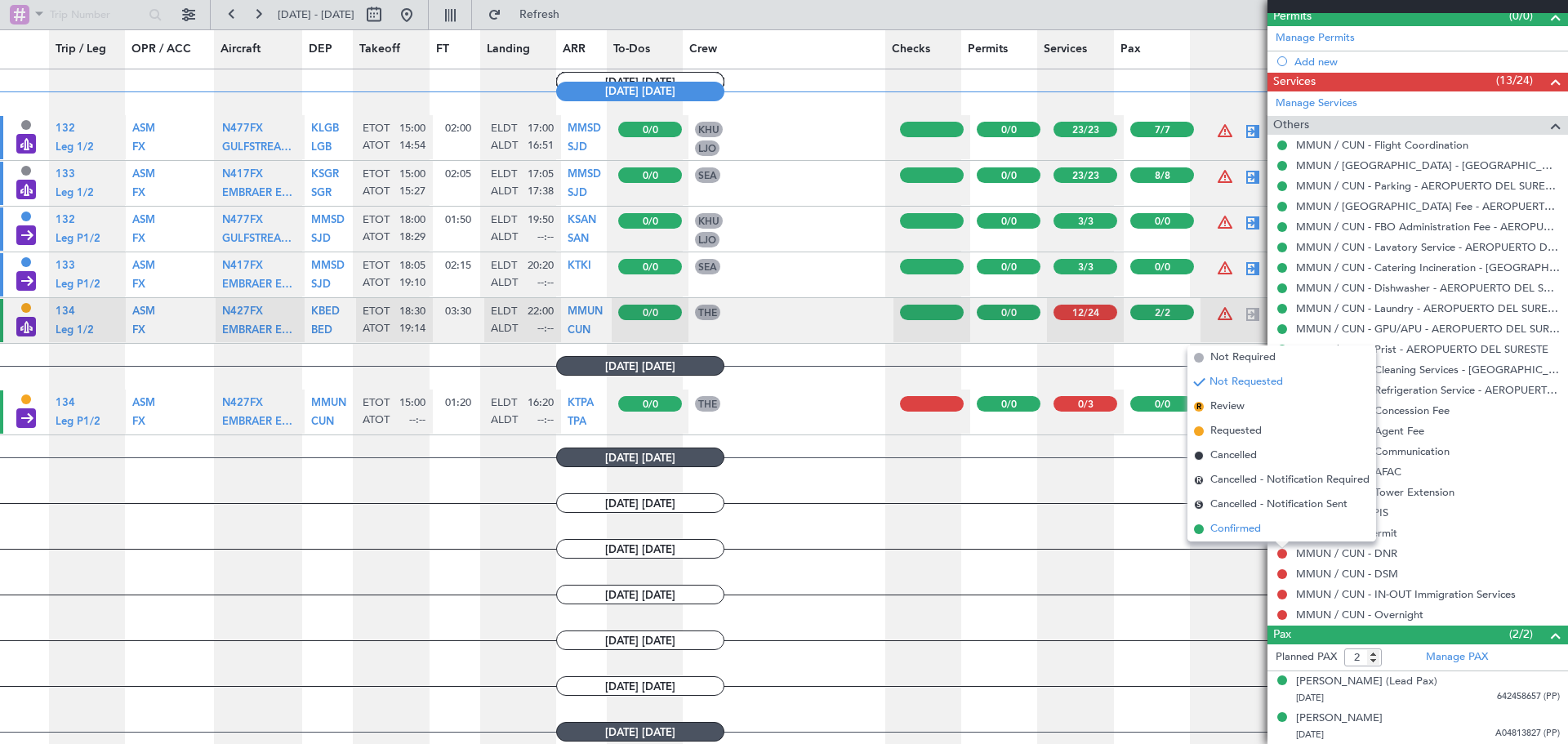
click at [1245, 532] on span "Confirmed" at bounding box center [1235, 529] width 51 height 16
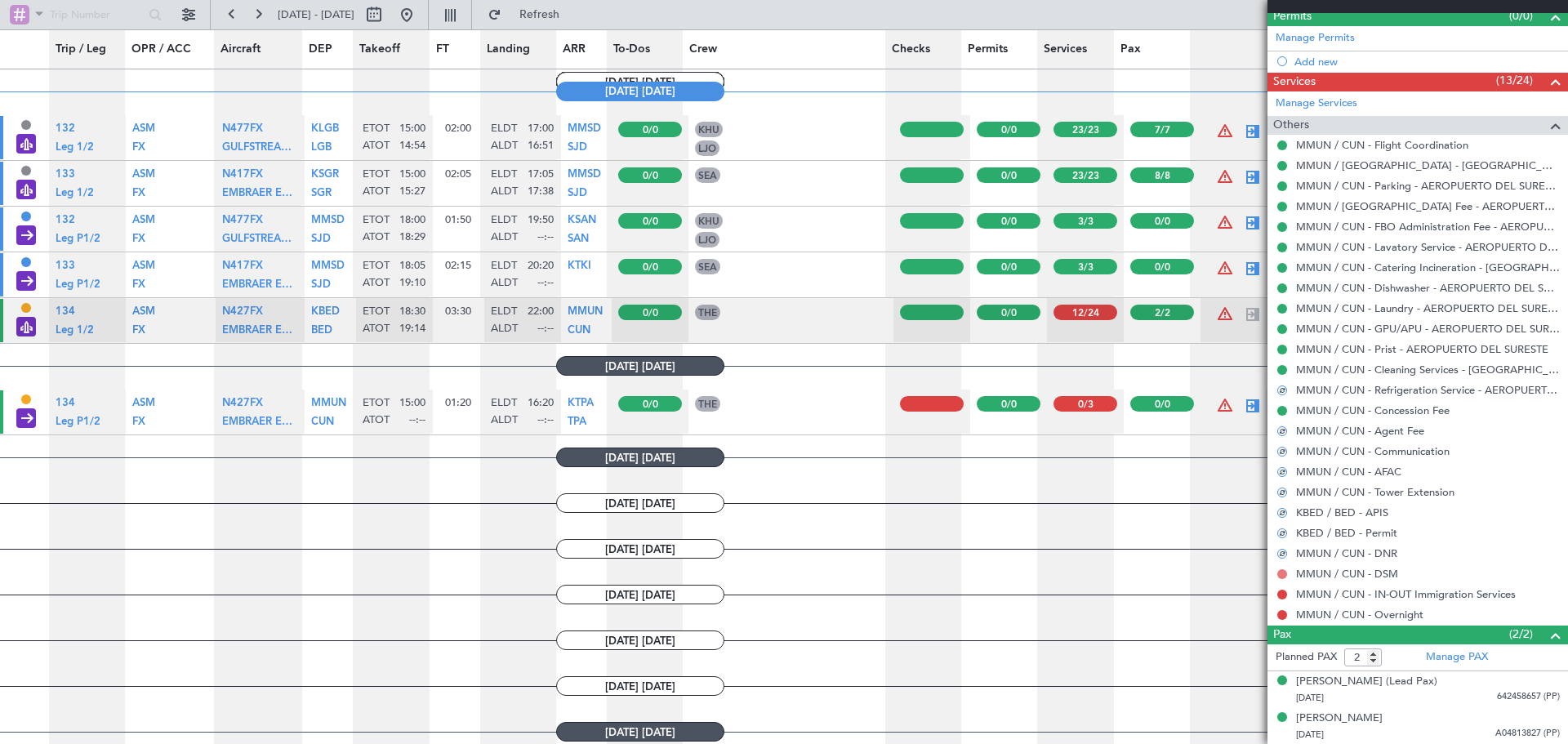
click at [1279, 572] on button at bounding box center [1282, 574] width 10 height 10
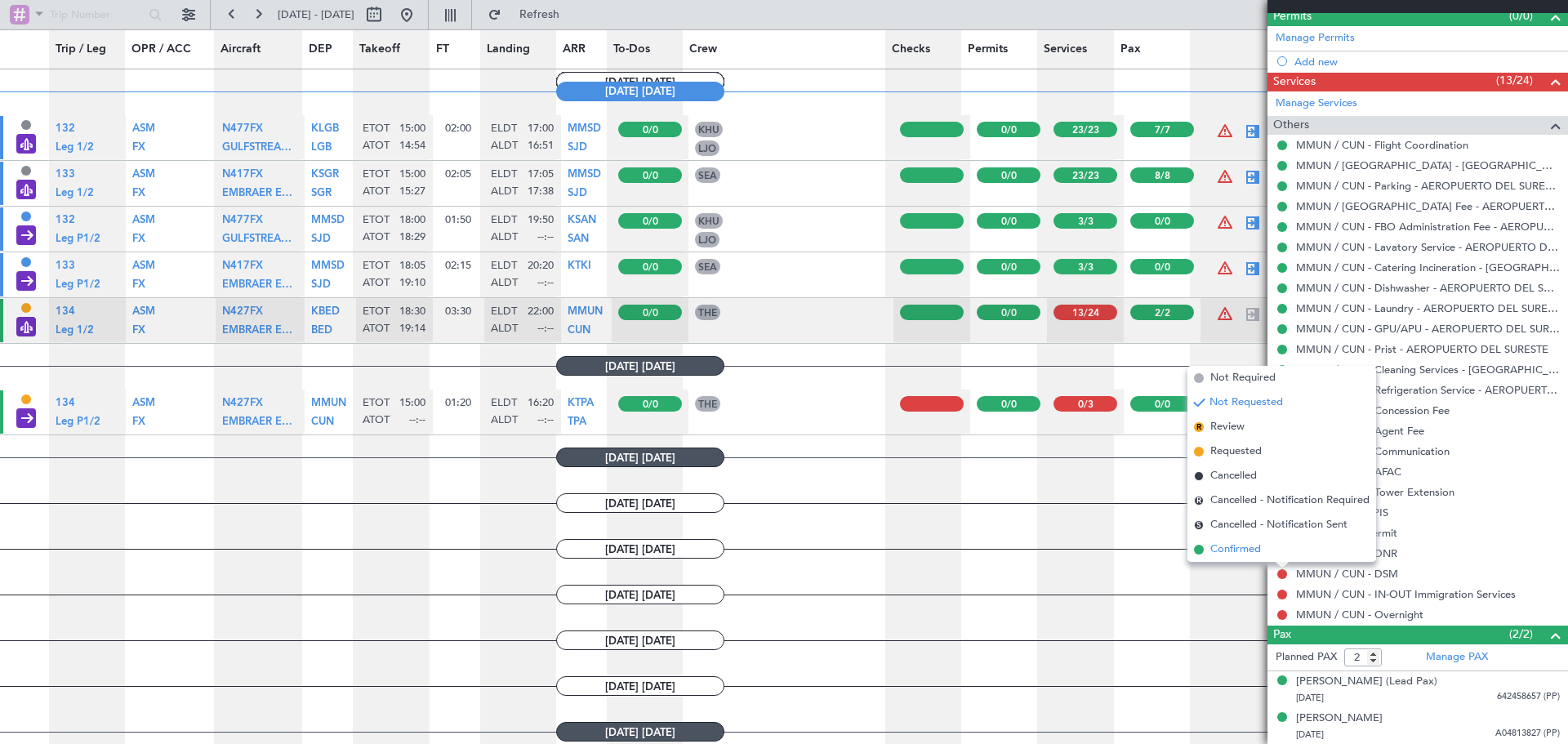
click at [1238, 541] on li "Confirmed" at bounding box center [1281, 550] width 188 height 25
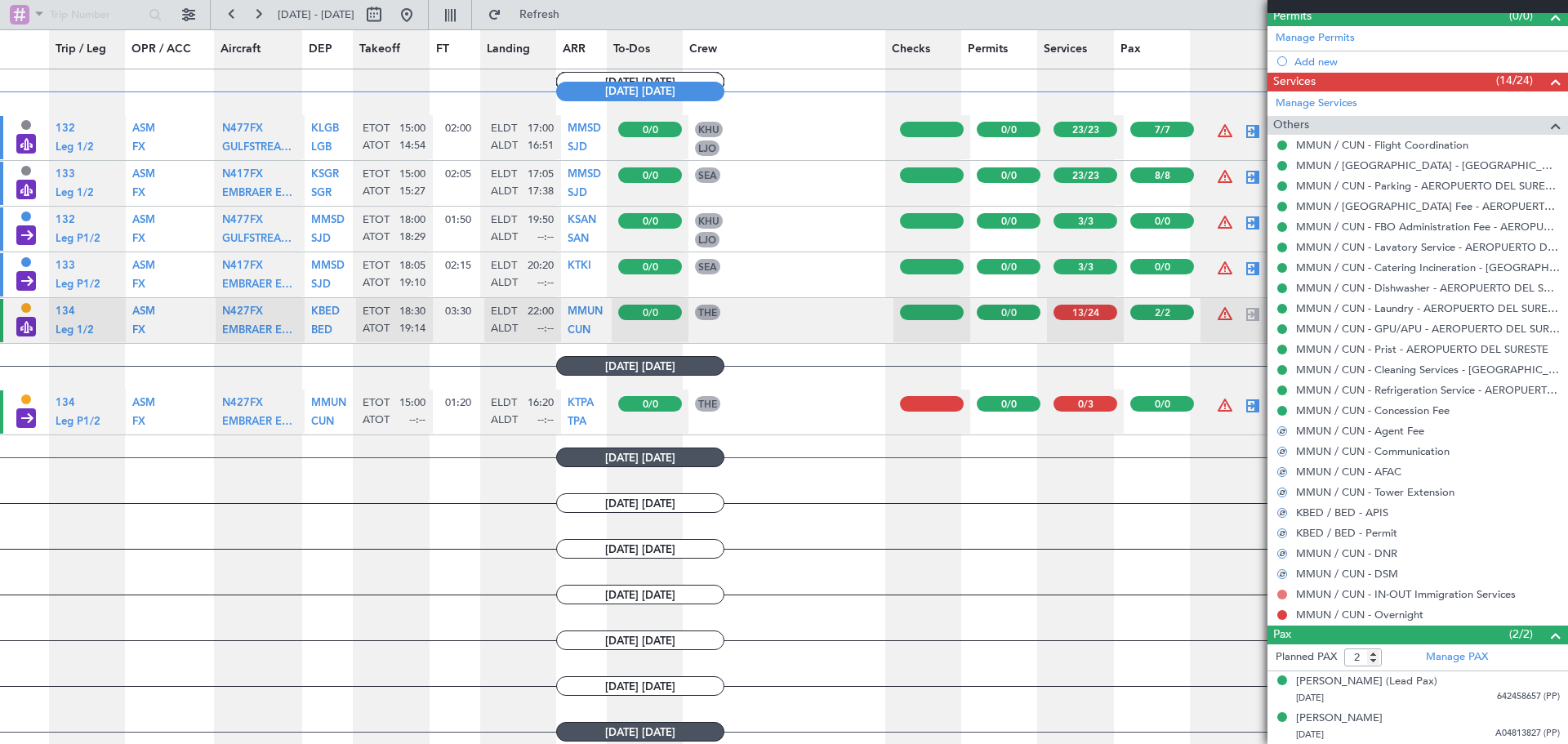
click at [1281, 591] on button at bounding box center [1282, 595] width 10 height 10
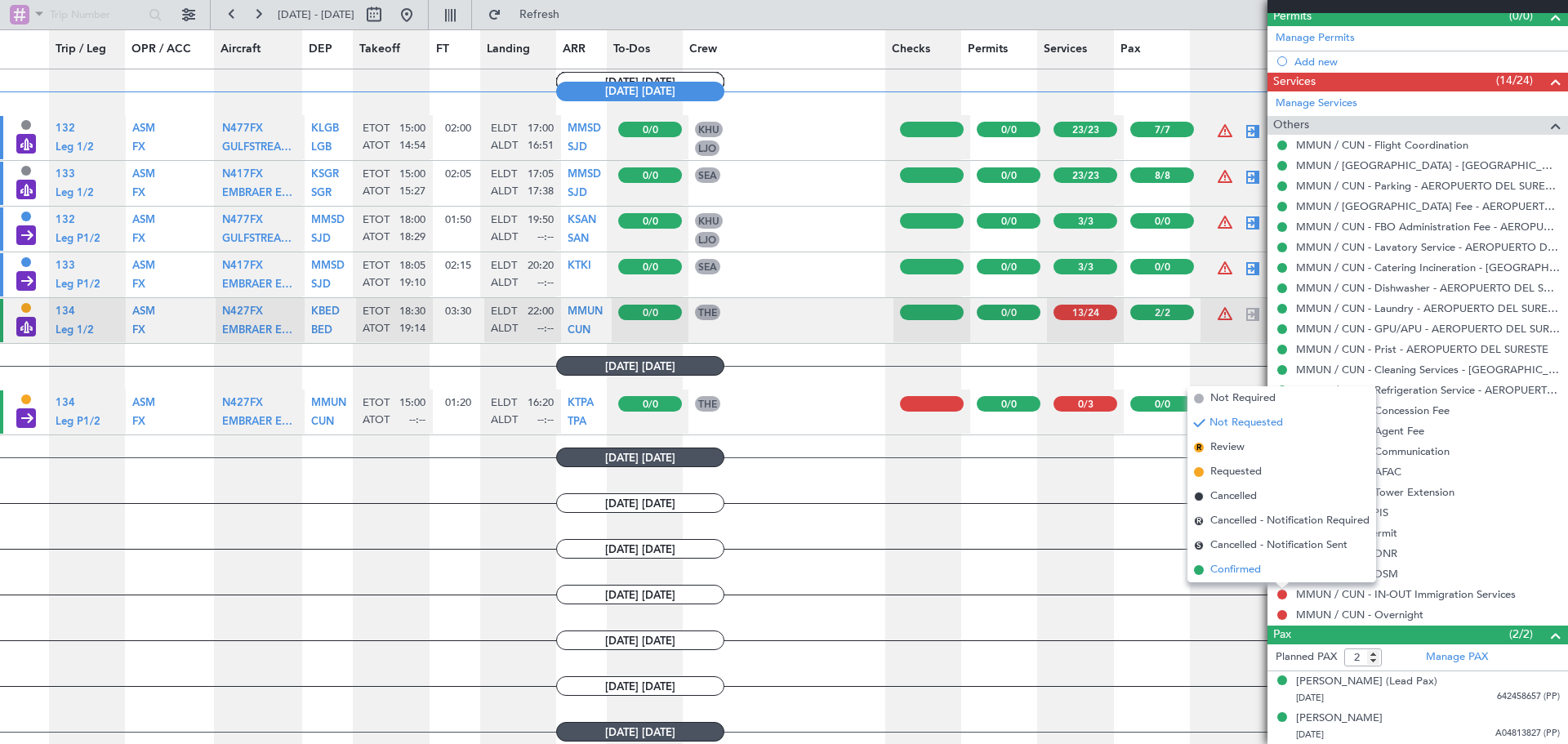
click at [1248, 569] on span "Confirmed" at bounding box center [1235, 570] width 51 height 16
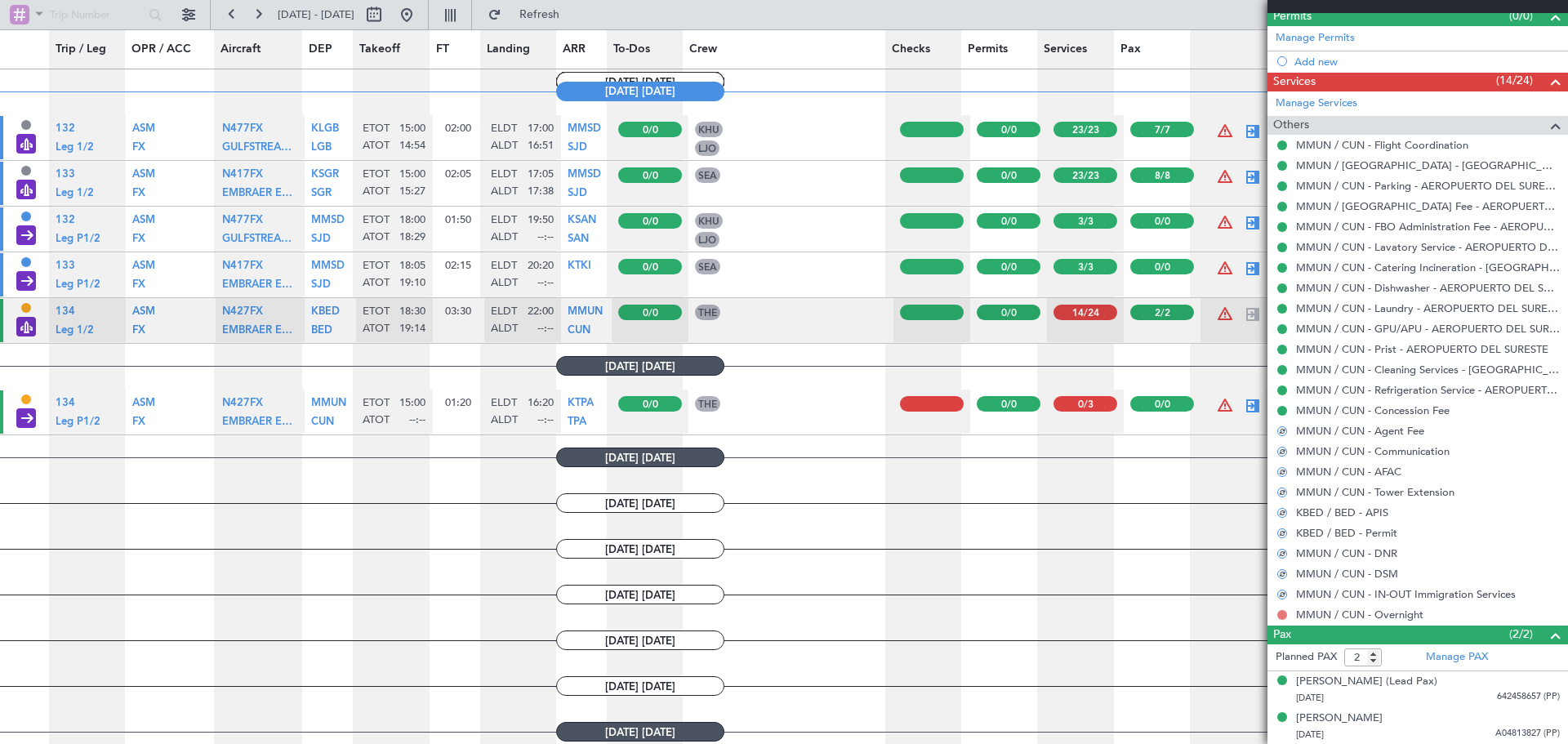
click at [1280, 614] on button at bounding box center [1282, 615] width 10 height 10
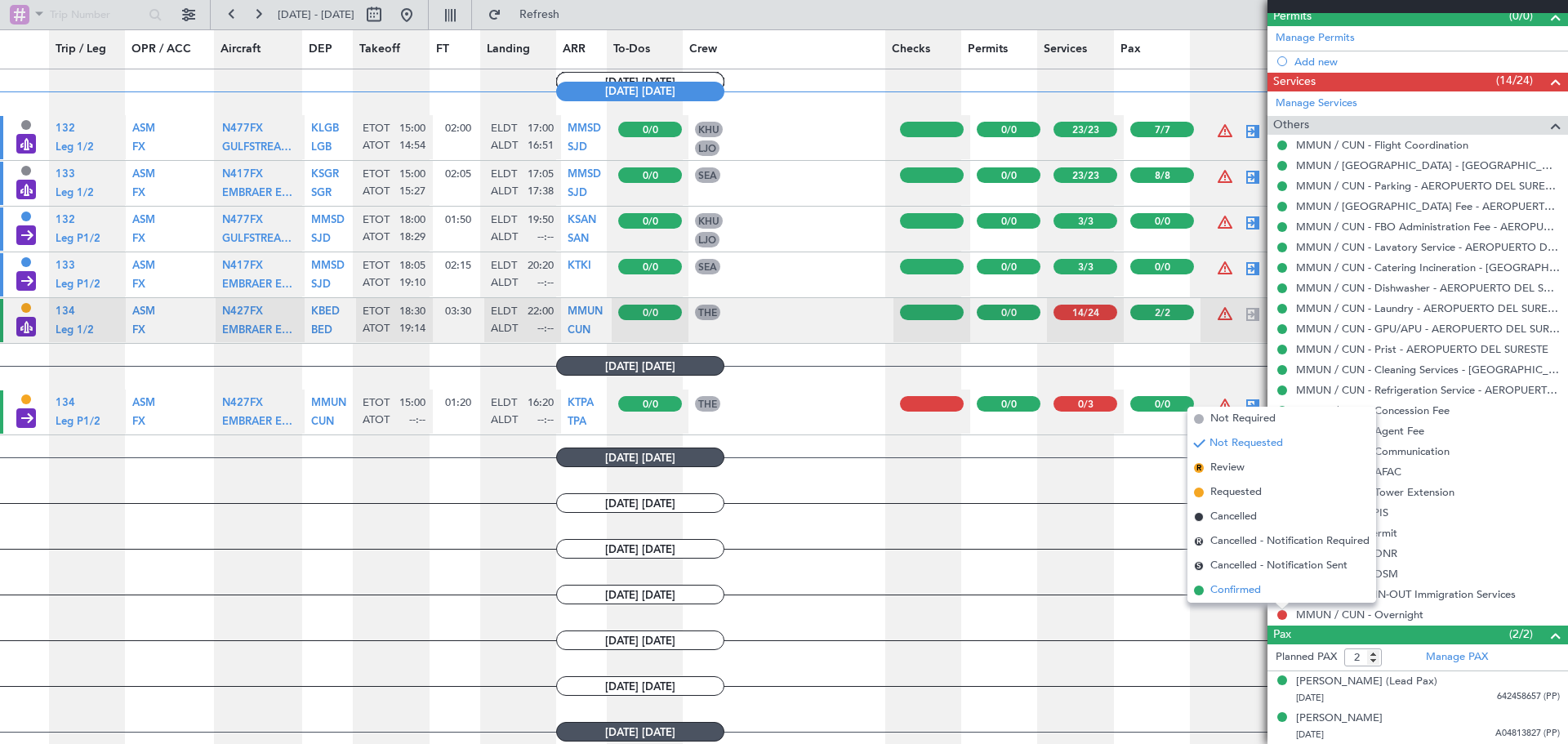
click at [1238, 585] on span "Confirmed" at bounding box center [1235, 590] width 51 height 16
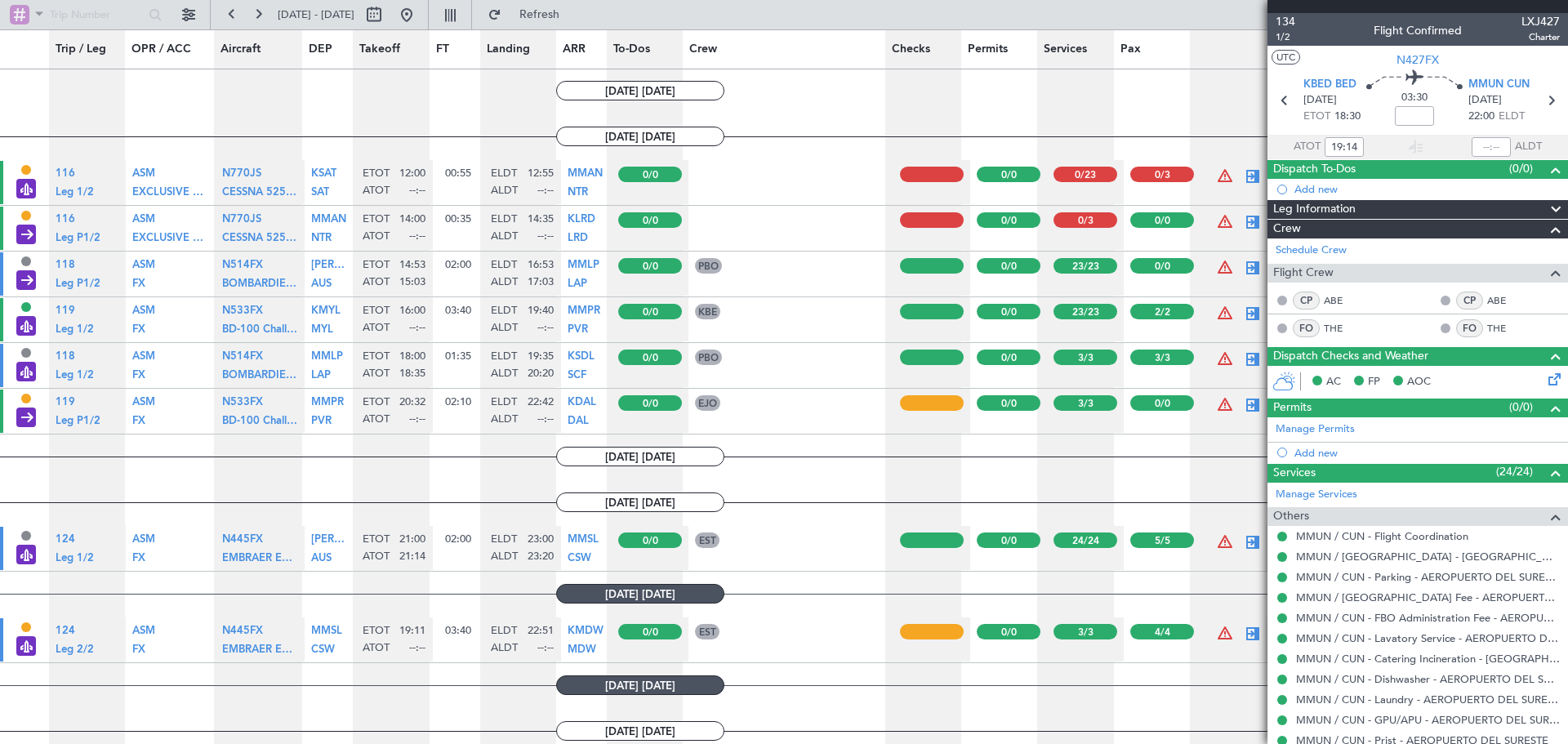
scroll to position [0, 0]
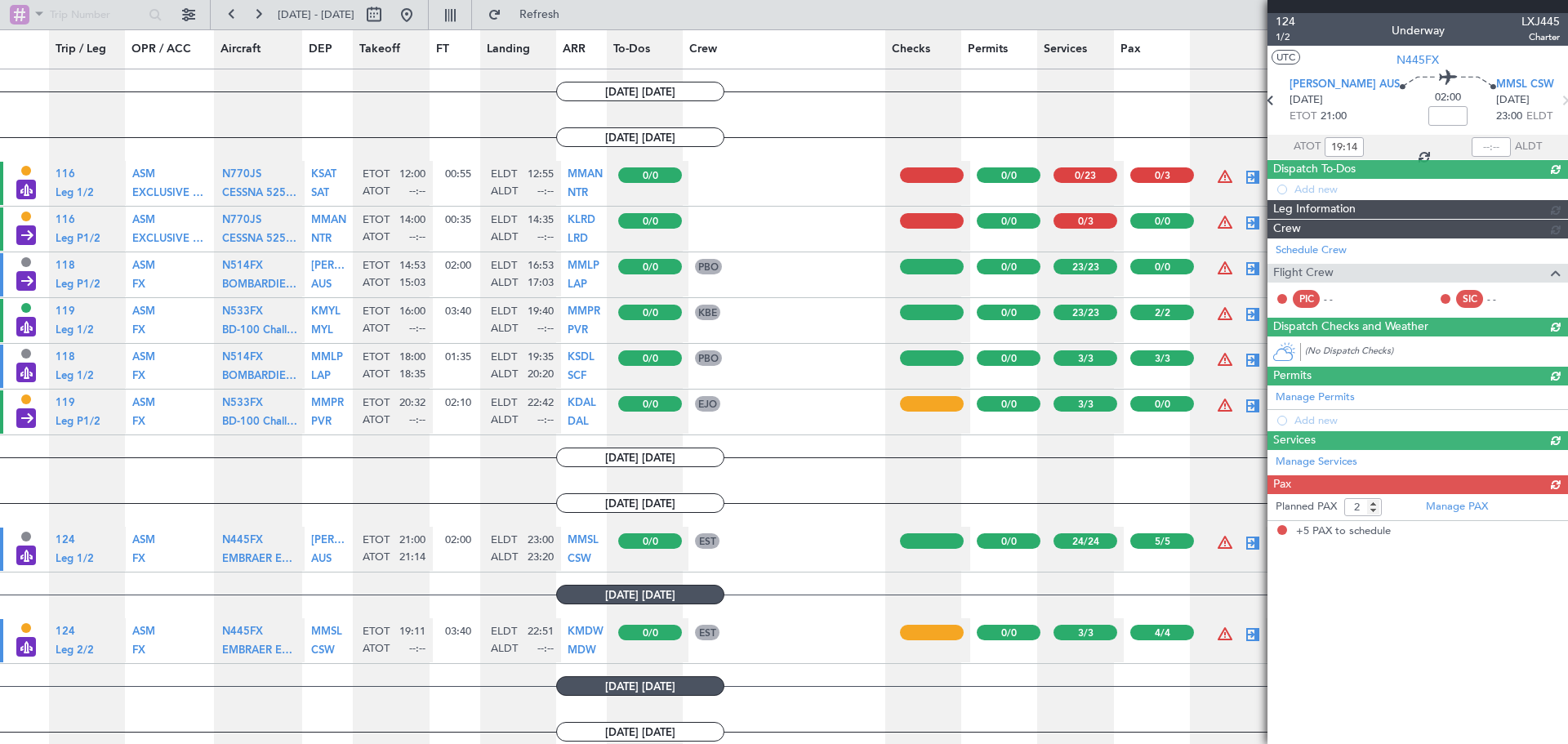
type input "21:14"
type input "23:20"
type input "5"
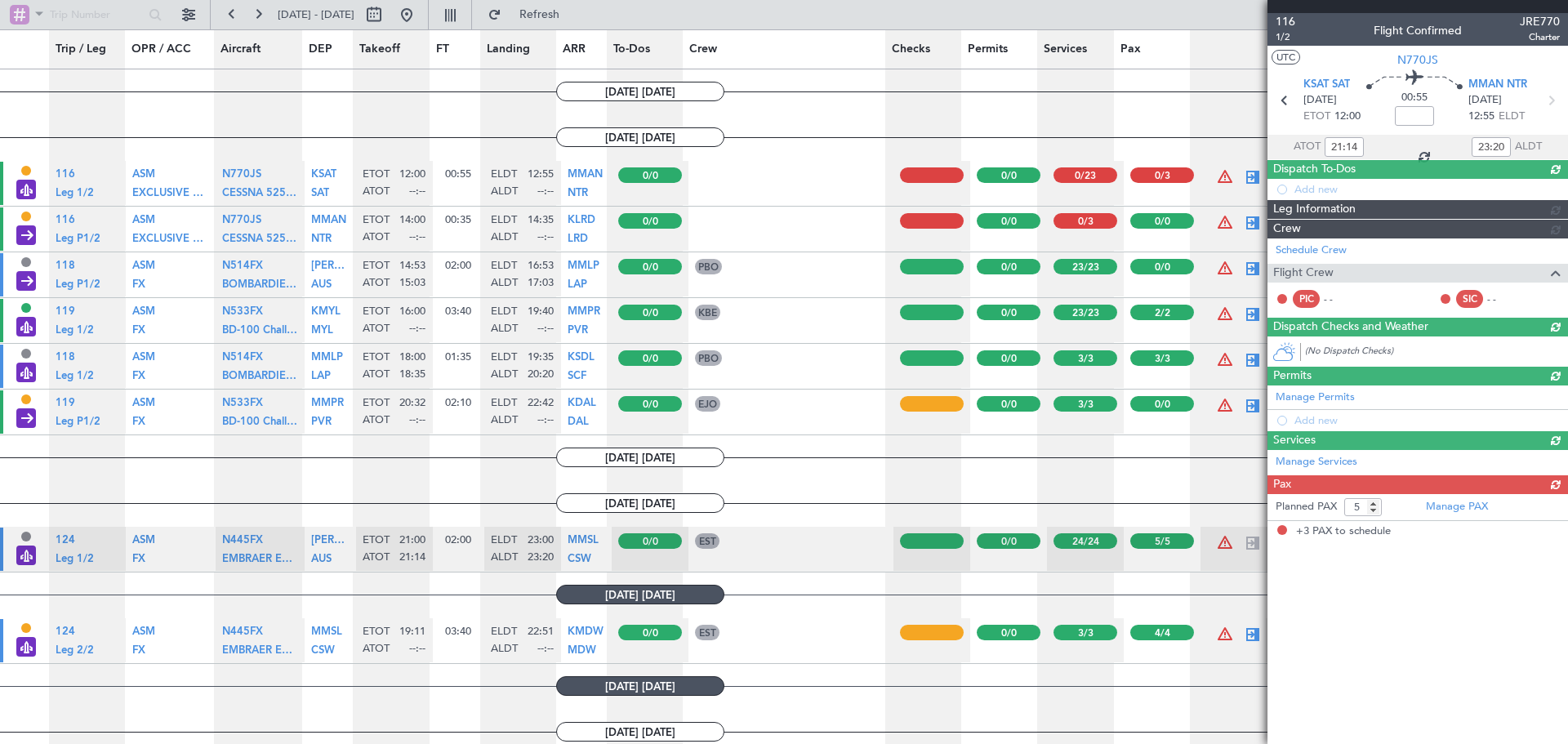
type input "3"
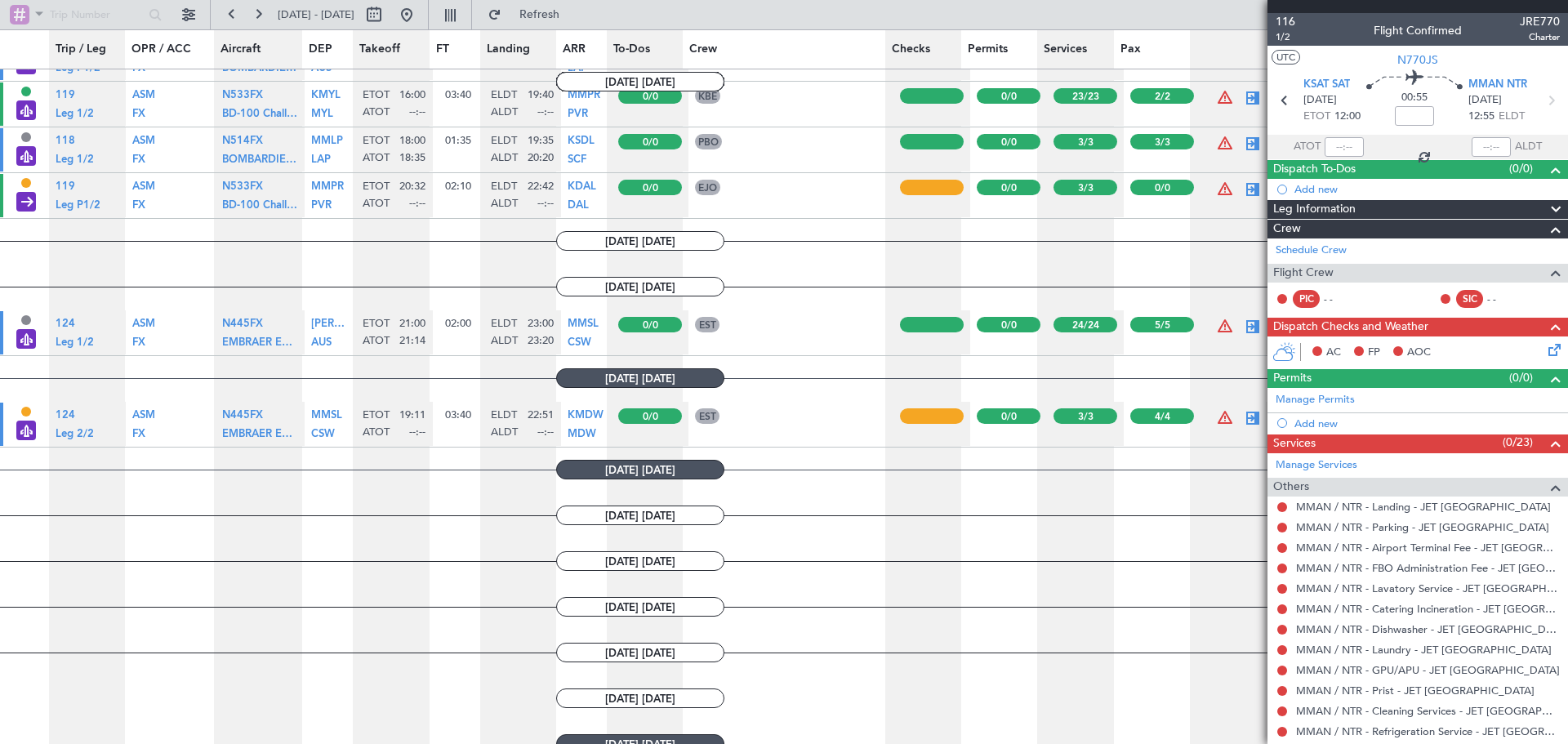
scroll to position [1732, 0]
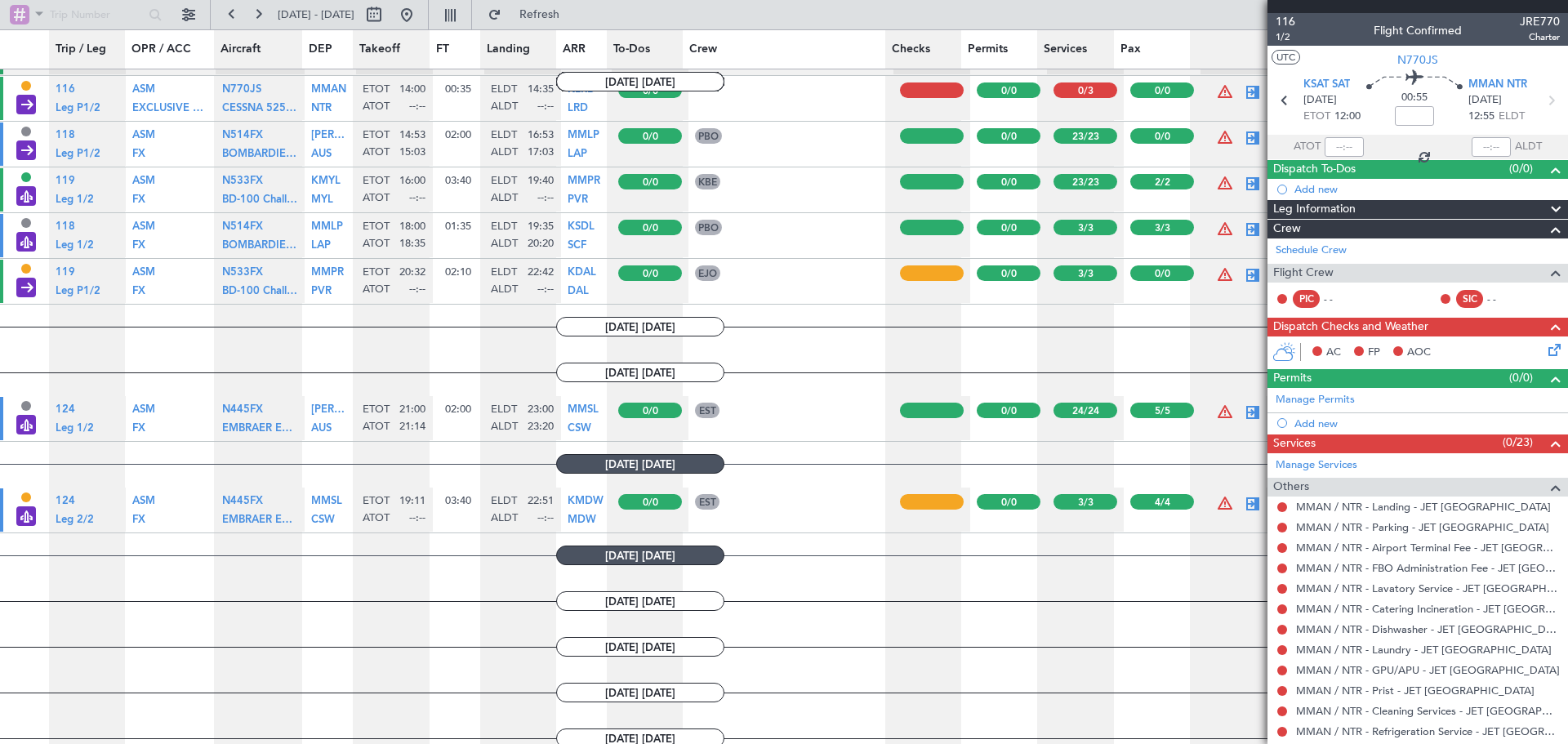
type input "21:14"
type input "23:20"
type input "5"
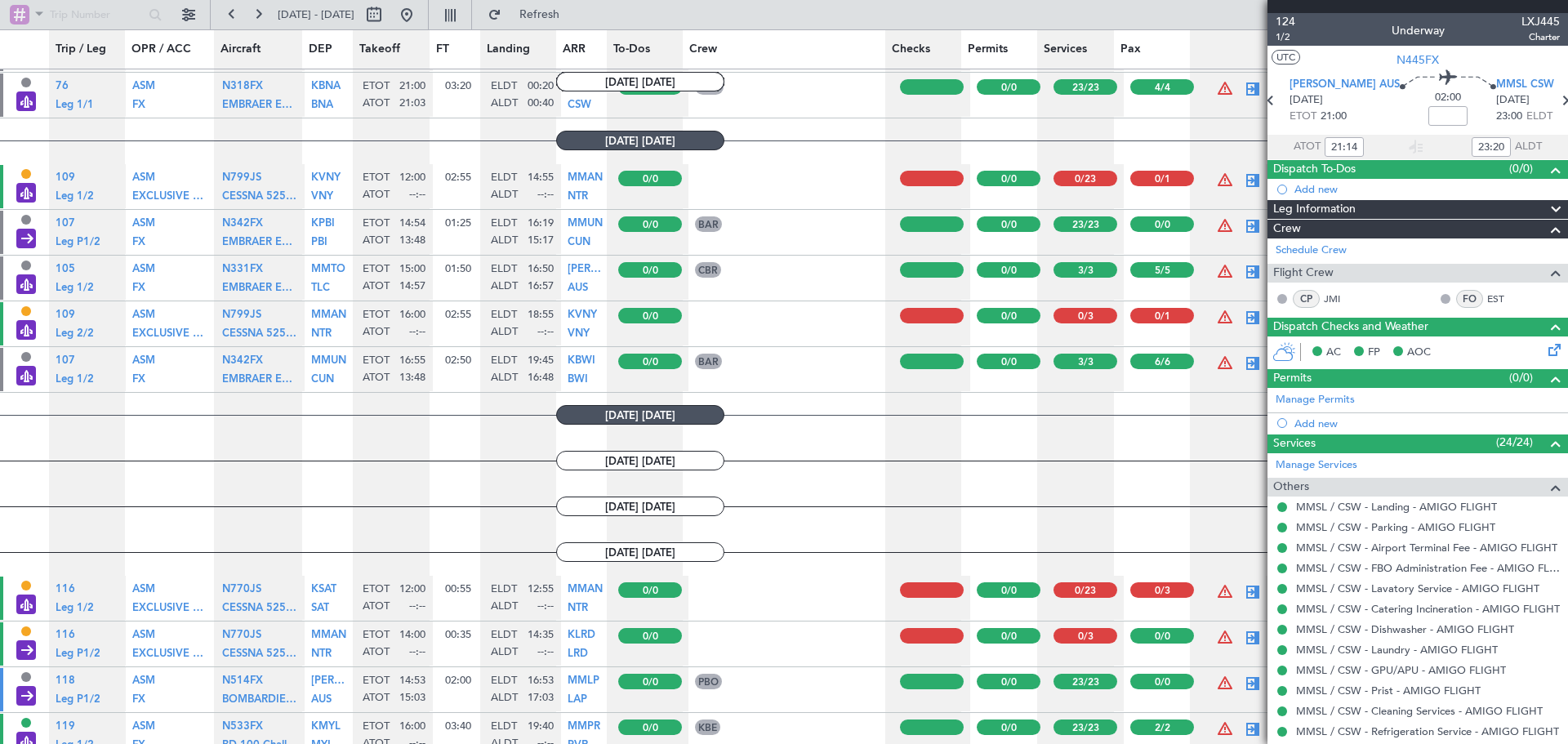
scroll to position [1977, 0]
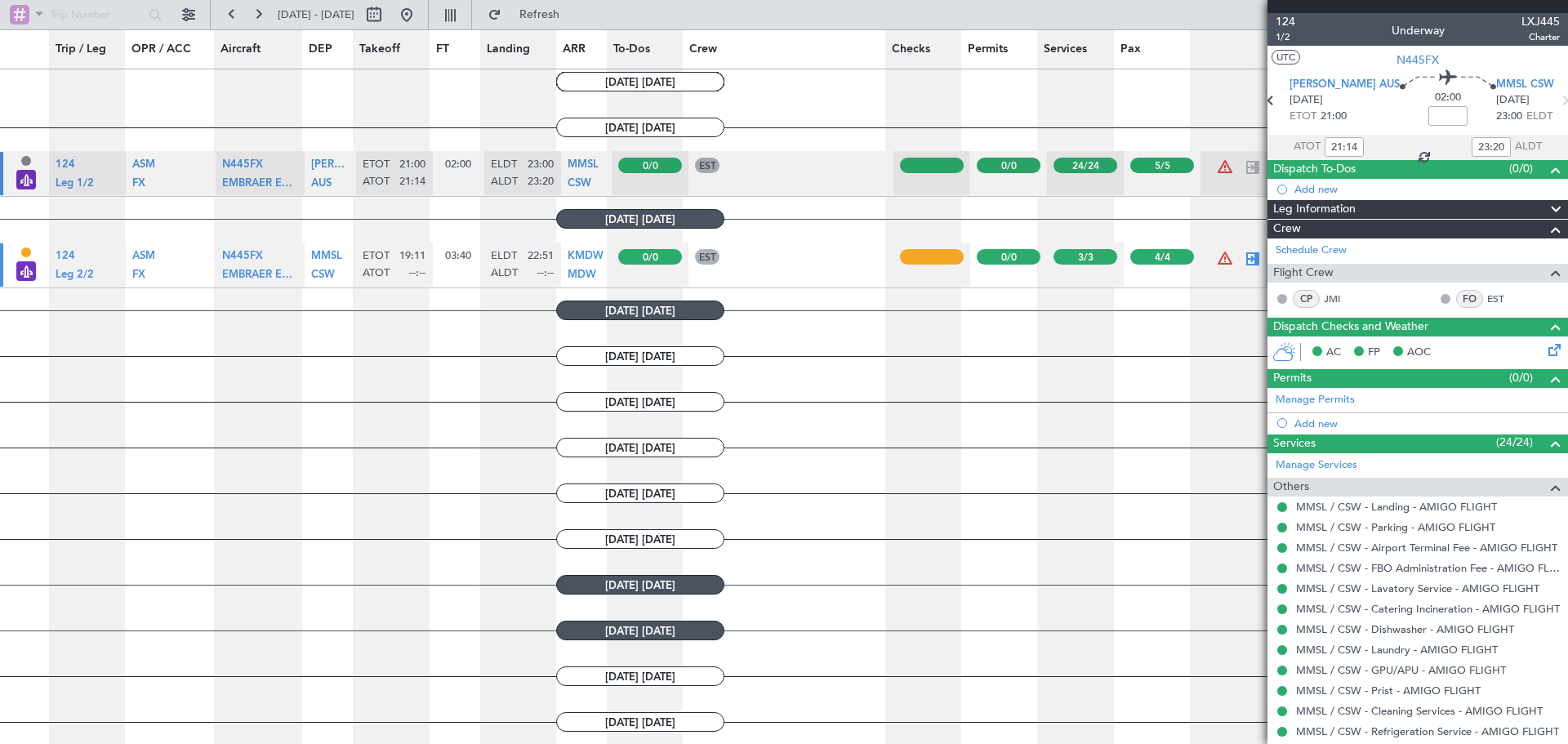
type input "14:54"
type input "16:51"
type input "7"
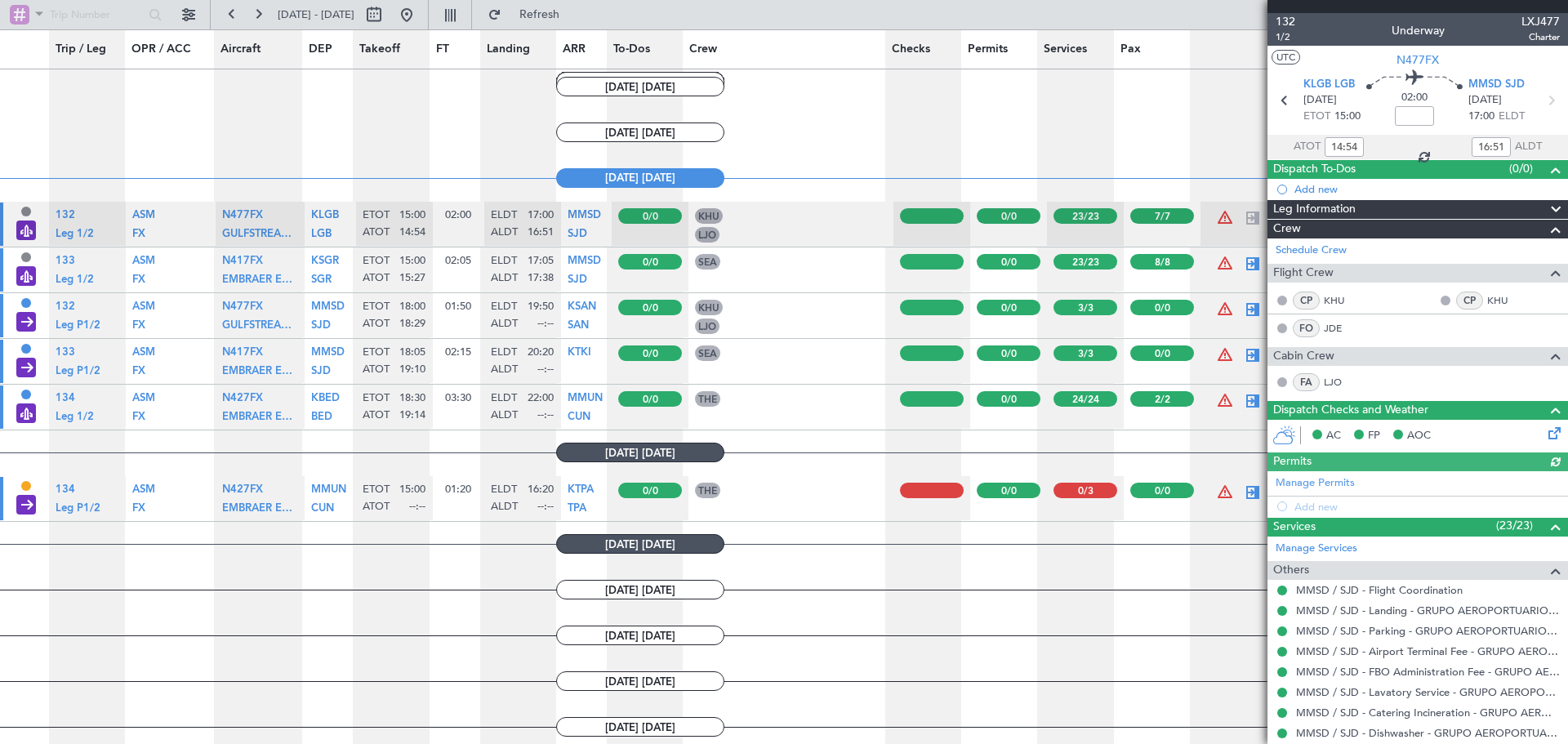
scroll to position [1006, 0]
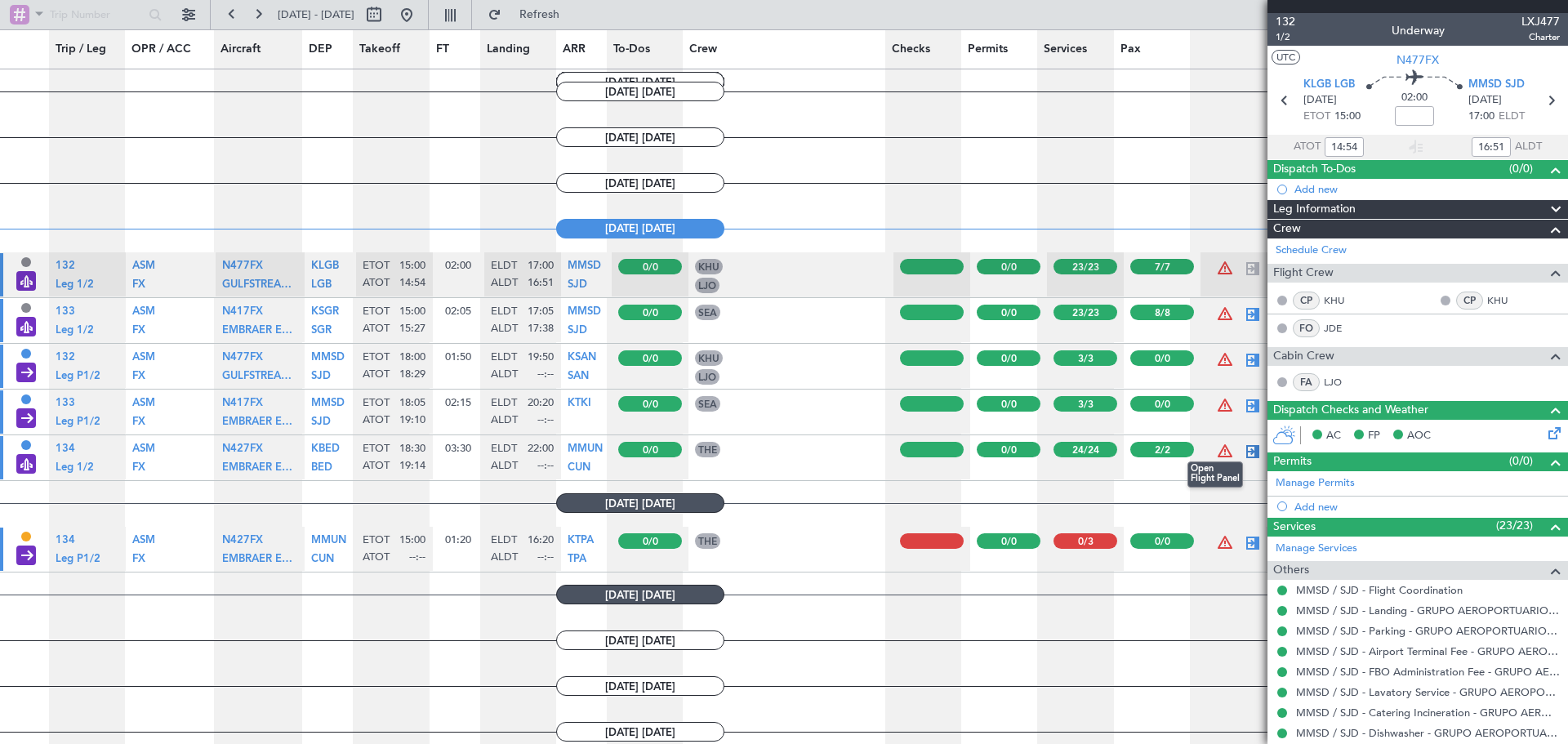
click at [1243, 450] on div at bounding box center [1253, 452] width 20 height 20
type input "19:14"
type input "2"
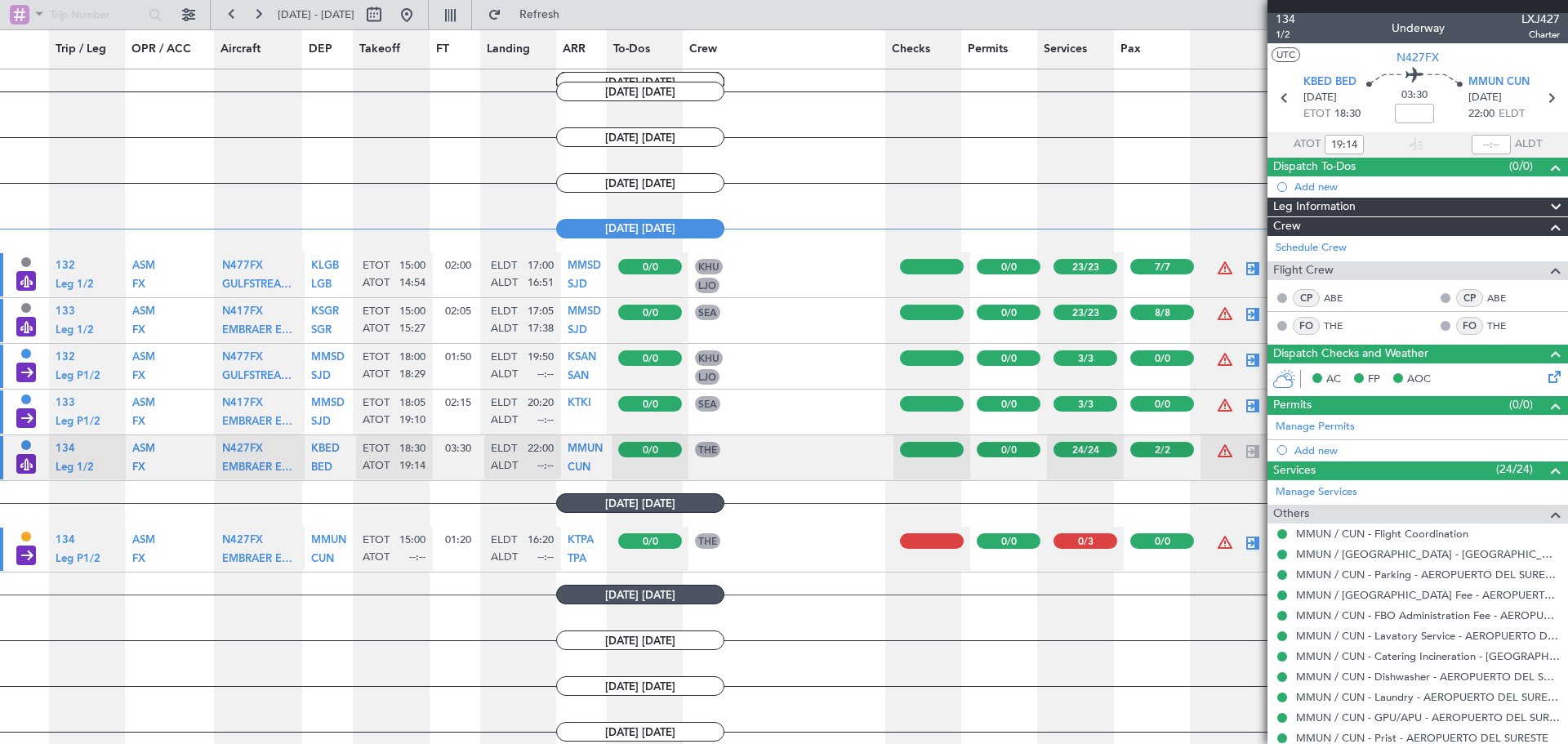
scroll to position [0, 0]
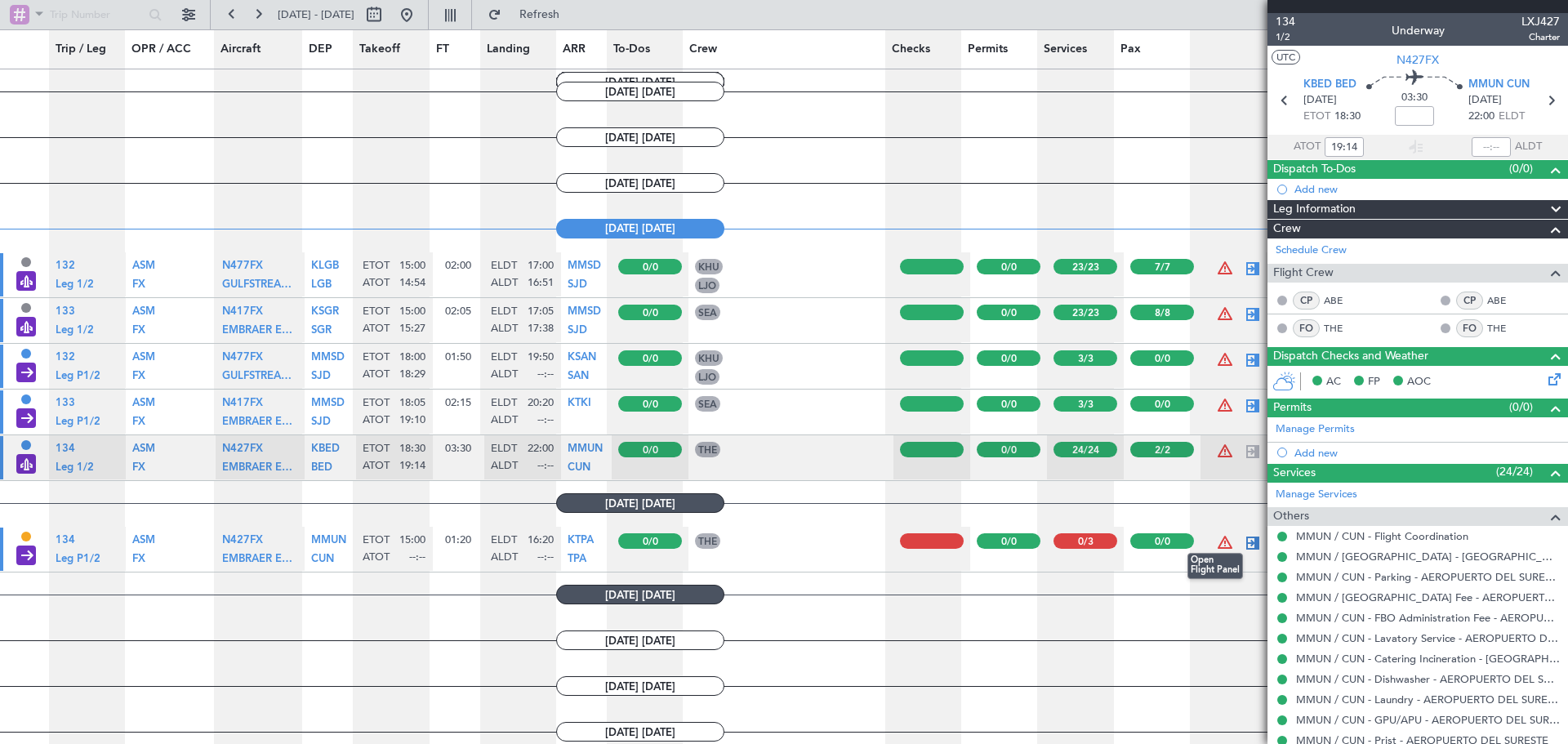
click at [1246, 543] on div at bounding box center [1253, 543] width 20 height 20
type input "0"
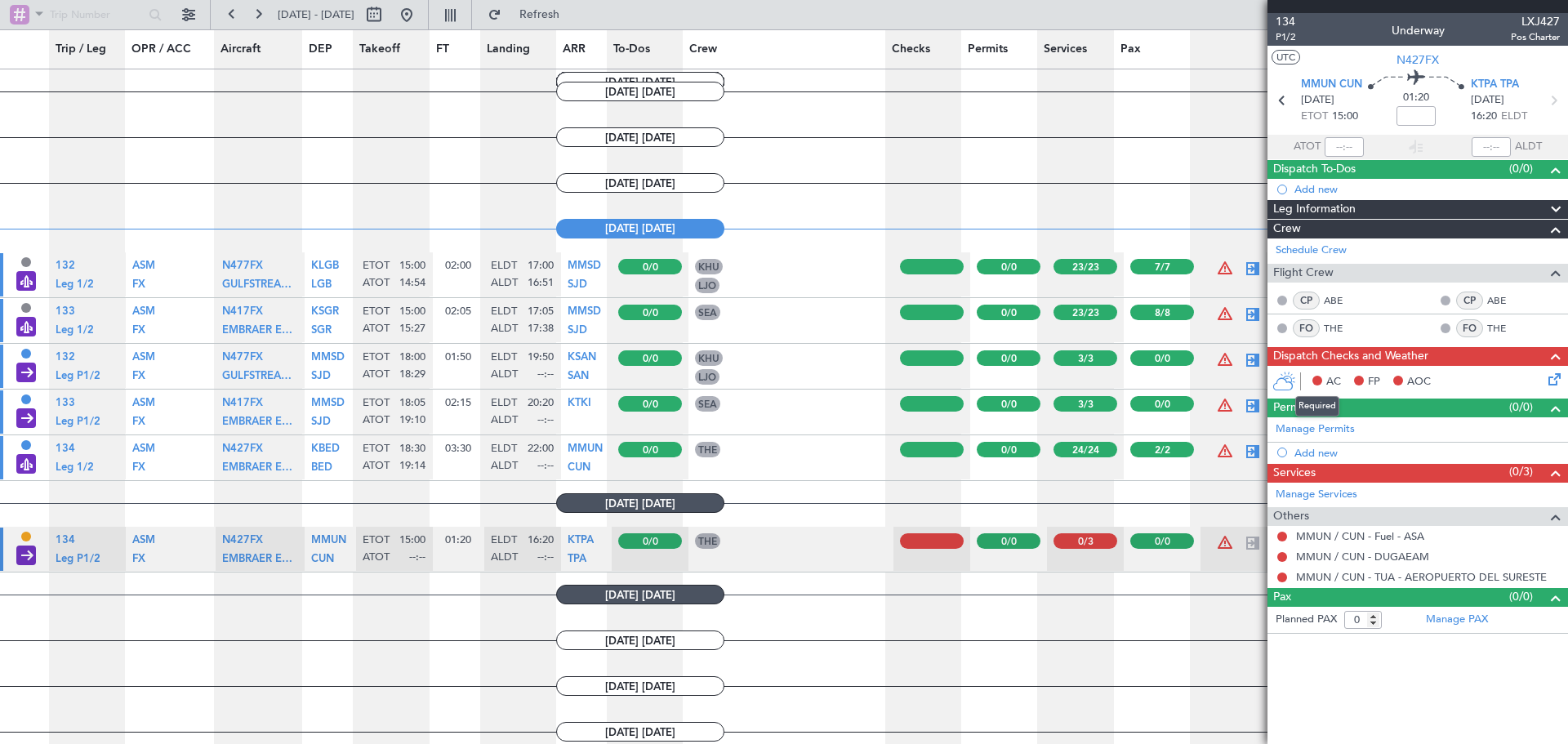
click at [1321, 380] on button at bounding box center [1317, 380] width 10 height 10
click at [1554, 376] on icon at bounding box center [1551, 376] width 13 height 13
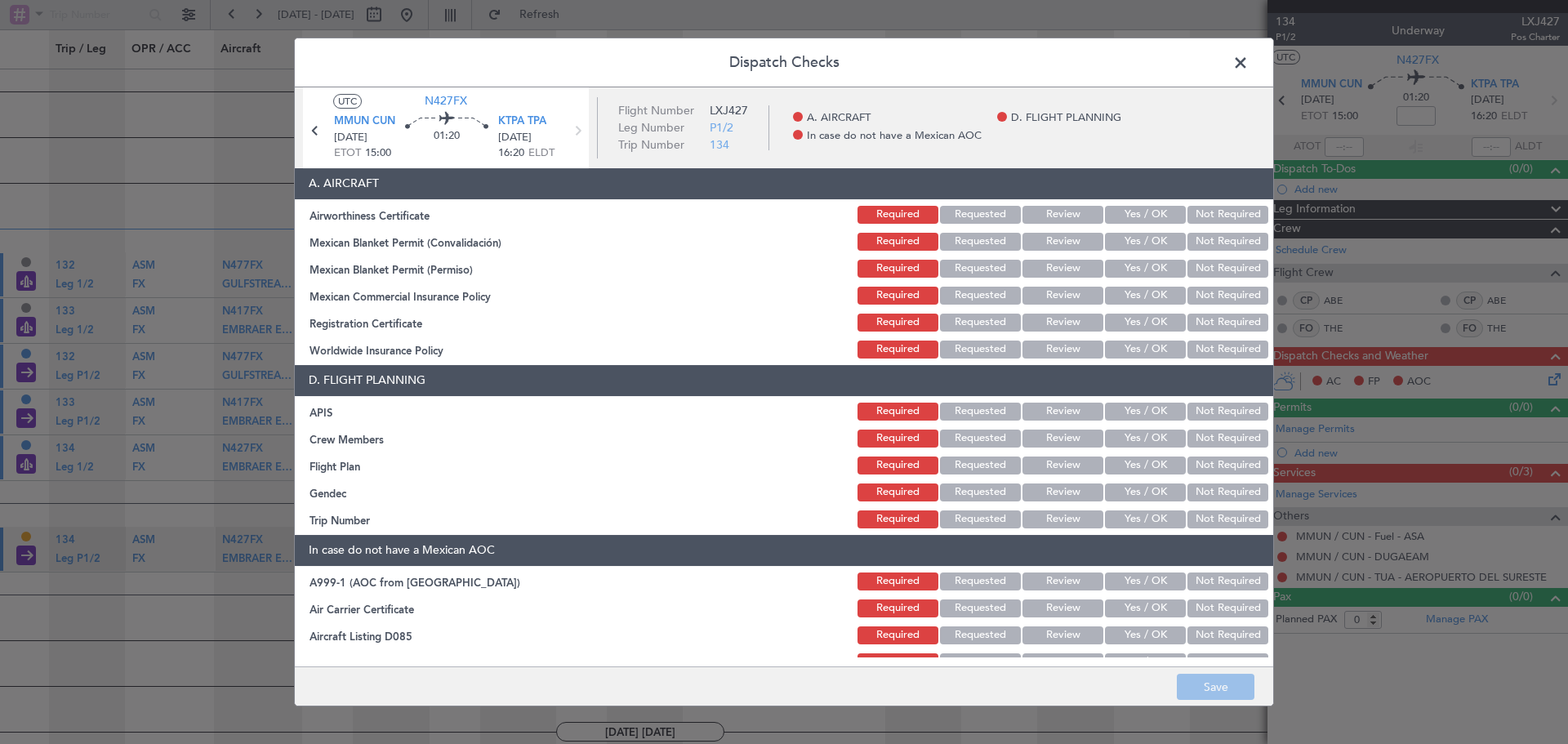
click at [1123, 214] on button "Yes / OK" at bounding box center [1145, 215] width 81 height 18
click at [1122, 240] on button "Yes / OK" at bounding box center [1145, 242] width 81 height 18
click at [1123, 268] on button "Yes / OK" at bounding box center [1145, 268] width 81 height 18
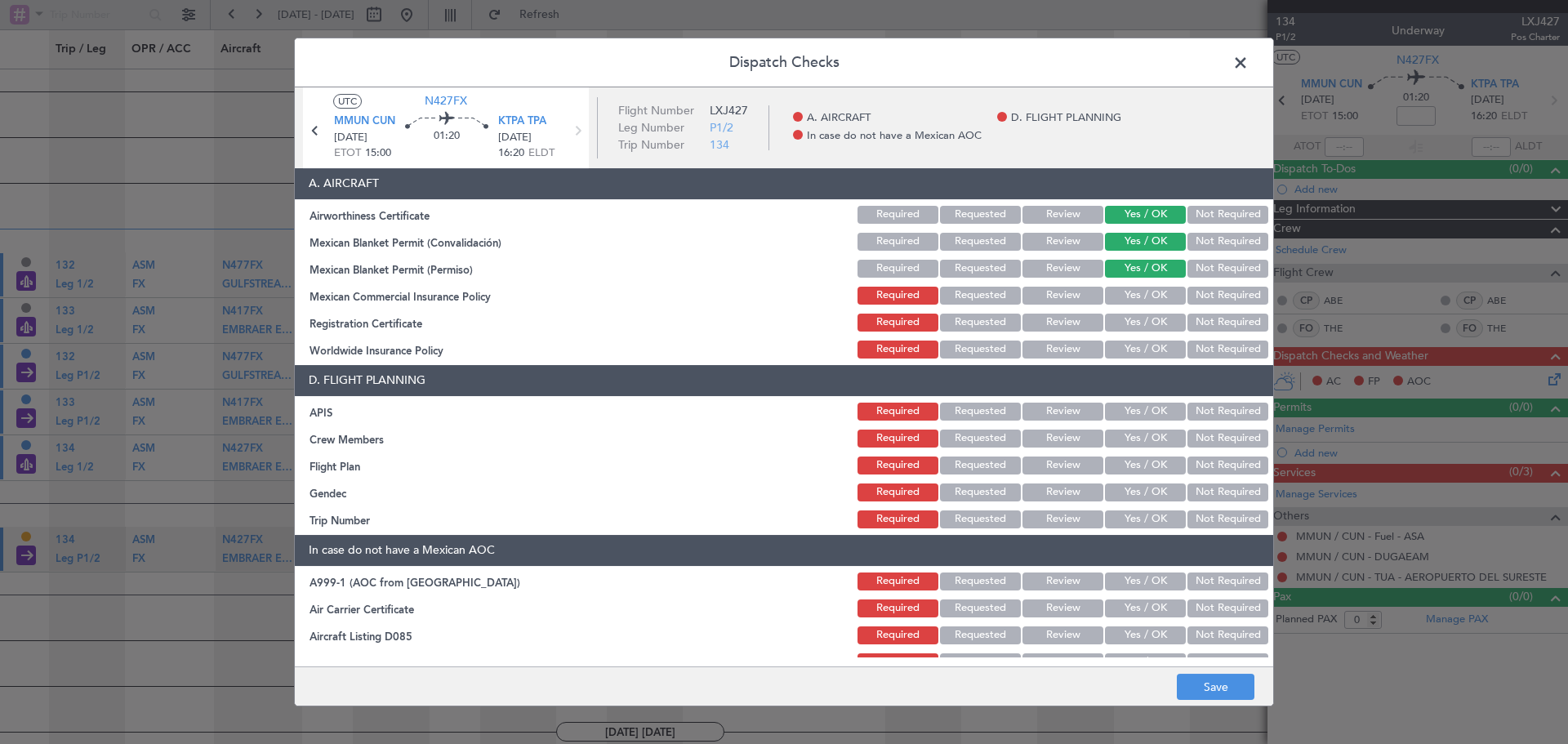
click at [1121, 292] on button "Yes / OK" at bounding box center [1145, 296] width 81 height 18
click at [1124, 319] on button "Yes / OK" at bounding box center [1145, 323] width 81 height 18
click at [1128, 345] on button "Yes / OK" at bounding box center [1145, 349] width 81 height 18
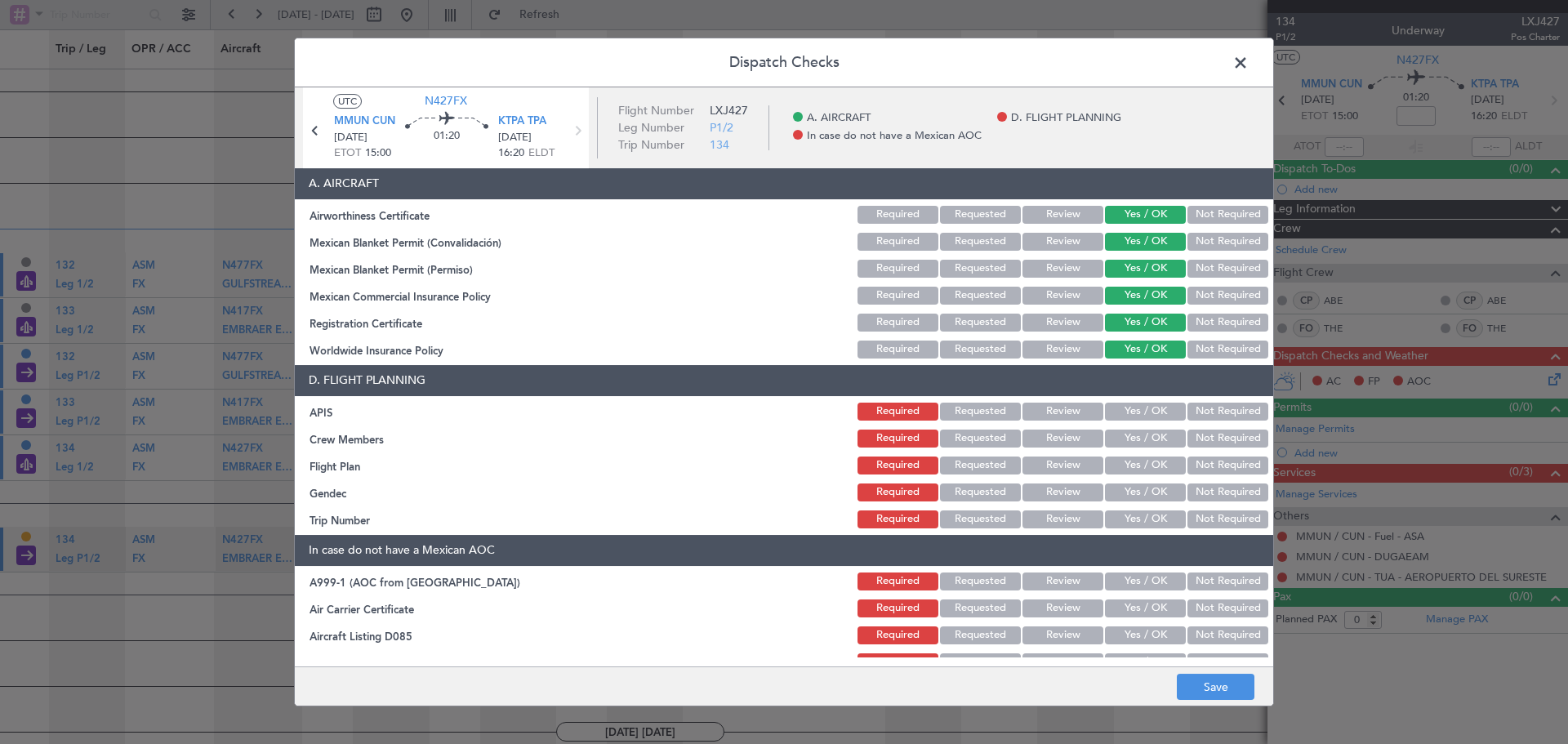
click at [1126, 347] on button "Yes / OK" at bounding box center [1145, 349] width 81 height 18
click at [1214, 358] on button "Not Required" at bounding box center [1227, 349] width 81 height 18
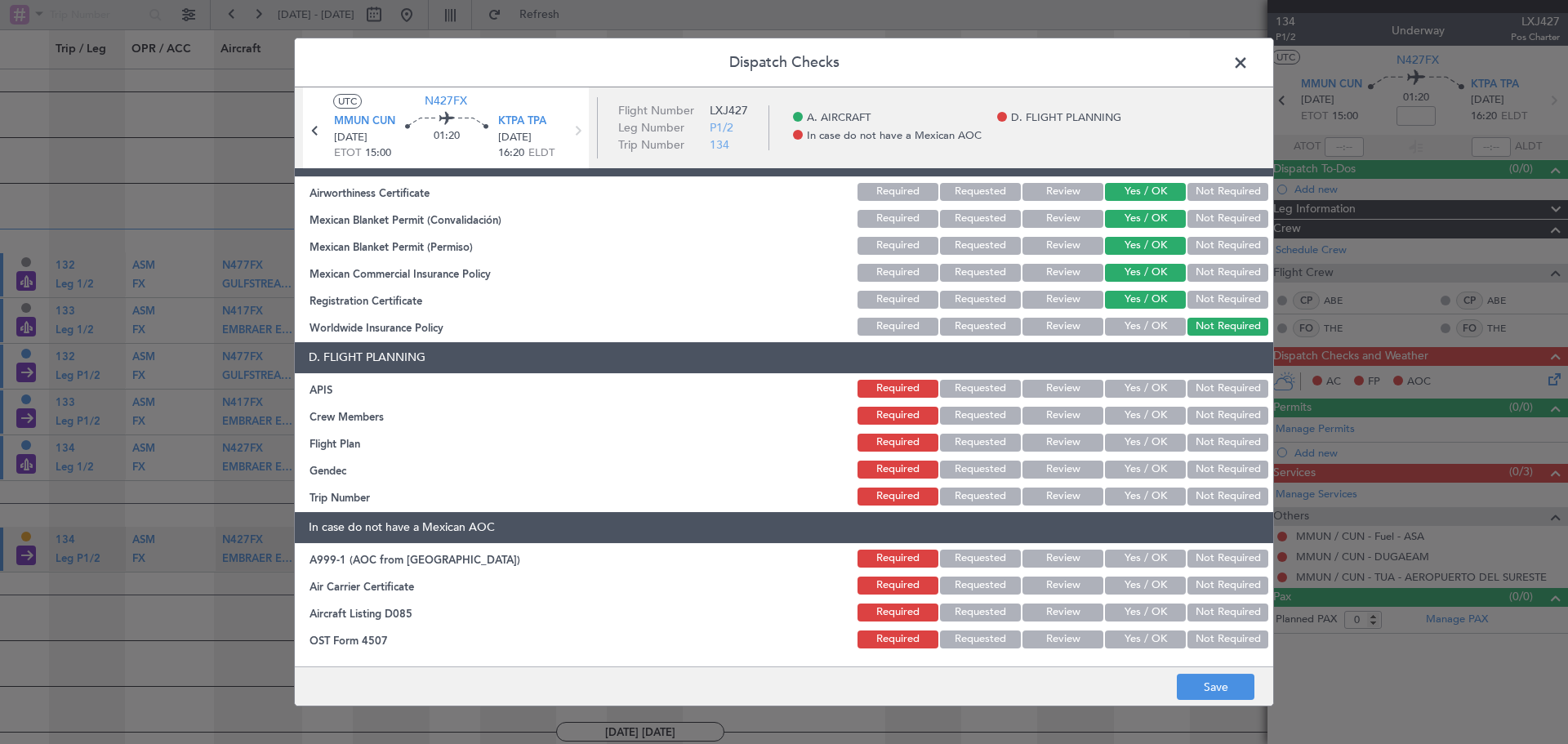
scroll to position [48, 0]
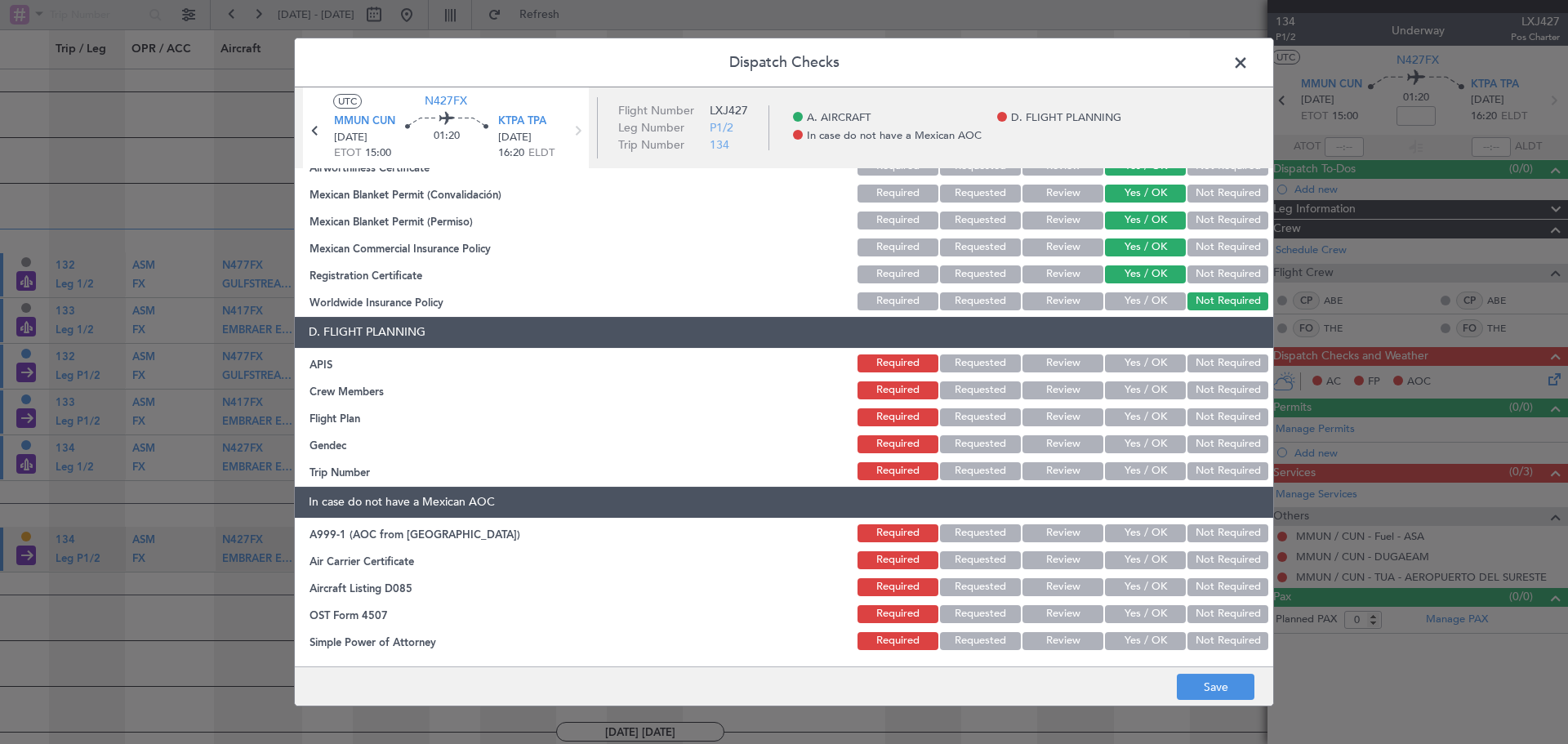
click at [1213, 416] on button "Not Required" at bounding box center [1227, 418] width 81 height 18
click at [1036, 410] on button "Review" at bounding box center [1063, 418] width 81 height 18
click at [966, 420] on button "Requested" at bounding box center [980, 418] width 81 height 18
click at [1023, 420] on button "Review" at bounding box center [1063, 418] width 81 height 18
click at [976, 418] on button "Requested" at bounding box center [980, 418] width 81 height 18
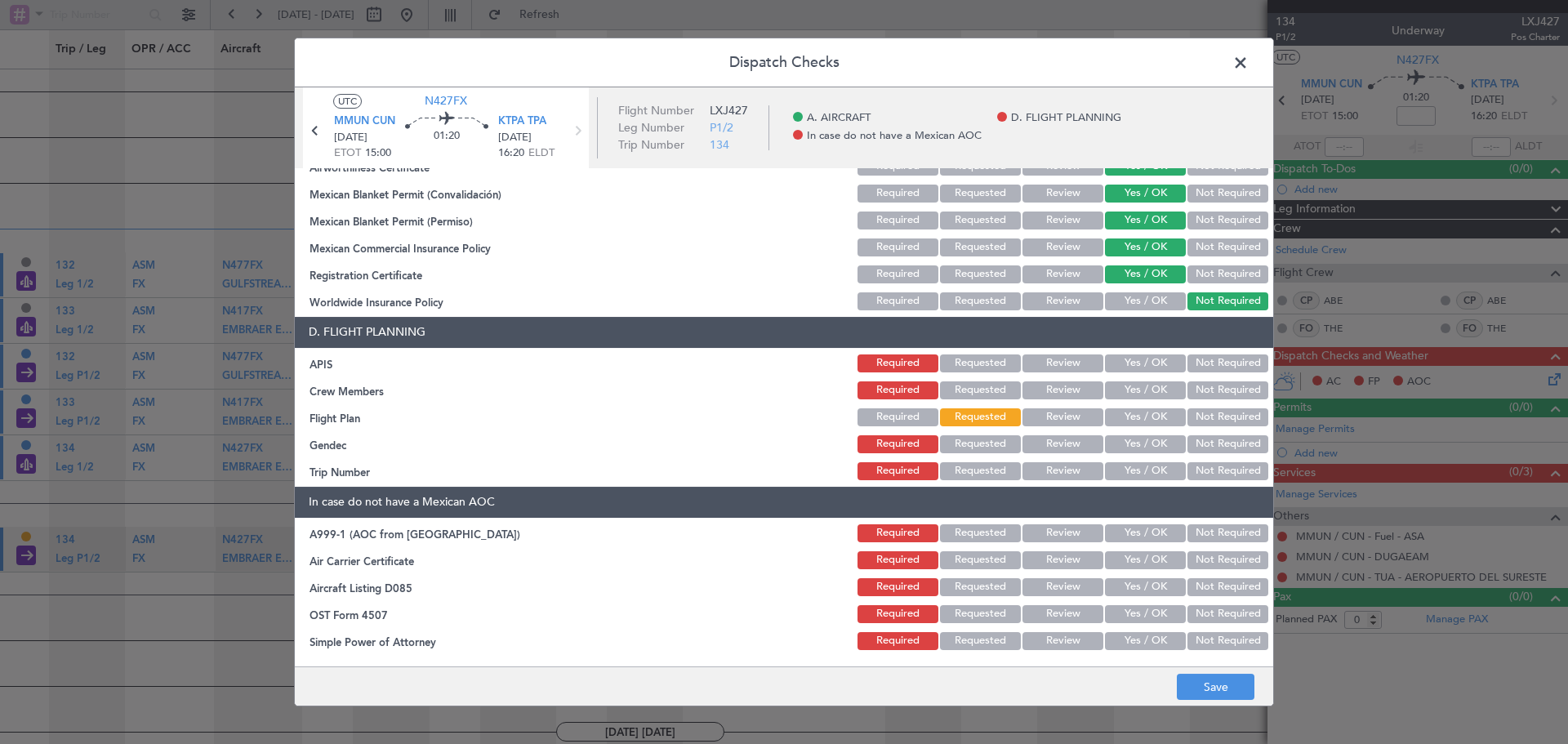
click at [1126, 389] on button "Yes / OK" at bounding box center [1145, 390] width 81 height 18
click at [1133, 367] on button "Yes / OK" at bounding box center [1145, 364] width 81 height 18
click at [1136, 442] on button "Yes / OK" at bounding box center [1145, 444] width 81 height 18
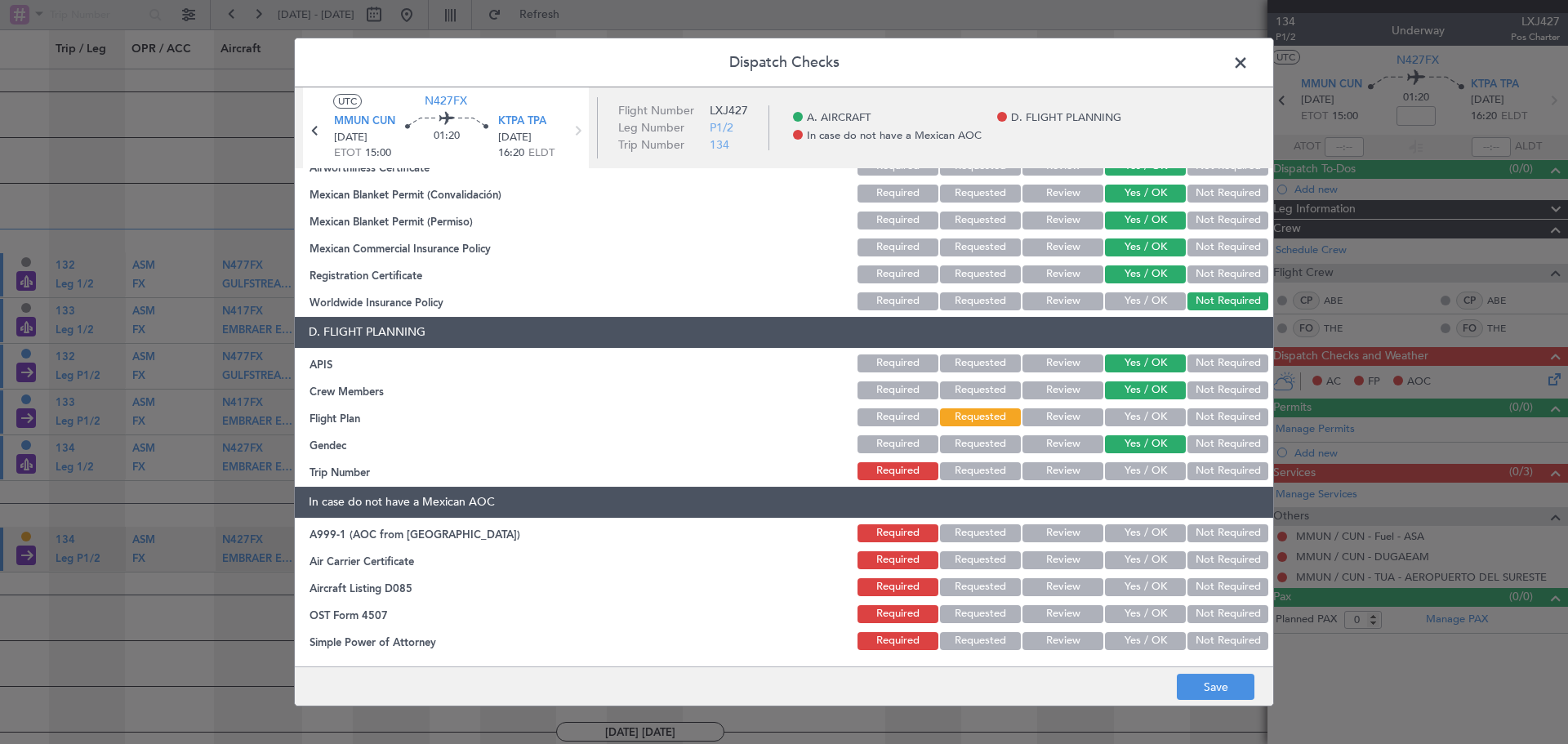
click at [1137, 466] on button "Yes / OK" at bounding box center [1145, 471] width 81 height 18
click at [1199, 533] on button "Not Required" at bounding box center [1227, 533] width 81 height 18
click at [1208, 563] on button "Not Required" at bounding box center [1227, 560] width 81 height 18
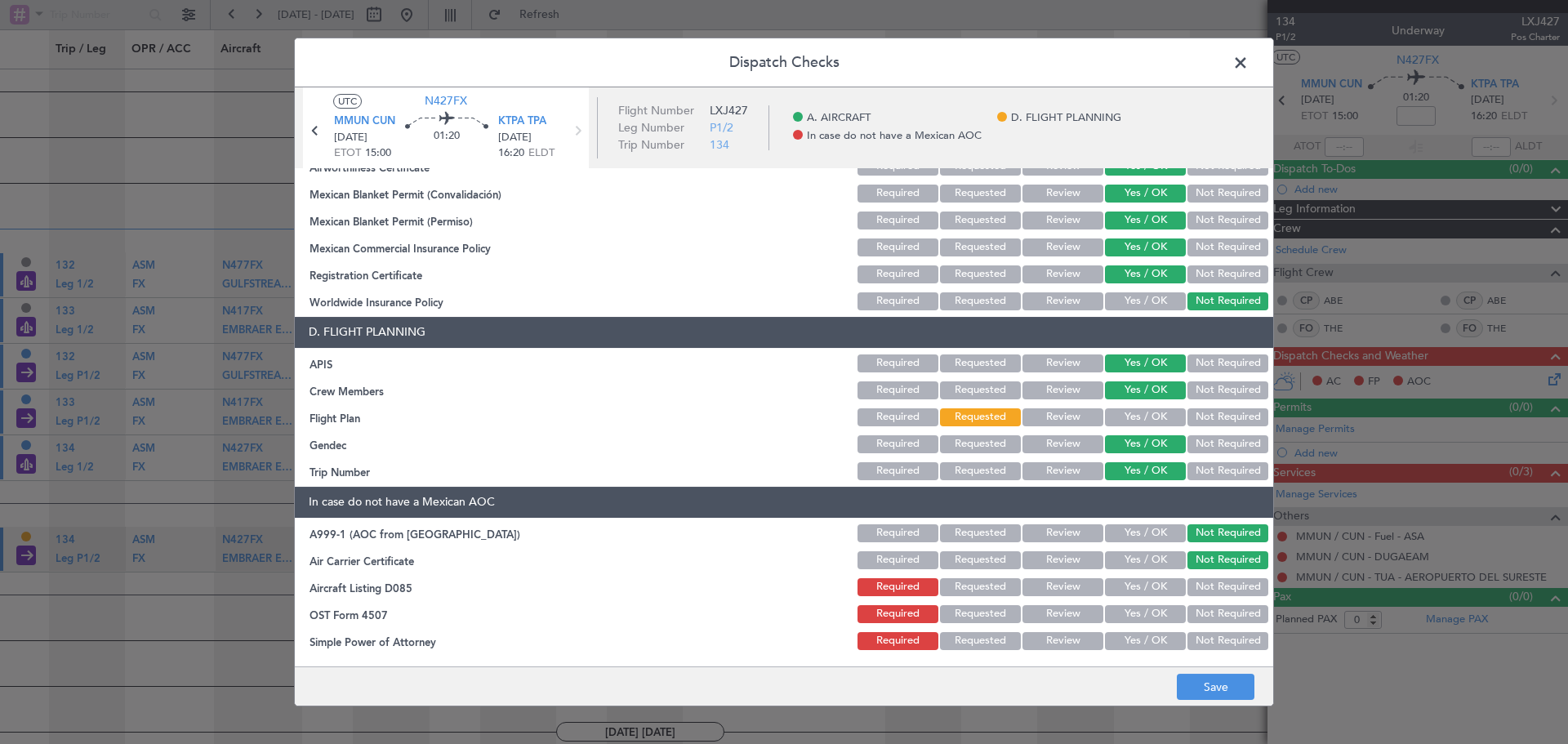
click at [1212, 589] on button "Not Required" at bounding box center [1227, 588] width 81 height 18
click at [1214, 603] on div "Not Required" at bounding box center [1226, 614] width 83 height 23
click at [1218, 617] on button "Not Required" at bounding box center [1227, 614] width 81 height 18
click at [1218, 637] on button "Not Required" at bounding box center [1227, 641] width 81 height 18
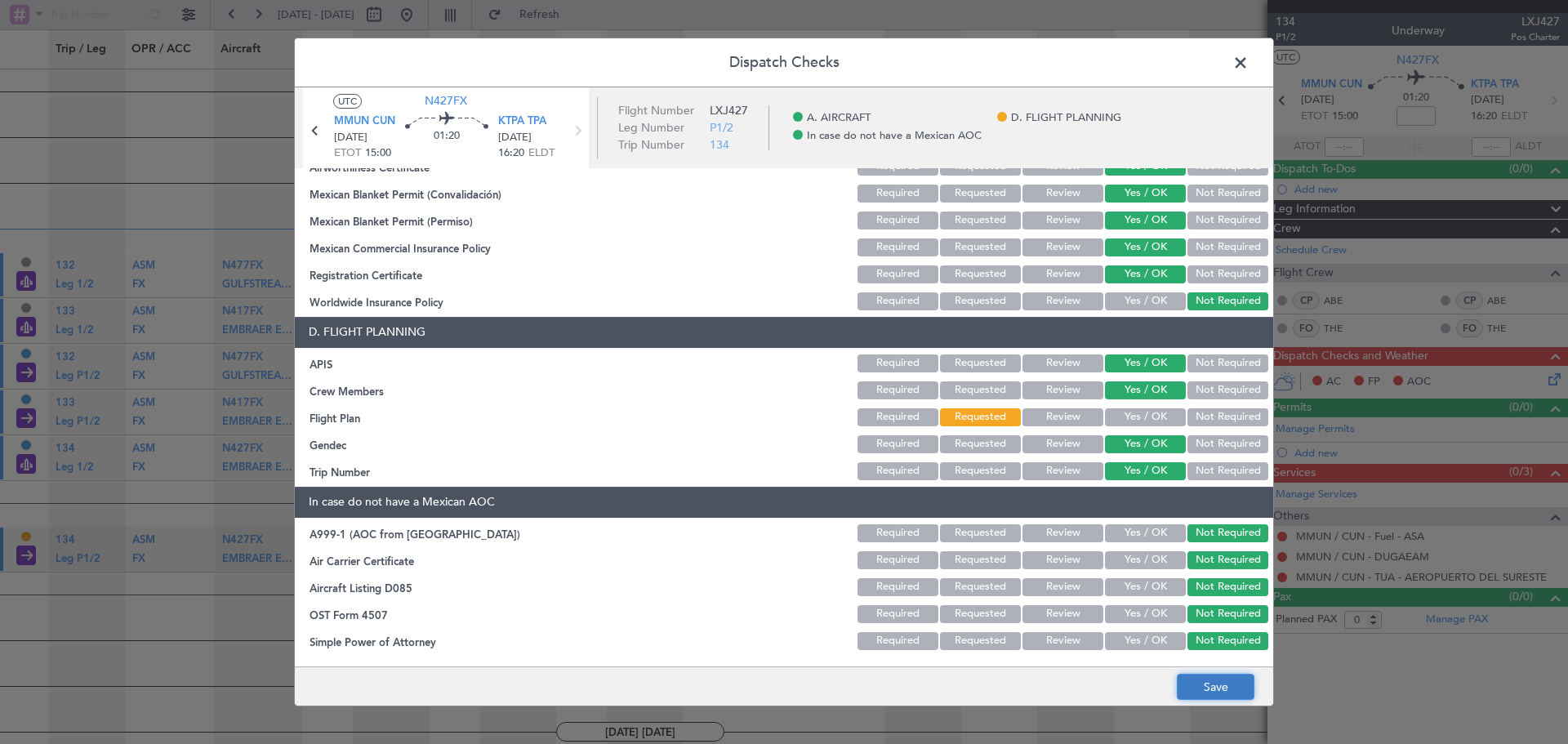
click at [1224, 688] on button "Save" at bounding box center [1215, 686] width 77 height 26
click at [1248, 56] on span at bounding box center [1248, 67] width 0 height 33
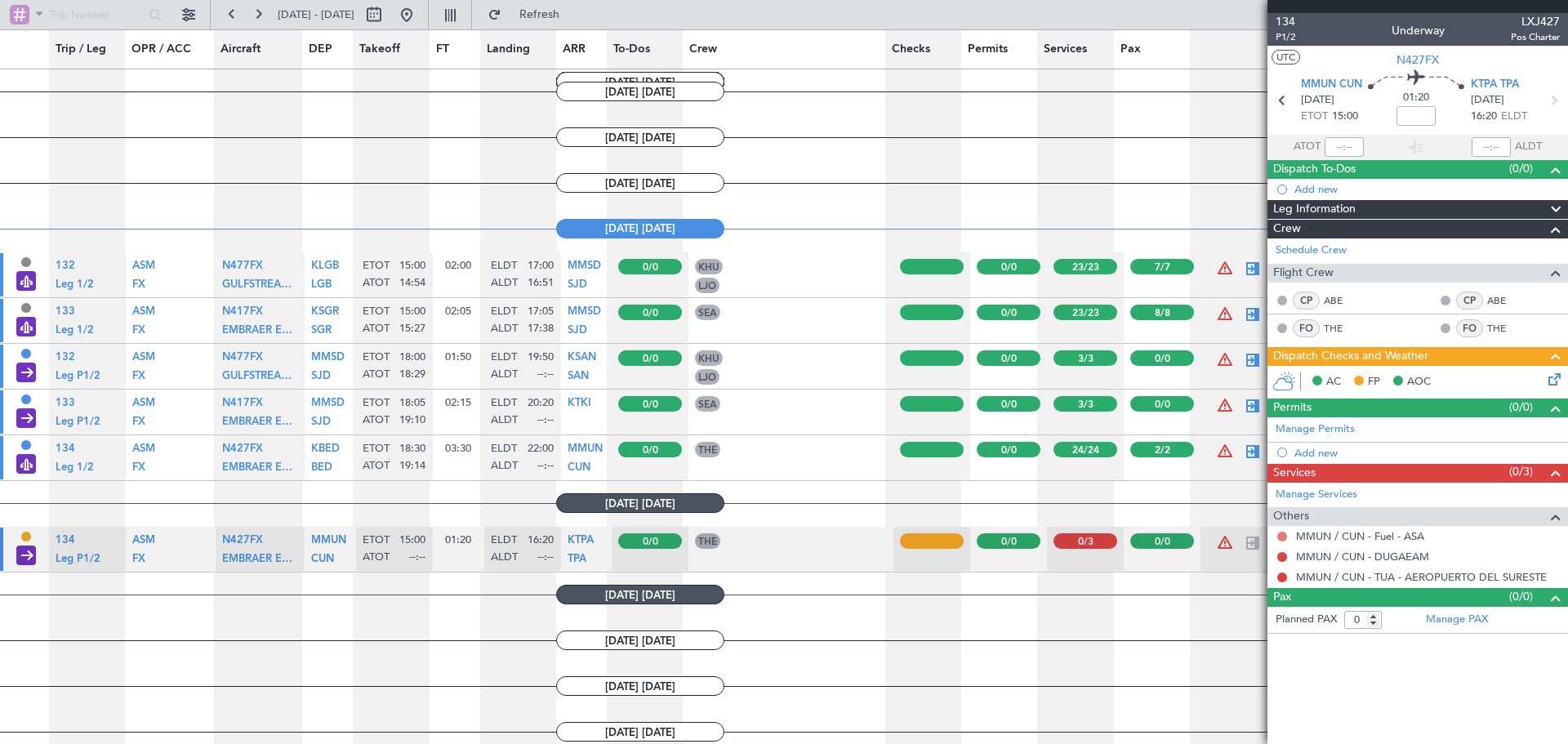
click at [1282, 534] on button at bounding box center [1282, 536] width 10 height 10
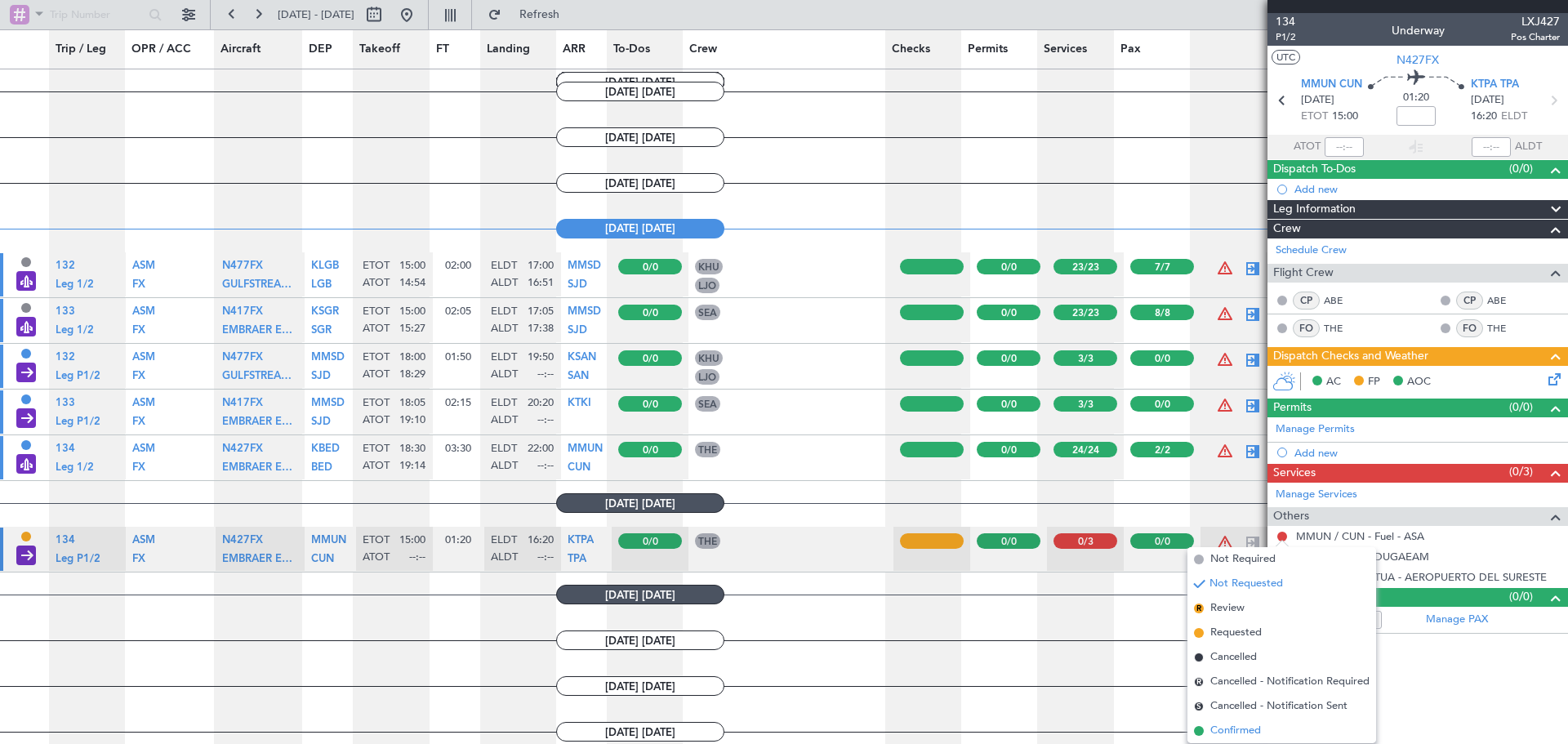
click at [1239, 730] on span "Confirmed" at bounding box center [1235, 731] width 51 height 16
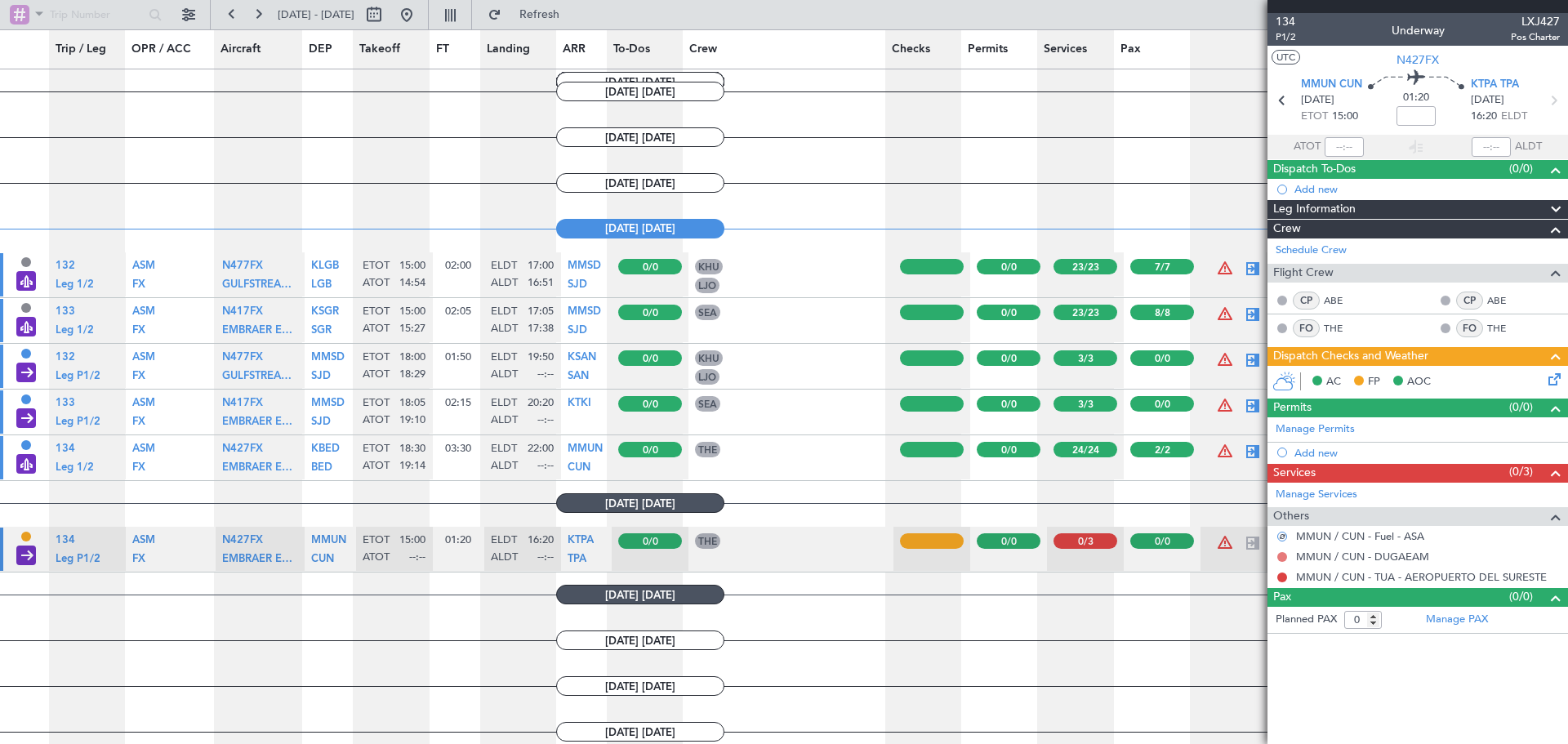
click at [1283, 556] on button at bounding box center [1282, 556] width 10 height 10
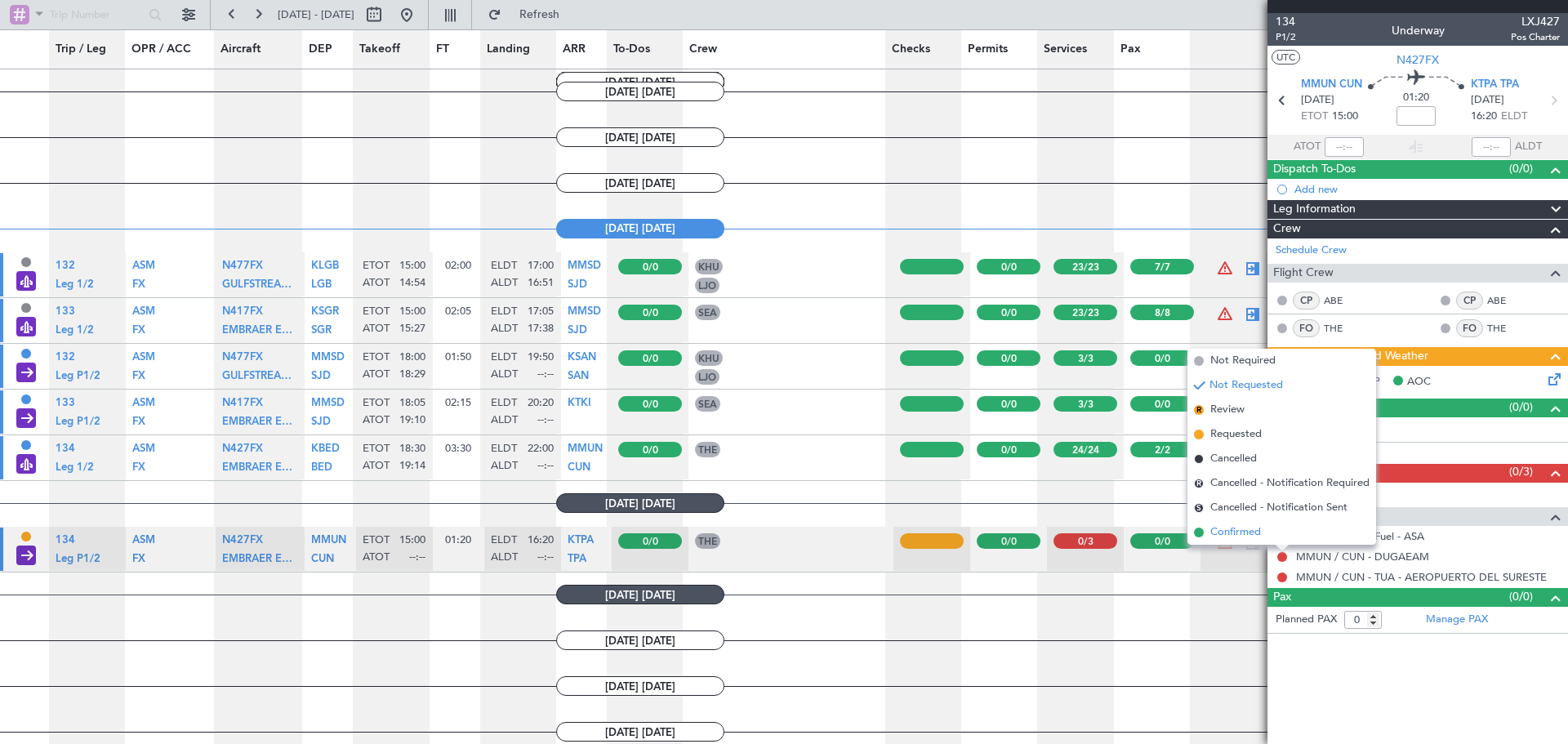
drag, startPoint x: 1248, startPoint y: 534, endPoint x: 1288, endPoint y: 552, distance: 43.9
click at [1254, 534] on span "Confirmed" at bounding box center [1235, 532] width 51 height 16
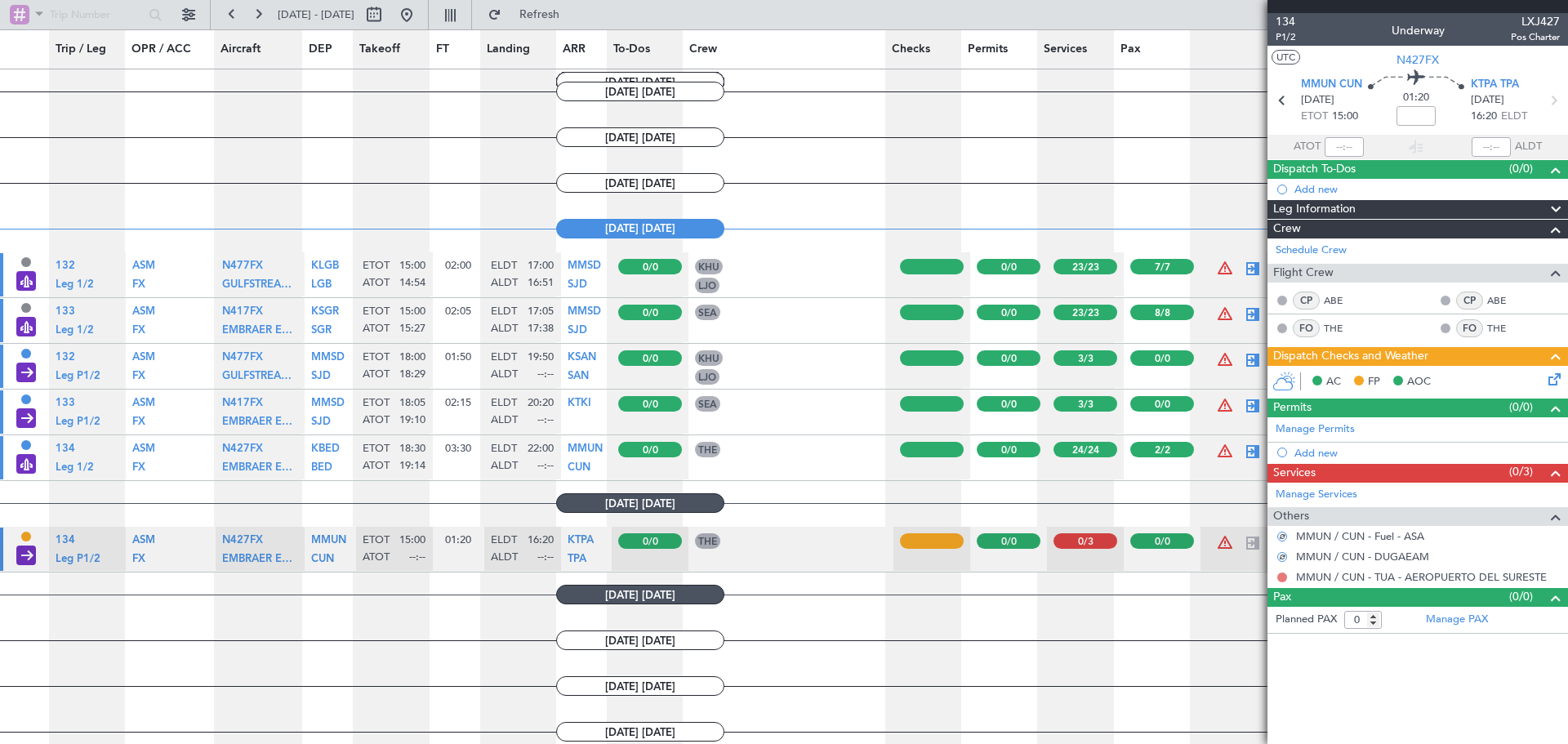
click at [1283, 572] on button at bounding box center [1282, 577] width 10 height 10
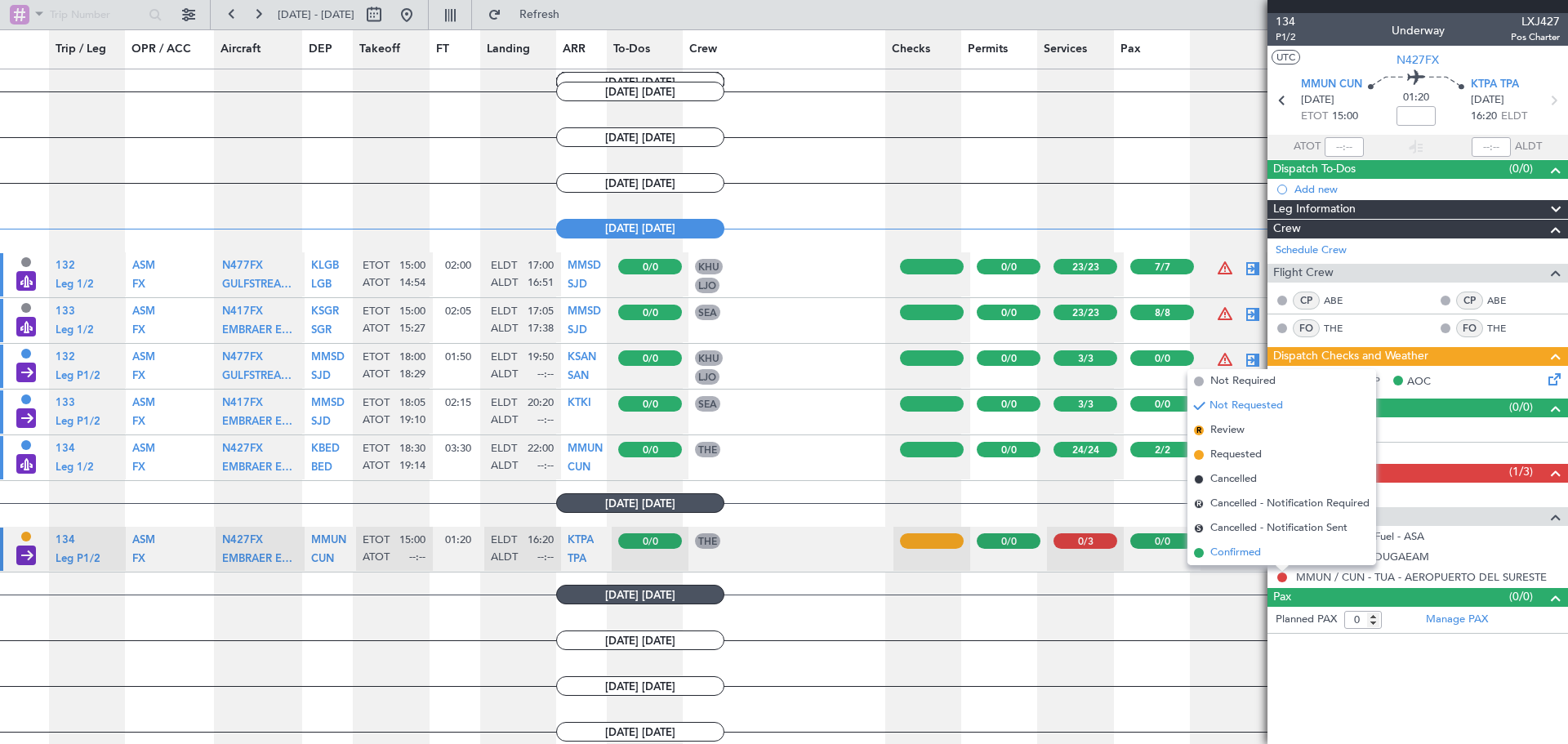
click at [1236, 549] on span "Confirmed" at bounding box center [1235, 553] width 51 height 16
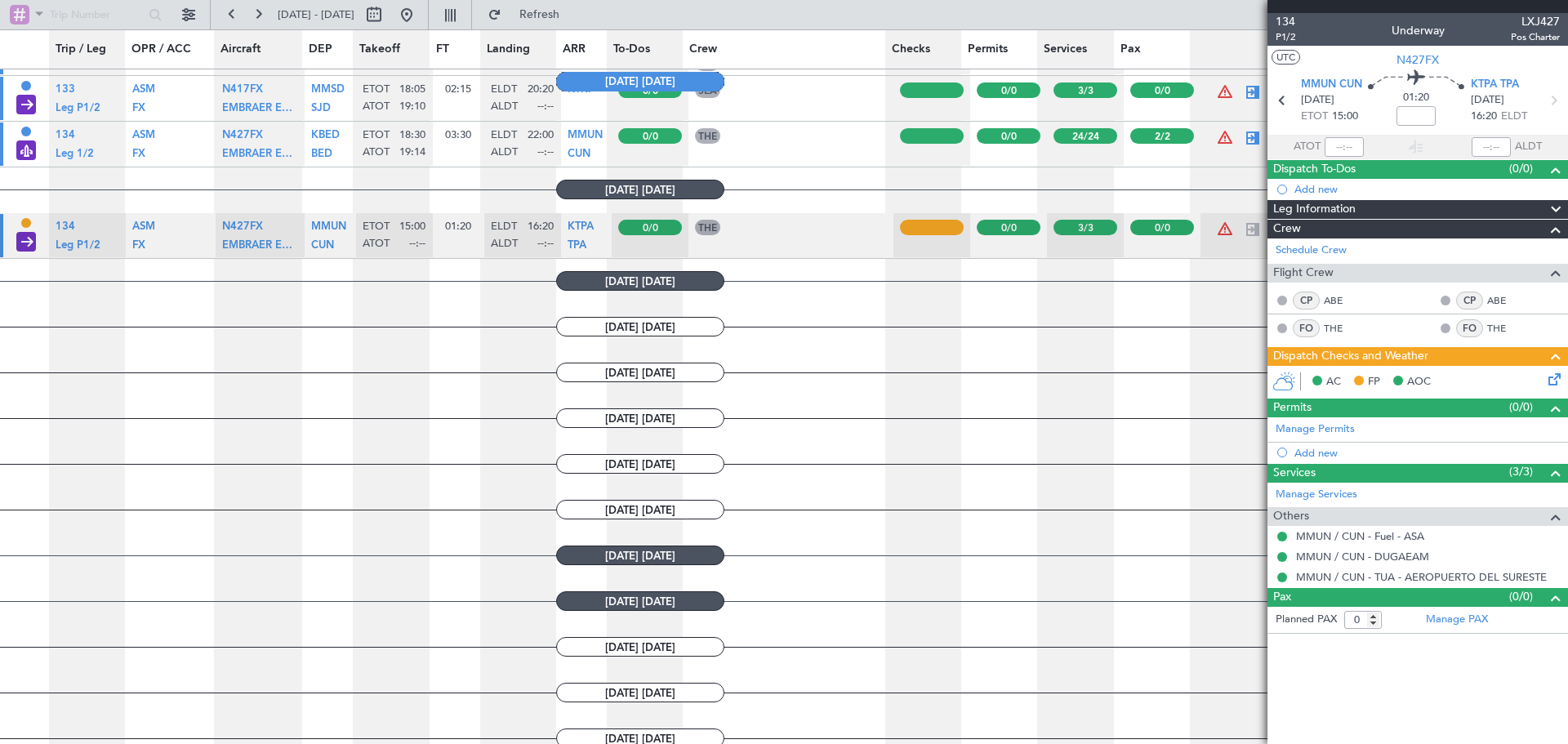
scroll to position [1076, 0]
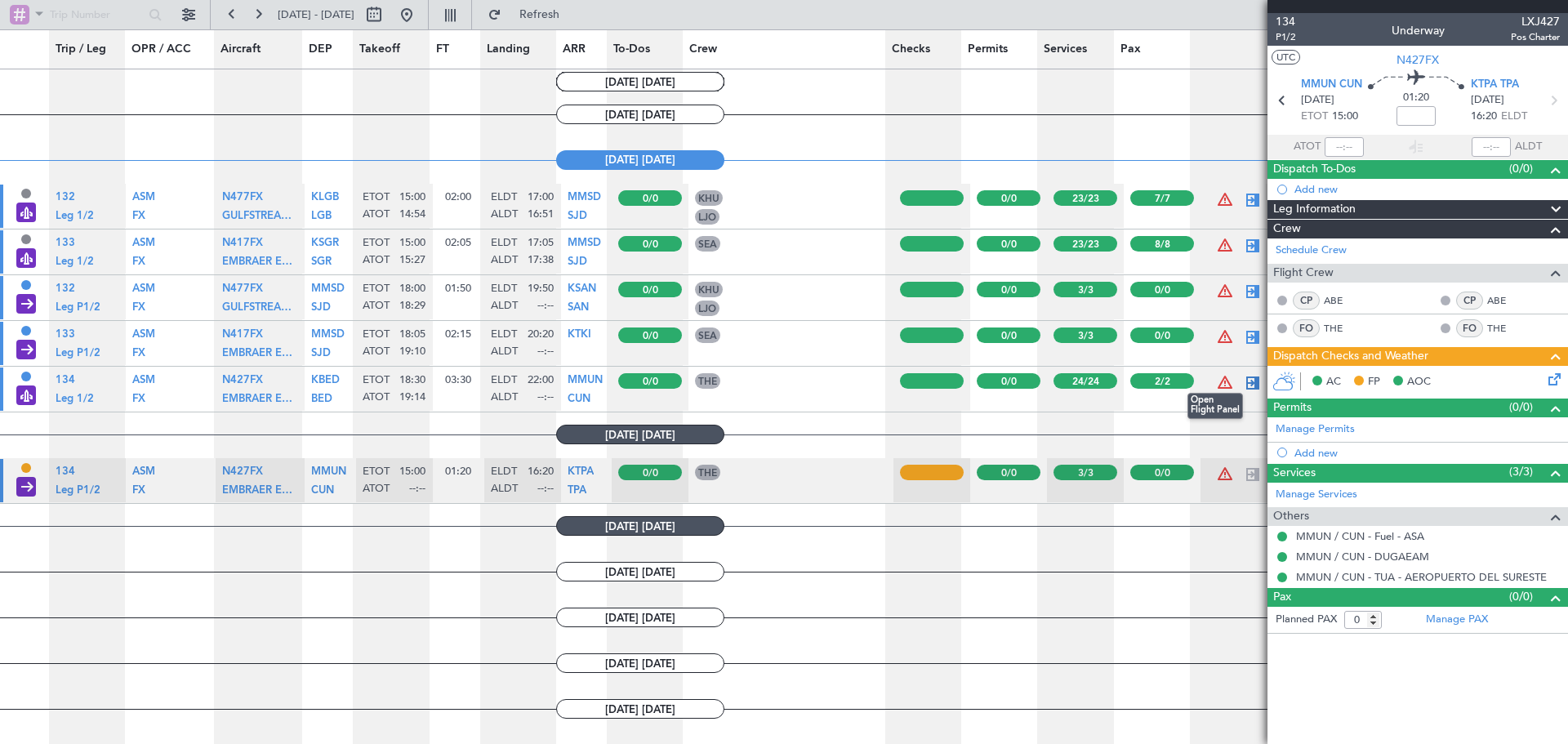
click at [1243, 382] on div at bounding box center [1253, 383] width 20 height 20
type input "19:14"
type input "2"
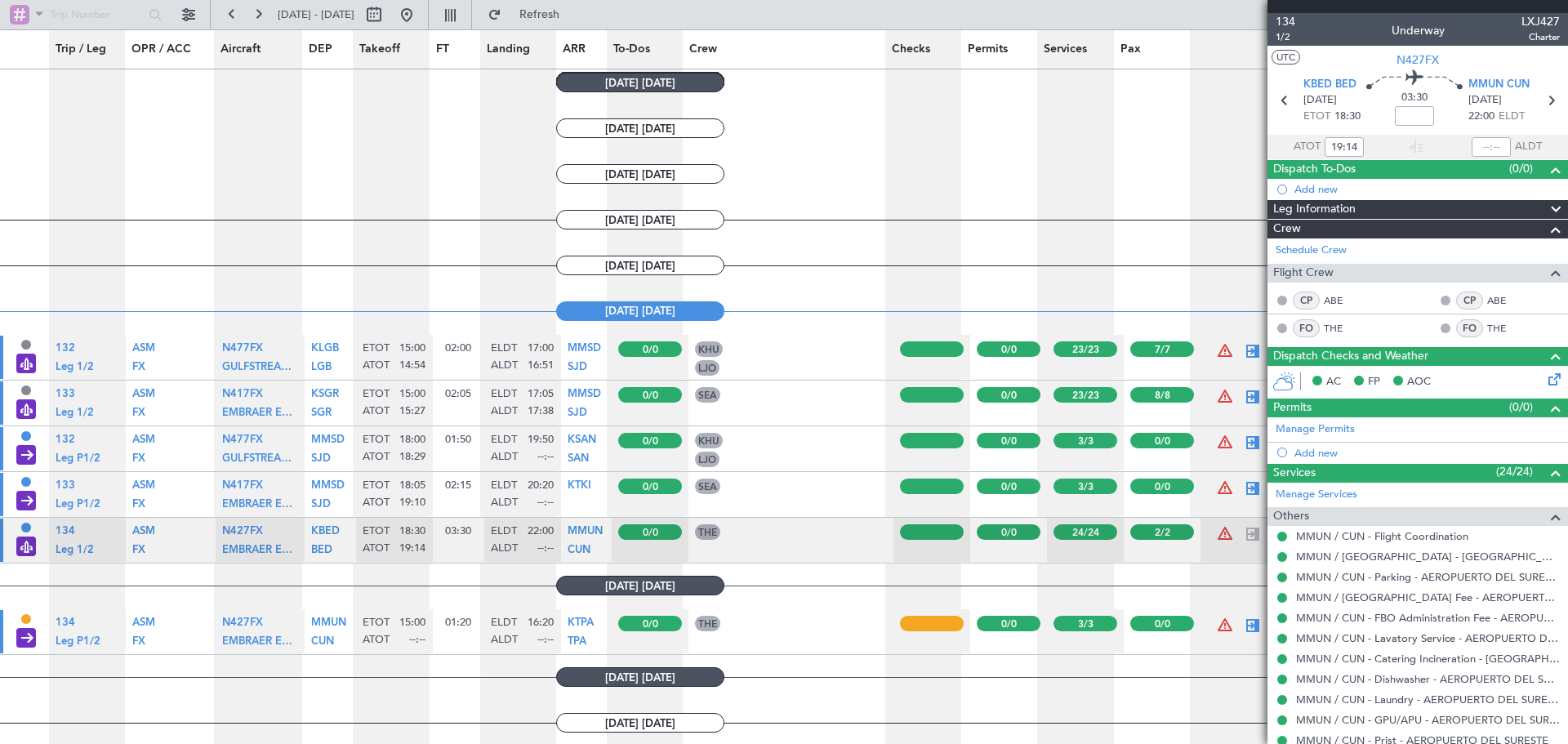
scroll to position [1020, 0]
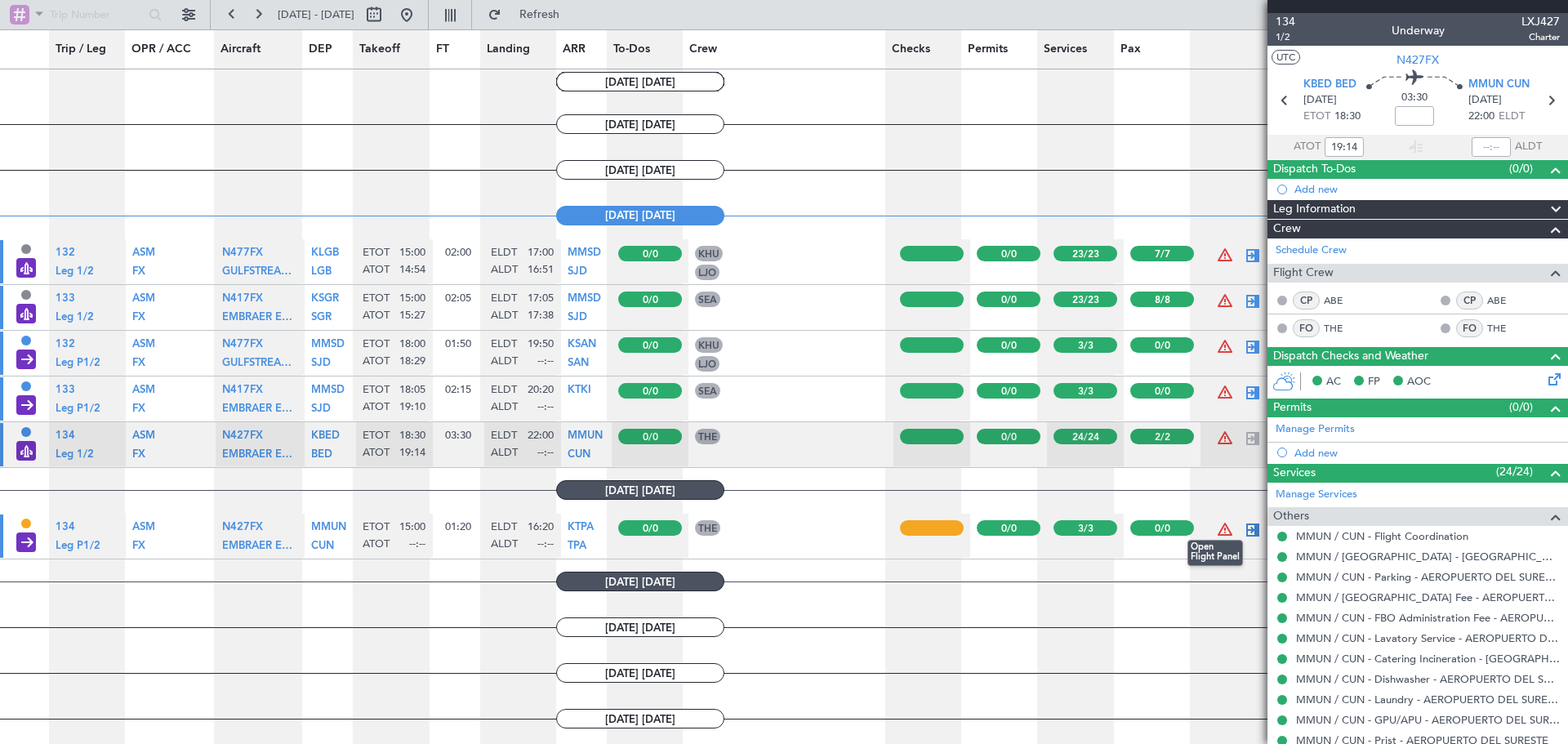
click at [1243, 525] on div at bounding box center [1253, 531] width 20 height 20
type input "0"
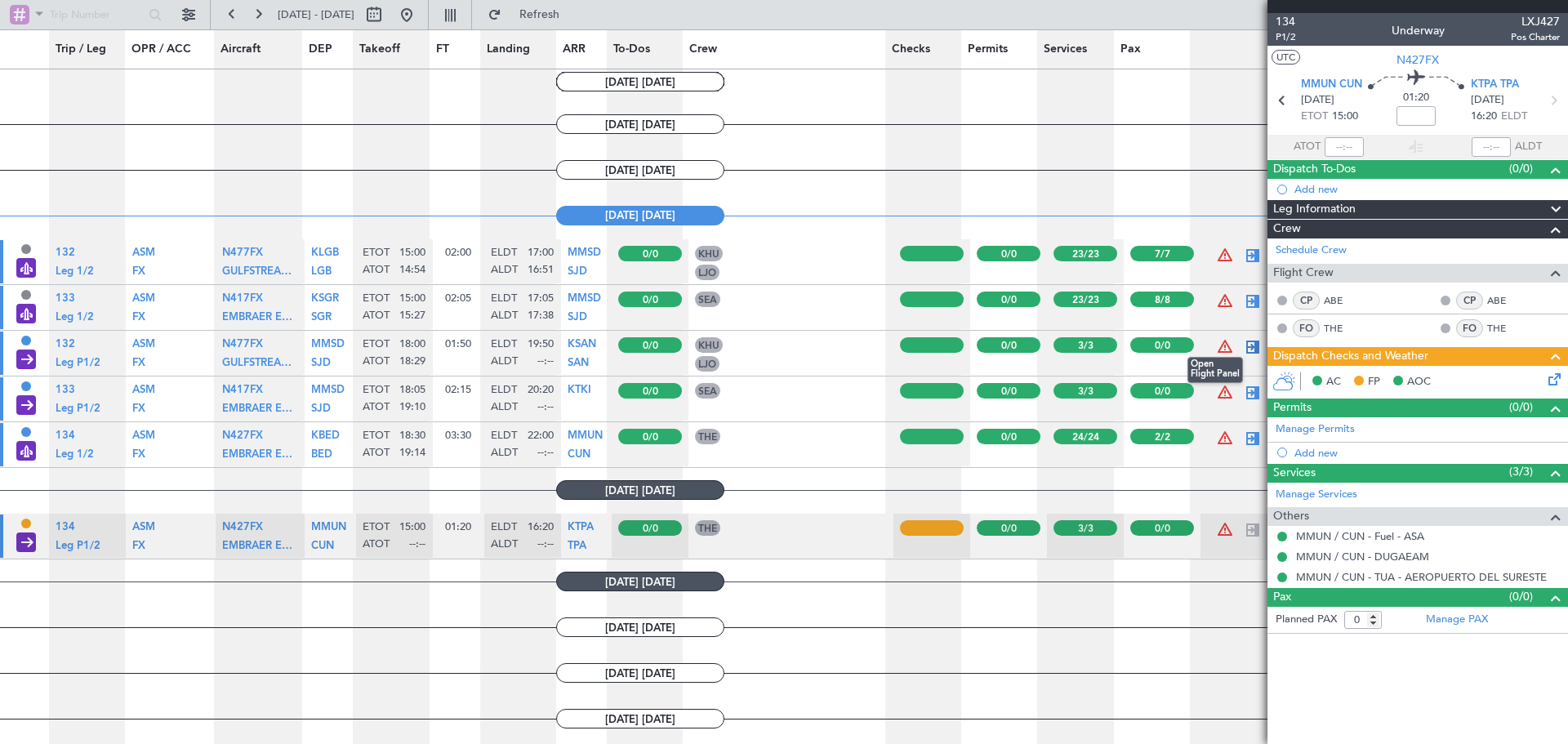
click at [1243, 348] on div at bounding box center [1253, 348] width 20 height 20
type input "18:29"
